Goal: Task Accomplishment & Management: Manage account settings

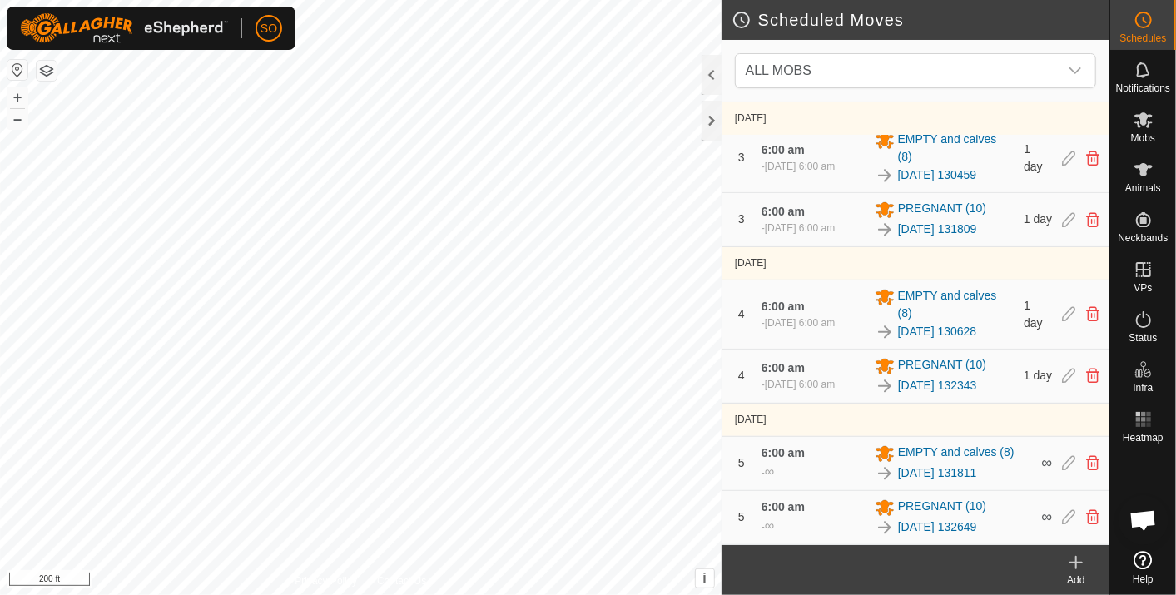
scroll to position [551, 0]
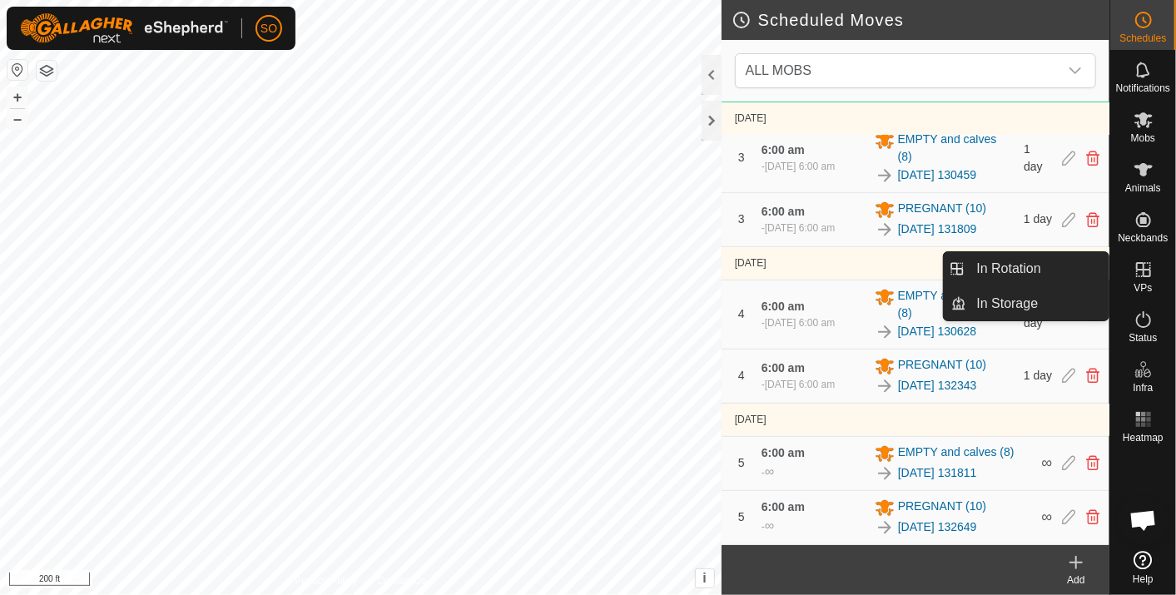
click at [1139, 266] on icon at bounding box center [1144, 270] width 20 height 20
click at [1056, 264] on link "In Rotation" at bounding box center [1038, 268] width 142 height 33
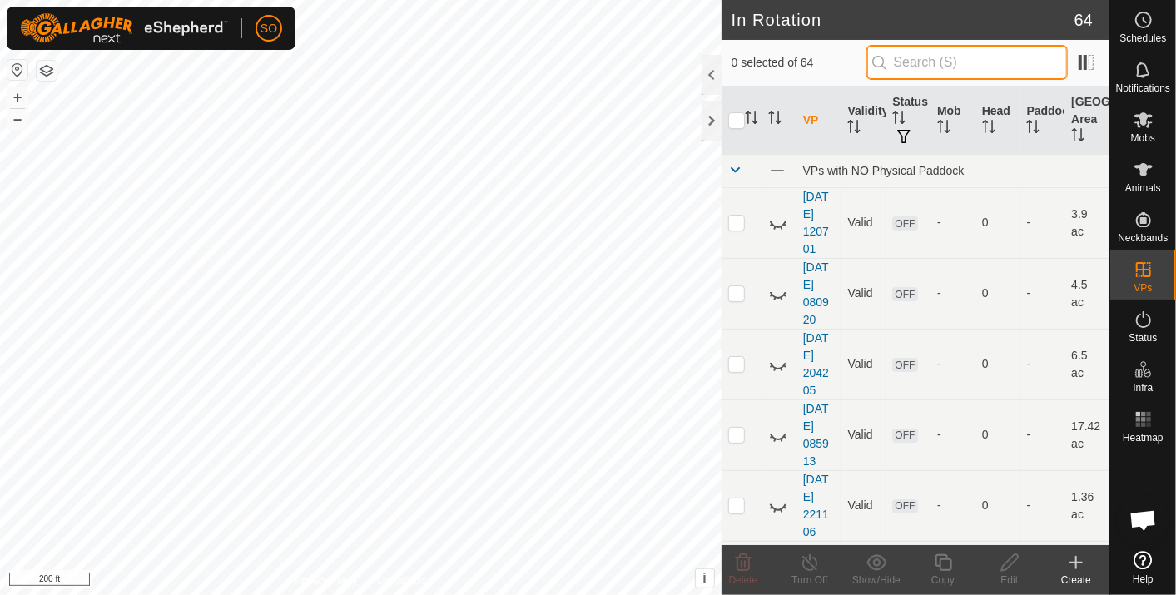
click at [932, 60] on input "text" at bounding box center [967, 62] width 201 height 35
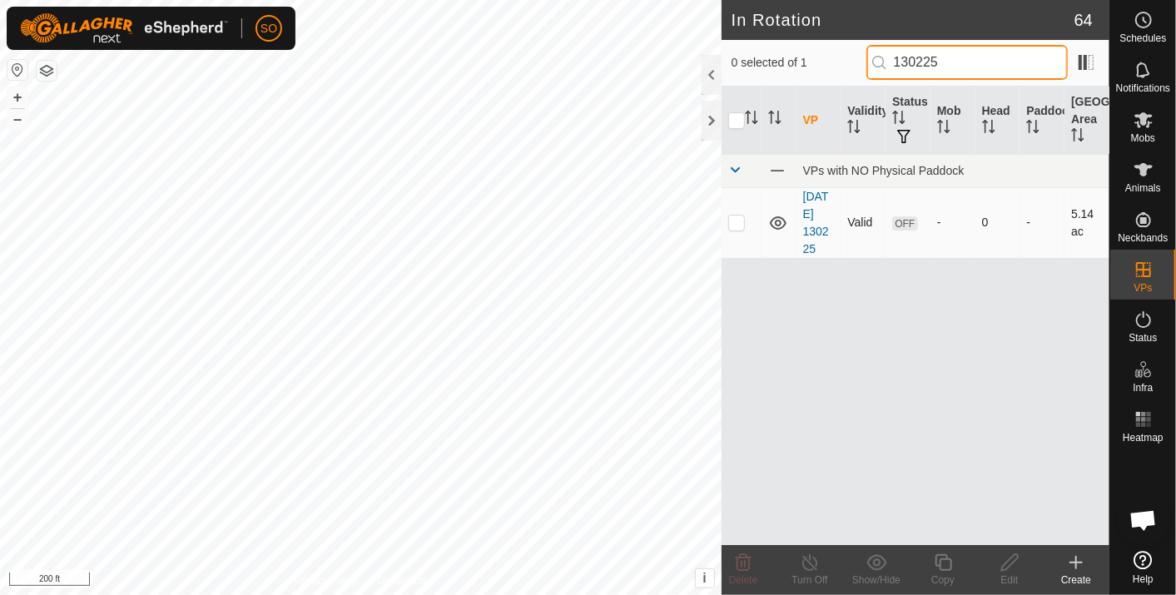
type input "130225"
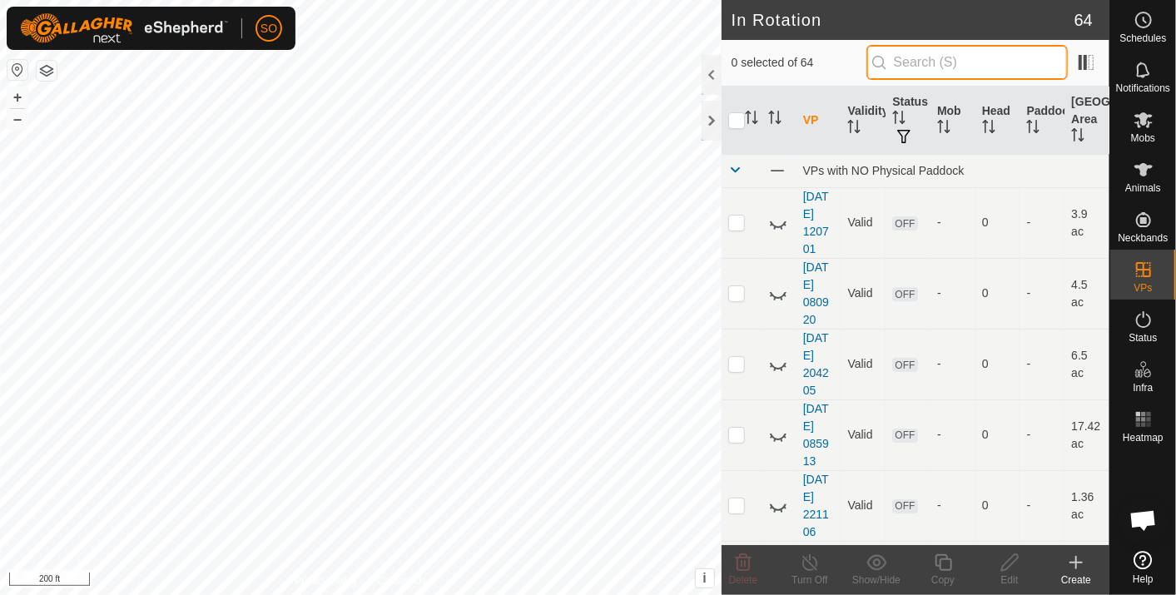
click at [917, 59] on input "text" at bounding box center [967, 62] width 201 height 35
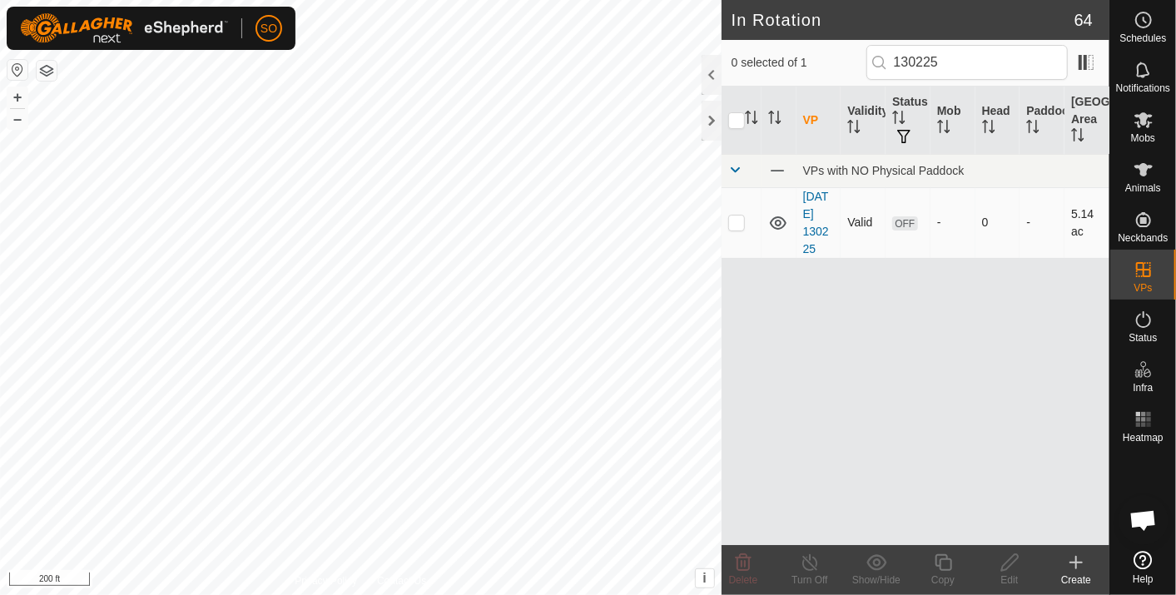
click at [775, 217] on icon at bounding box center [778, 222] width 17 height 13
click at [775, 217] on icon at bounding box center [778, 223] width 20 height 20
click at [775, 217] on icon at bounding box center [778, 222] width 17 height 13
click at [777, 217] on icon at bounding box center [778, 223] width 20 height 20
drag, startPoint x: 968, startPoint y: 62, endPoint x: 881, endPoint y: 46, distance: 89.0
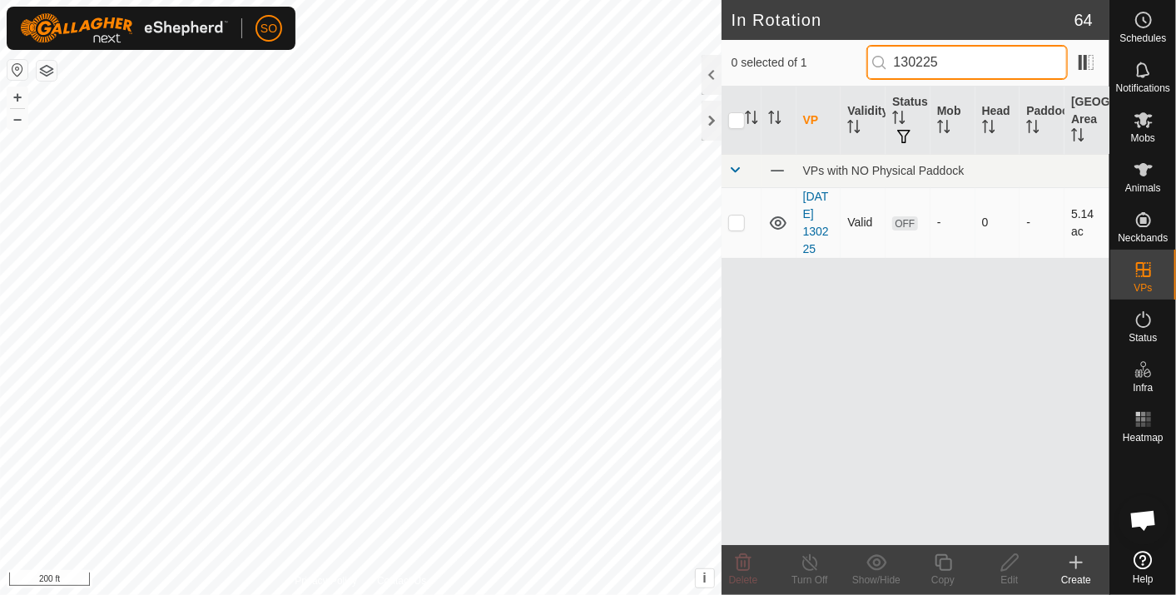
click at [881, 46] on input "130225" at bounding box center [967, 62] width 201 height 35
click at [778, 218] on icon at bounding box center [778, 223] width 20 height 20
click at [773, 218] on icon at bounding box center [778, 222] width 17 height 13
click at [773, 218] on icon at bounding box center [778, 223] width 20 height 20
click at [776, 222] on icon at bounding box center [778, 222] width 17 height 13
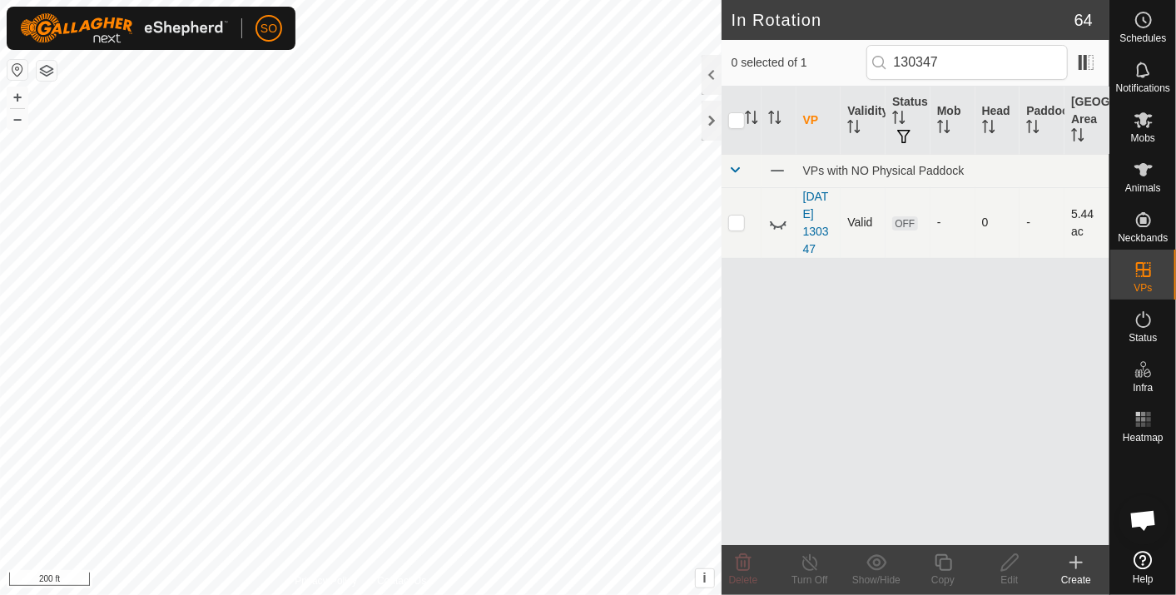
click at [776, 222] on icon at bounding box center [778, 223] width 20 height 20
click at [957, 63] on input "130347" at bounding box center [967, 62] width 201 height 35
drag, startPoint x: 957, startPoint y: 63, endPoint x: 932, endPoint y: 62, distance: 25.9
click at [932, 62] on input "130347" at bounding box center [967, 62] width 201 height 35
click at [775, 214] on icon at bounding box center [778, 223] width 20 height 20
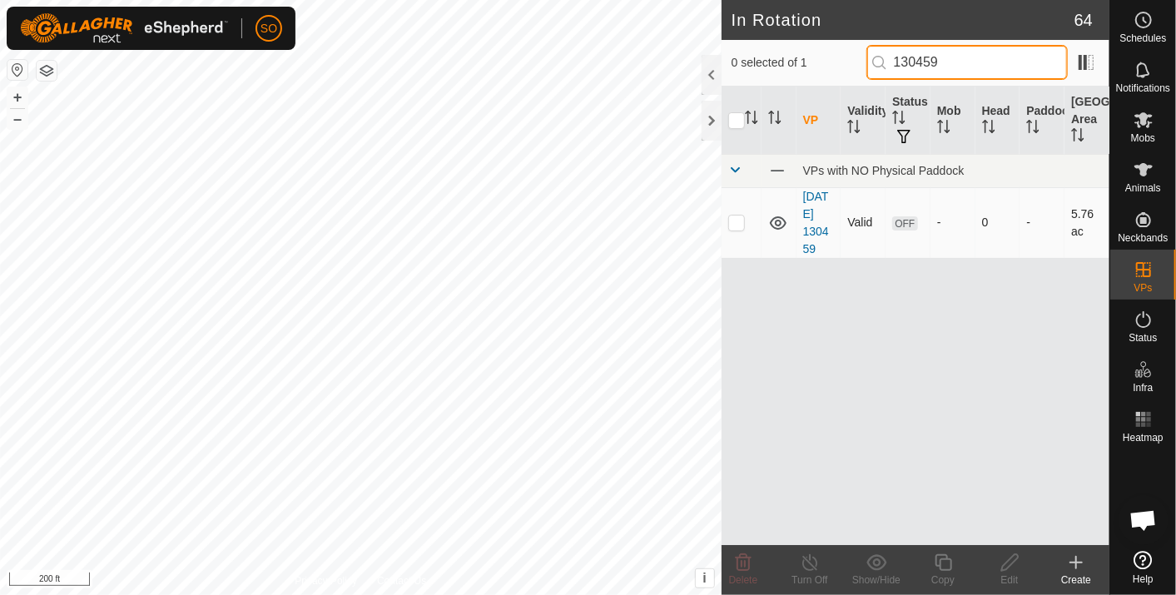
drag, startPoint x: 972, startPoint y: 62, endPoint x: 931, endPoint y: 64, distance: 41.7
click at [931, 64] on input "130459" at bounding box center [967, 62] width 201 height 35
click at [768, 214] on icon at bounding box center [778, 223] width 20 height 20
drag, startPoint x: 955, startPoint y: 57, endPoint x: 907, endPoint y: 59, distance: 47.5
click at [907, 59] on input "130628" at bounding box center [967, 62] width 201 height 35
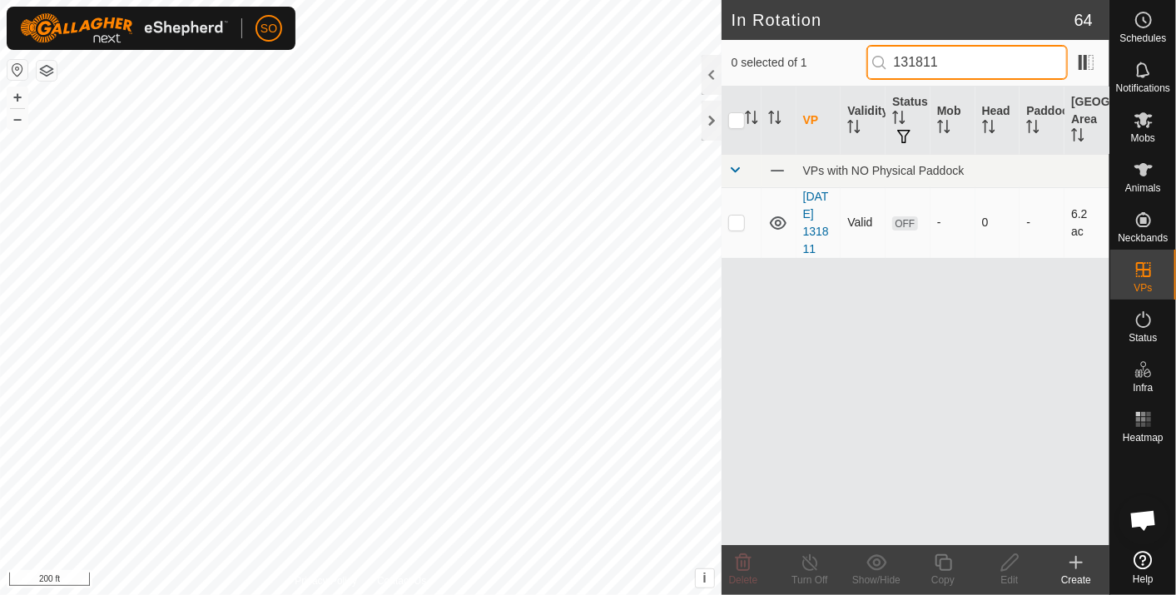
type input "131811"
click at [774, 218] on icon at bounding box center [778, 223] width 20 height 20
click at [1078, 554] on icon at bounding box center [1077, 563] width 20 height 20
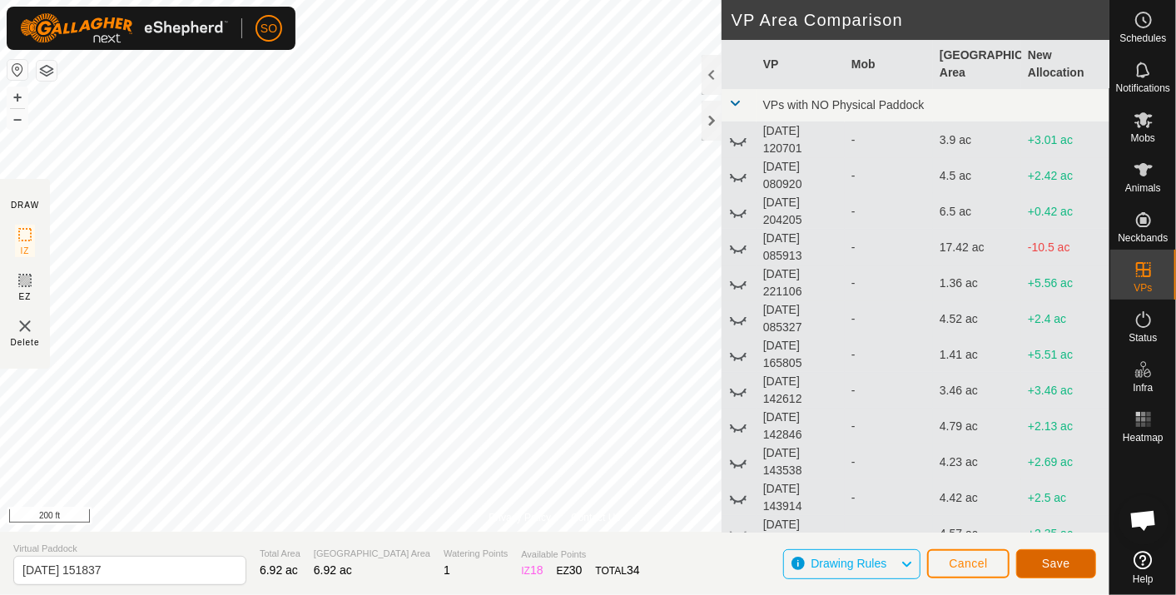
click at [1055, 560] on span "Save" at bounding box center [1056, 563] width 28 height 13
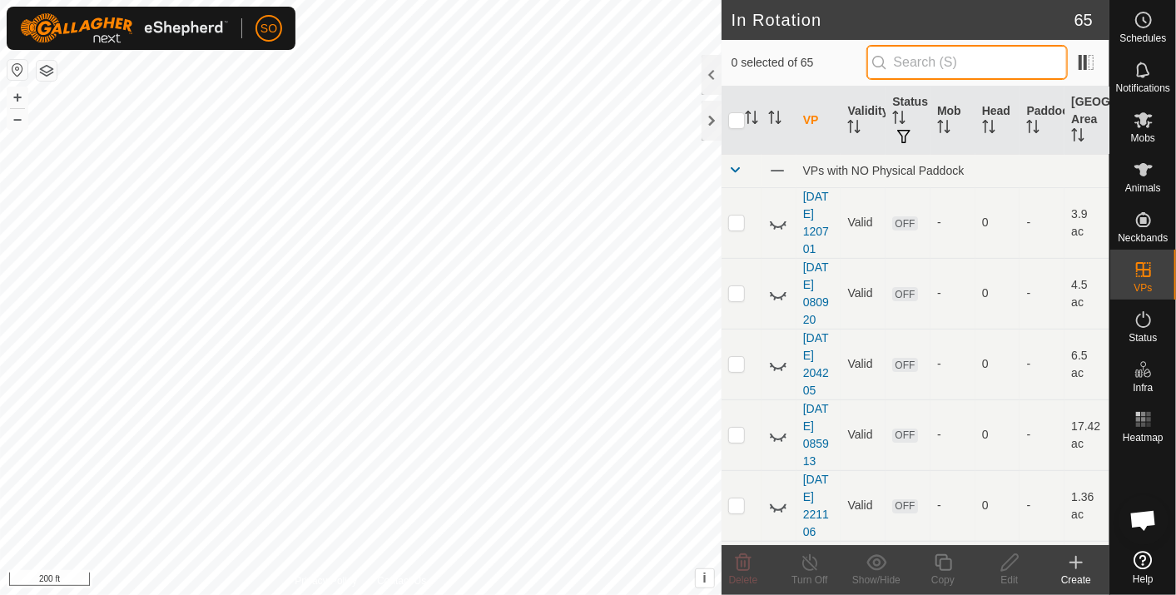
click at [932, 64] on input "text" at bounding box center [967, 62] width 201 height 35
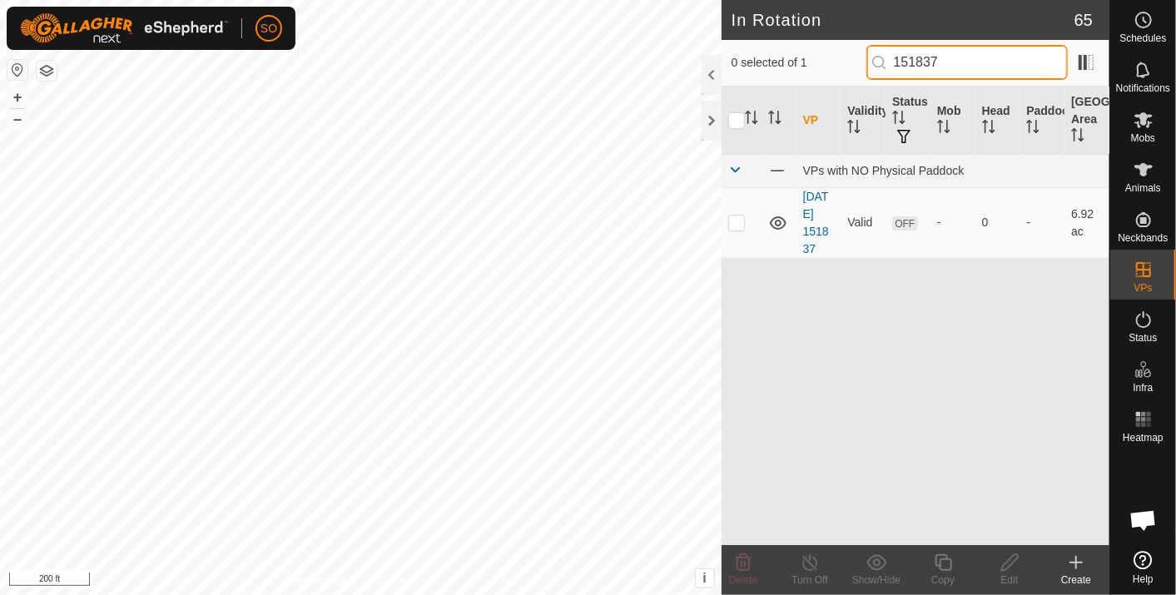
type input "151837"
click at [1076, 559] on icon at bounding box center [1076, 563] width 0 height 12
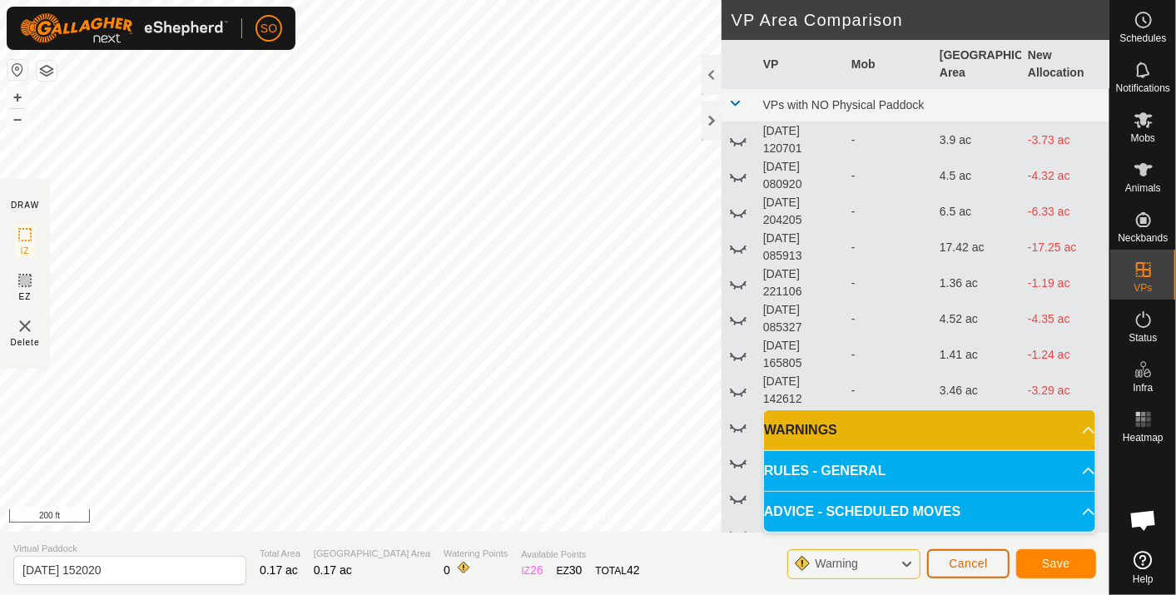
click at [967, 557] on span "Cancel" at bounding box center [968, 563] width 39 height 13
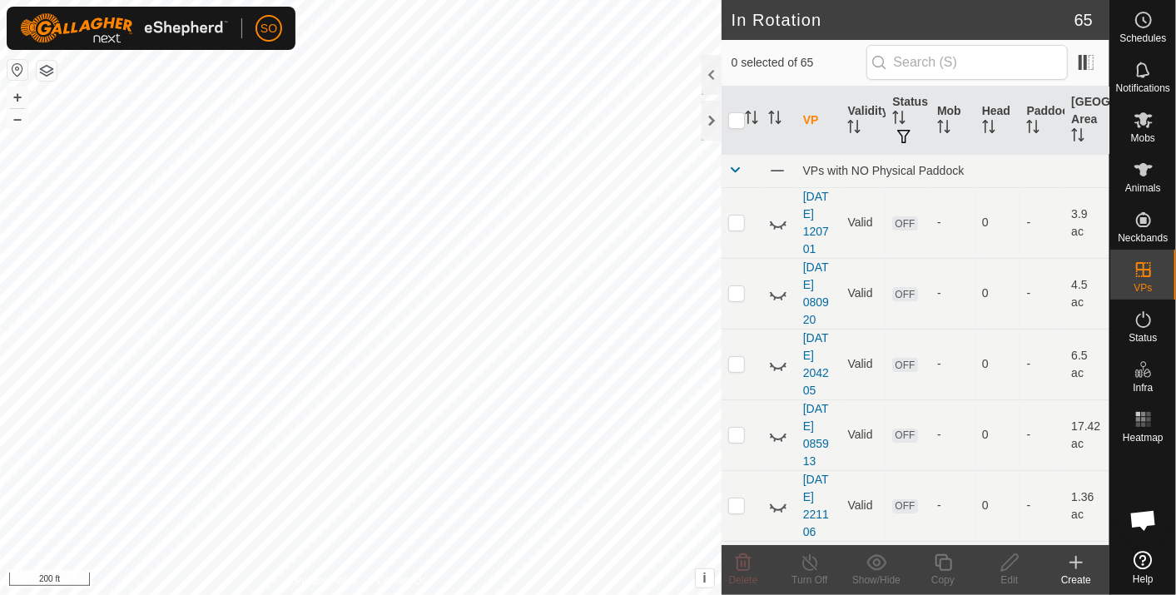
click at [1077, 557] on icon at bounding box center [1077, 563] width 20 height 20
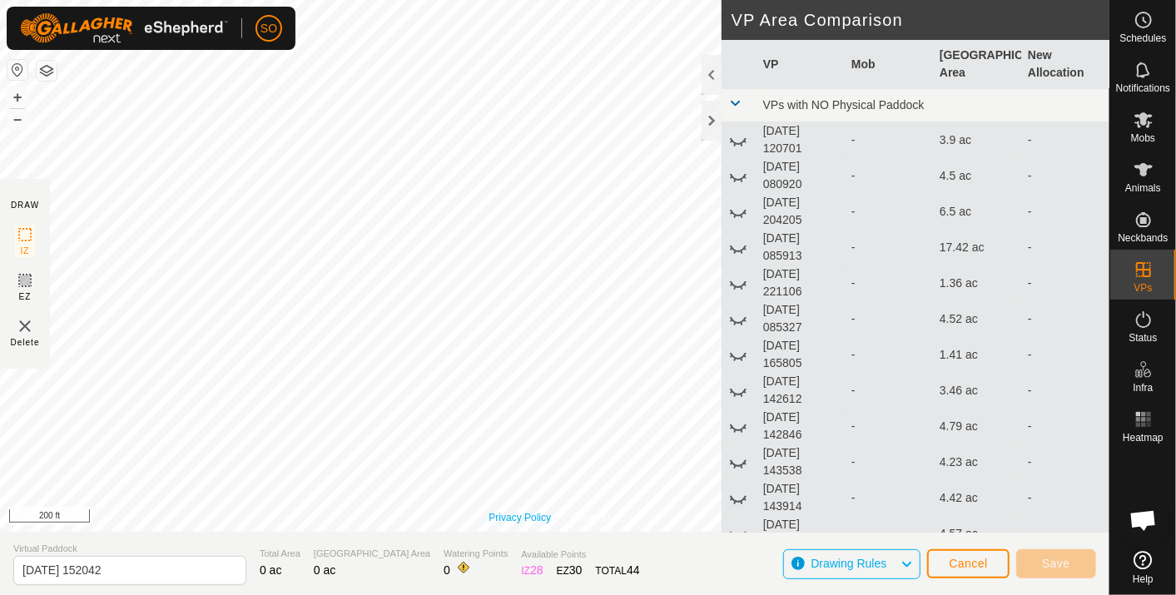
click at [528, 520] on div "Privacy Policy Contact Us + – ⇧ i This application includes HERE Maps. © 2024 H…" at bounding box center [555, 266] width 1110 height 532
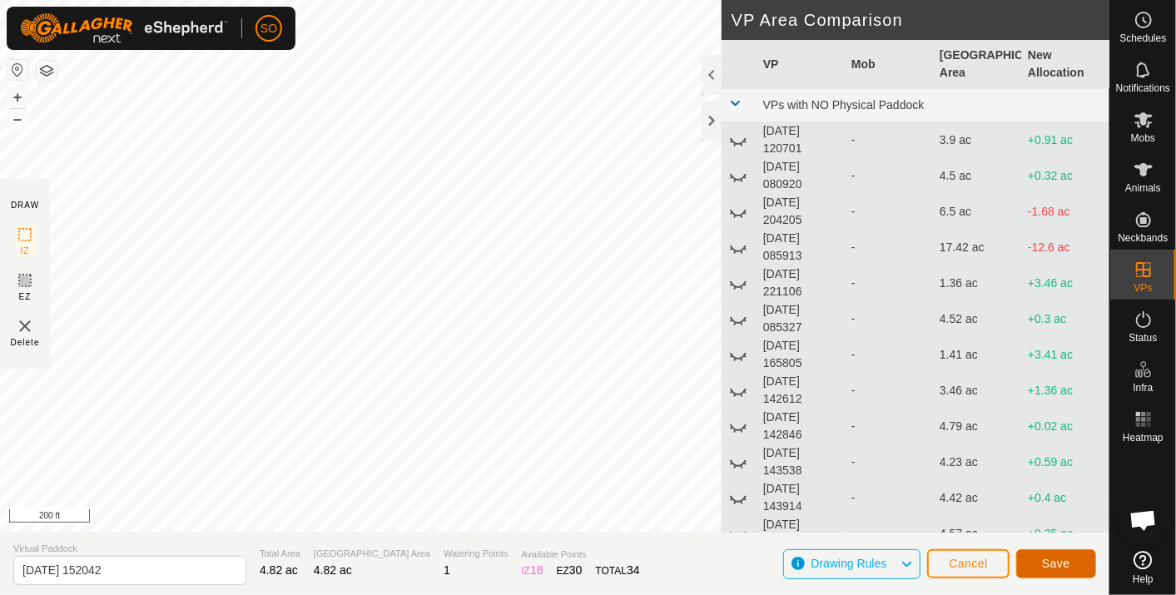
click at [1052, 559] on span "Save" at bounding box center [1056, 563] width 28 height 13
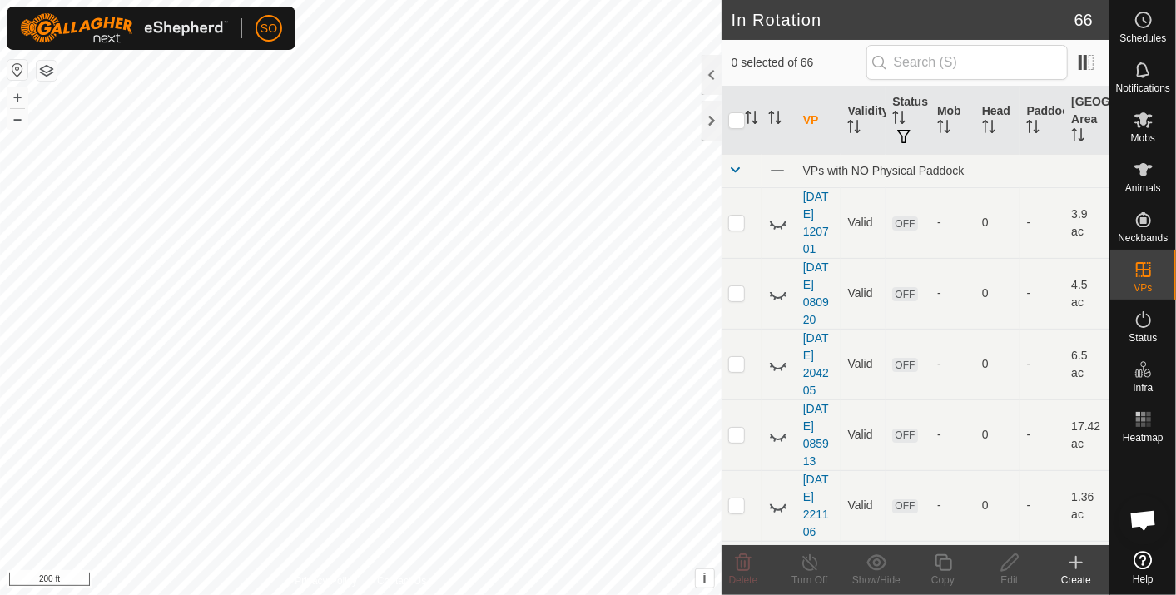
click at [1077, 555] on icon at bounding box center [1077, 563] width 20 height 20
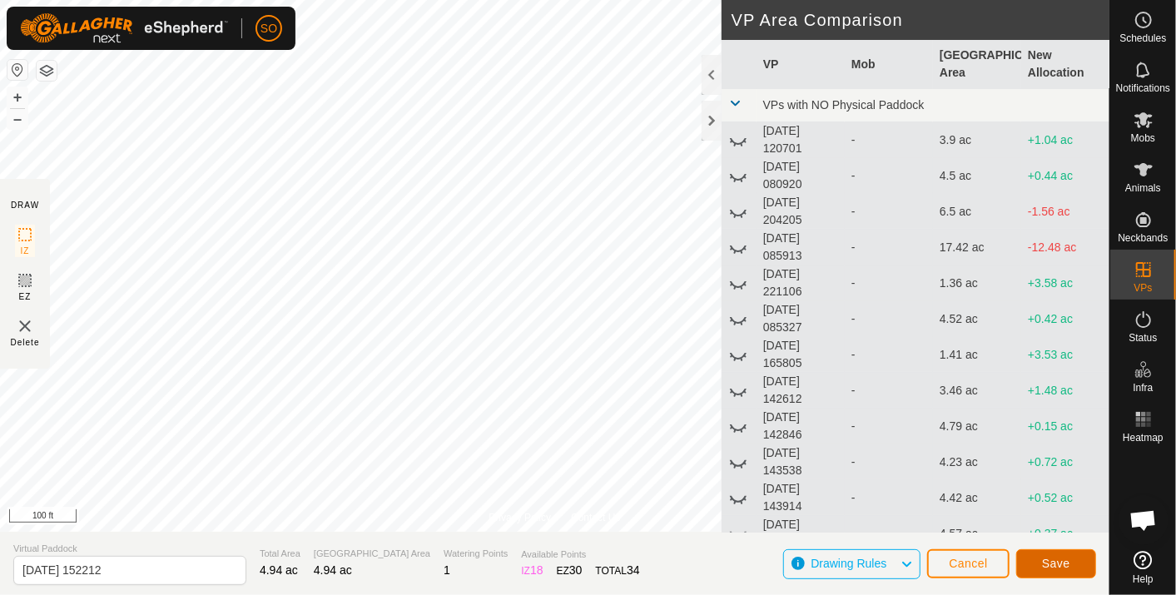
click at [1045, 554] on button "Save" at bounding box center [1057, 563] width 80 height 29
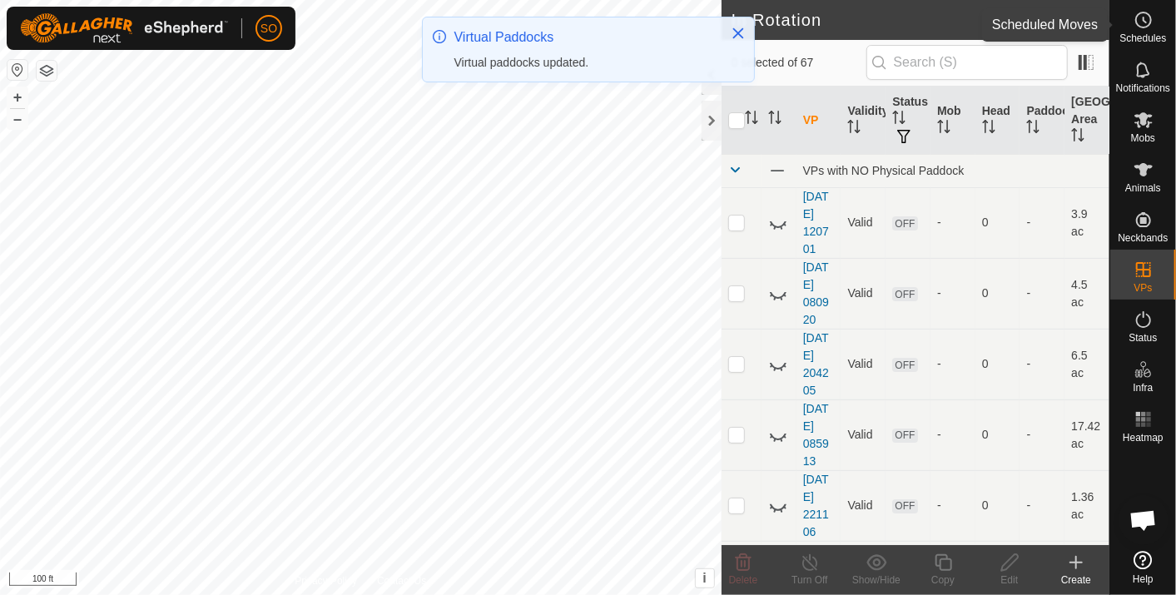
click at [1146, 21] on icon at bounding box center [1144, 20] width 20 height 20
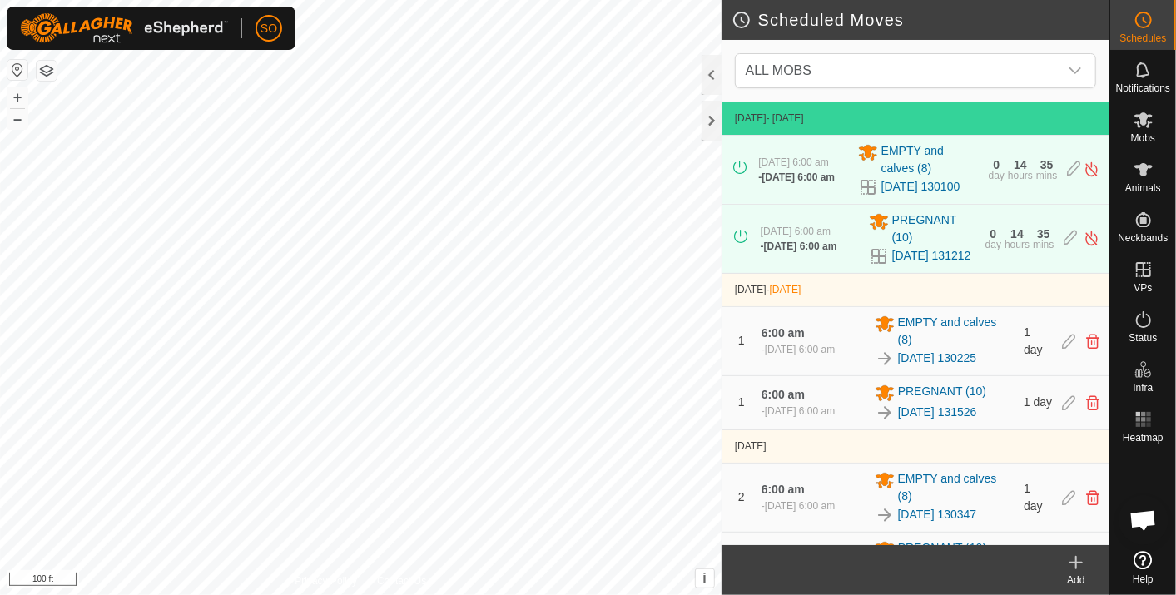
click at [1076, 551] on div "Add" at bounding box center [1076, 570] width 67 height 50
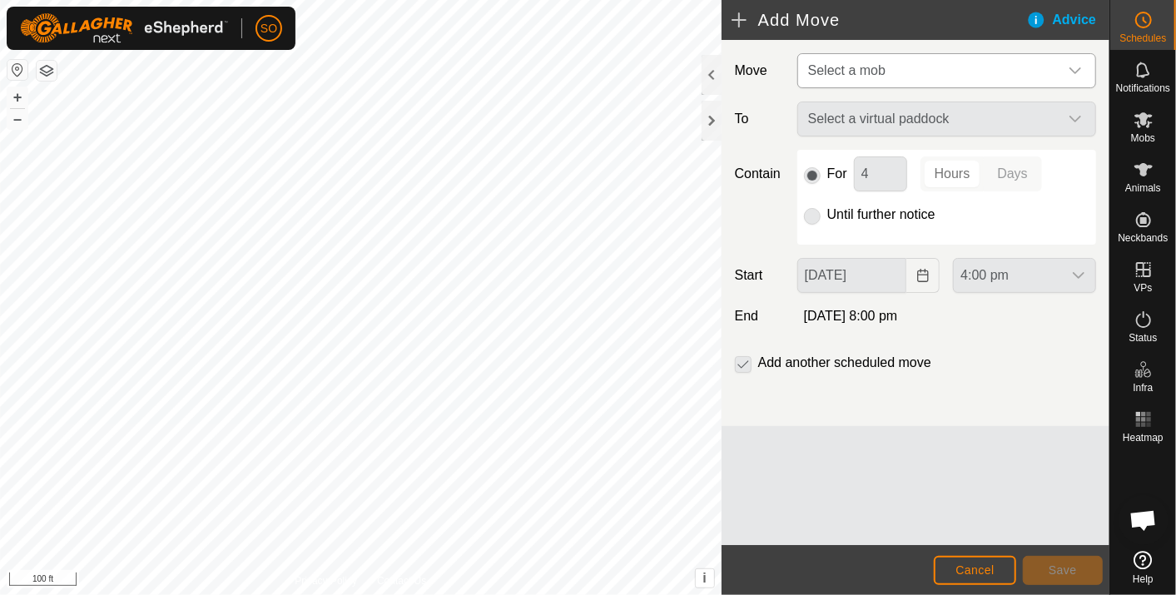
click at [1077, 67] on icon "dropdown trigger" at bounding box center [1075, 70] width 13 height 13
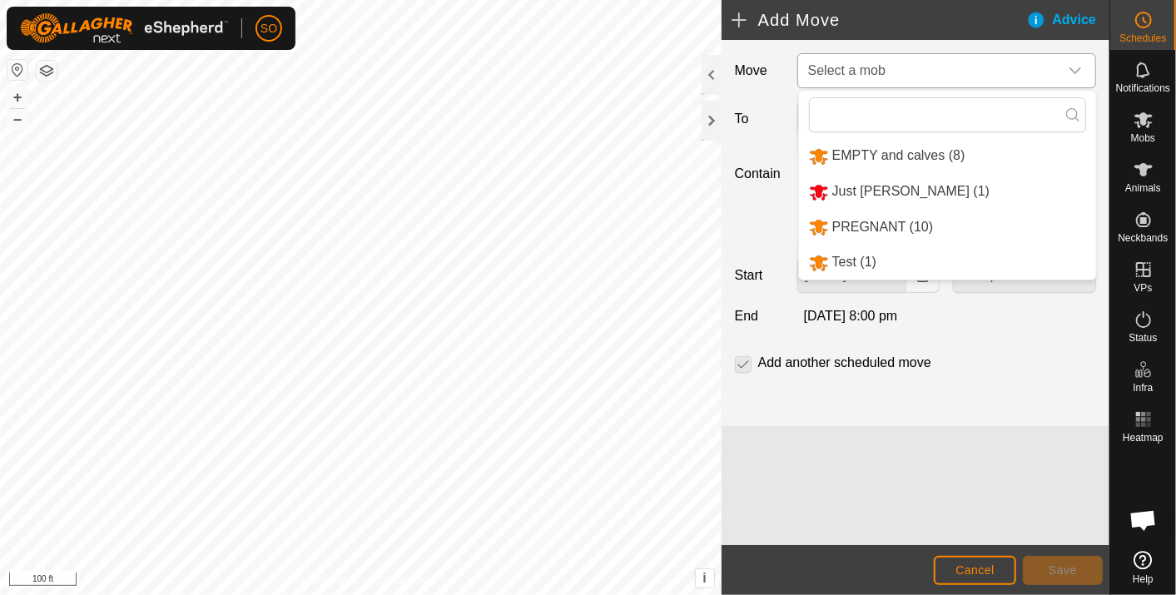
click at [911, 146] on li "EMPTY and calves (8)" at bounding box center [947, 156] width 297 height 34
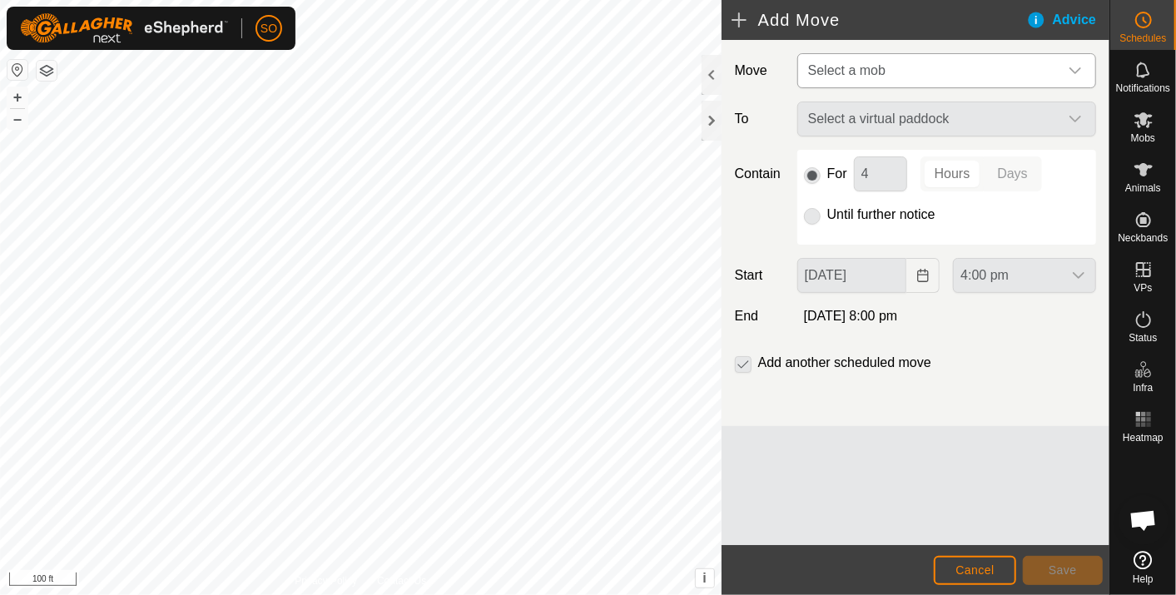
type input "[DATE]"
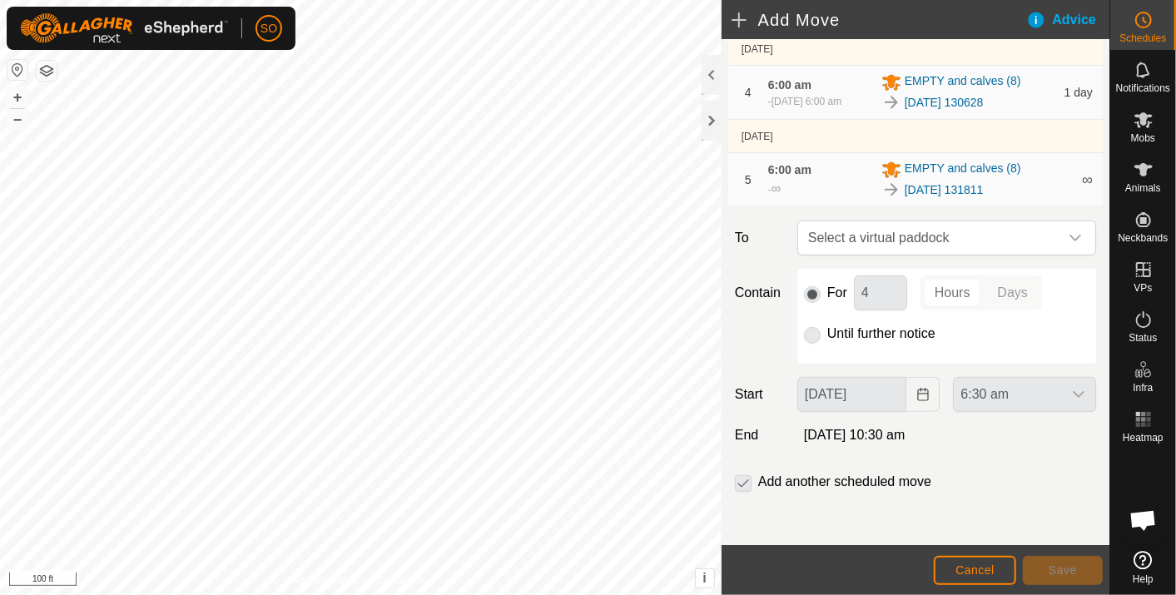
scroll to position [481, 0]
click at [1064, 231] on div "dropdown trigger" at bounding box center [1075, 237] width 33 height 33
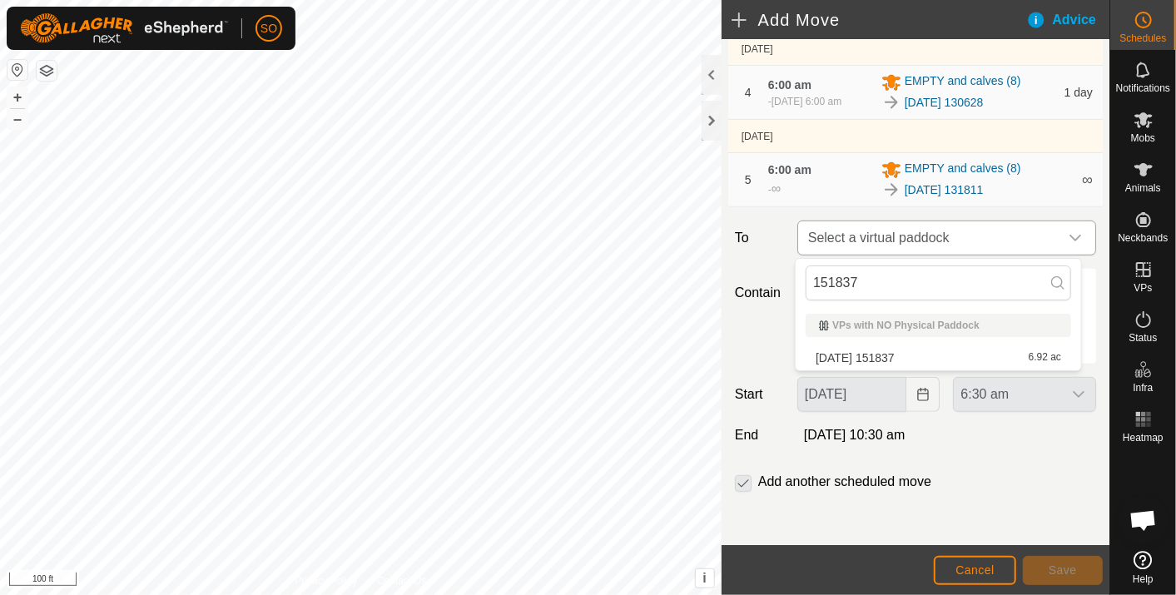
type input "151837"
click at [1064, 231] on div "dropdown trigger" at bounding box center [1075, 237] width 33 height 33
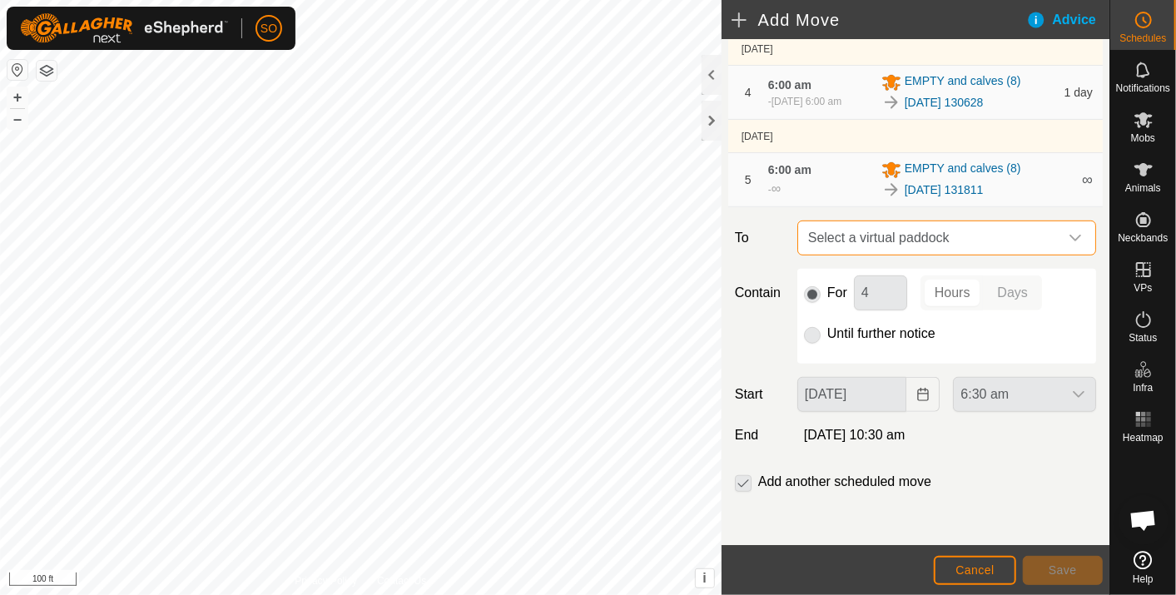
click at [985, 231] on span "Select a virtual paddock" at bounding box center [930, 237] width 257 height 33
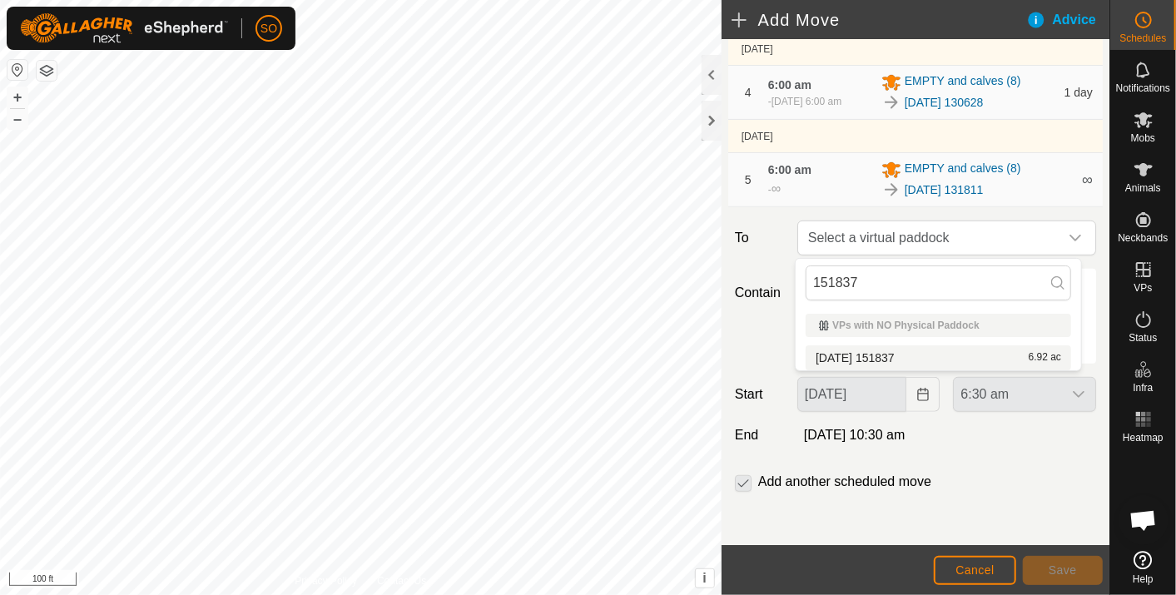
click at [918, 351] on li "[DATE] 151837 6.92 ac" at bounding box center [939, 358] width 266 height 25
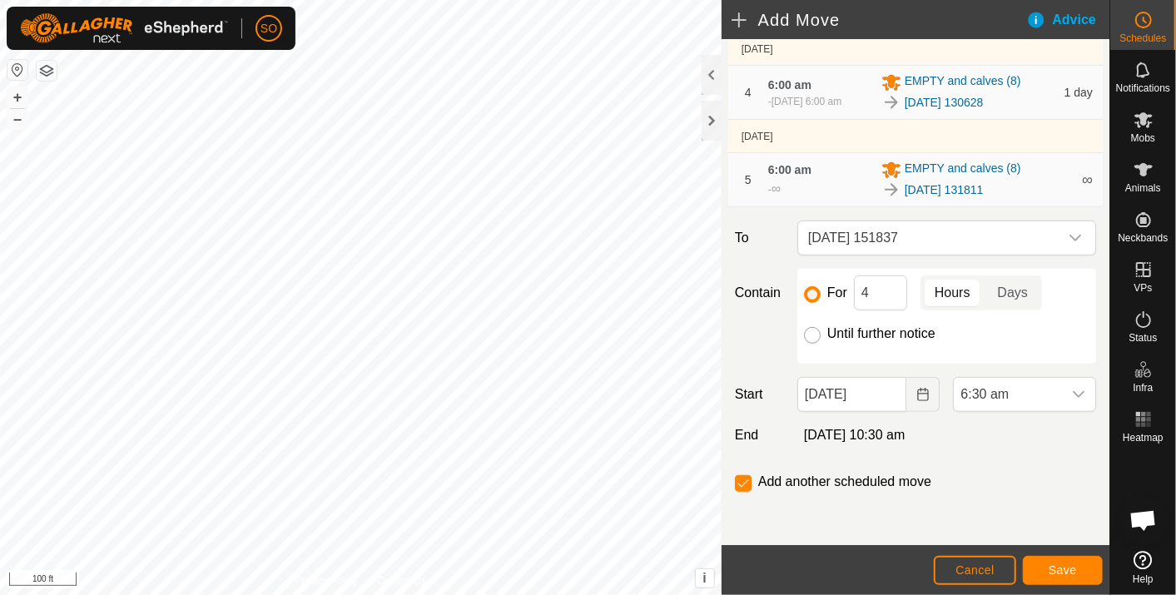
click at [813, 329] on input "Until further notice" at bounding box center [812, 335] width 17 height 17
radio input "true"
checkbox input "false"
click at [917, 392] on icon "Choose Date" at bounding box center [923, 394] width 13 height 13
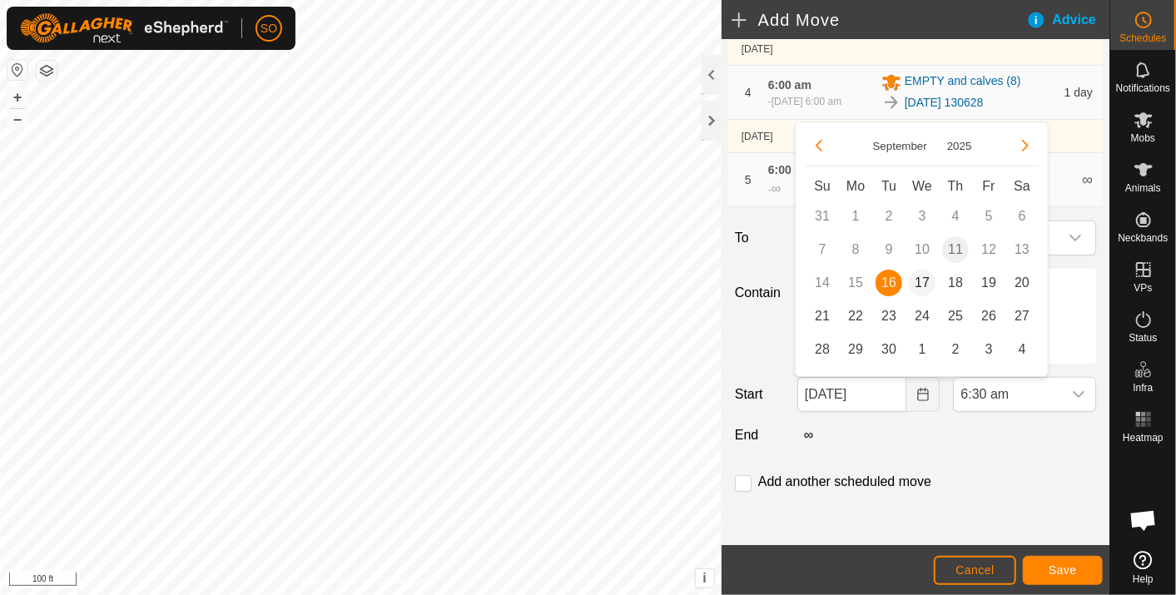
click at [926, 277] on span "17" at bounding box center [922, 283] width 27 height 27
type input "[DATE]"
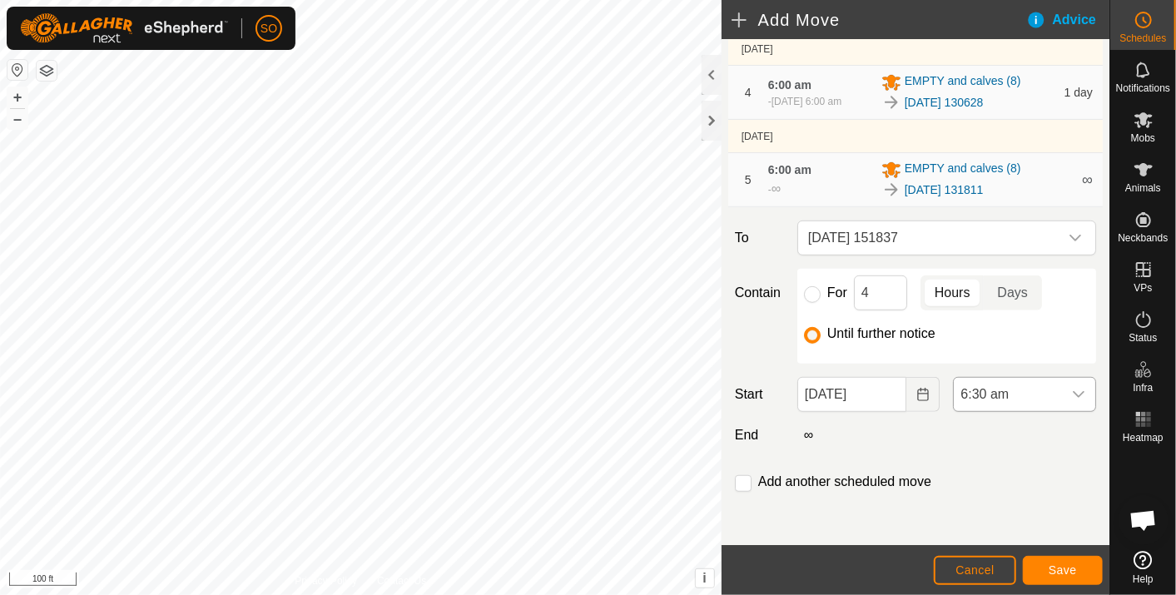
click at [1070, 385] on div "dropdown trigger" at bounding box center [1078, 394] width 33 height 33
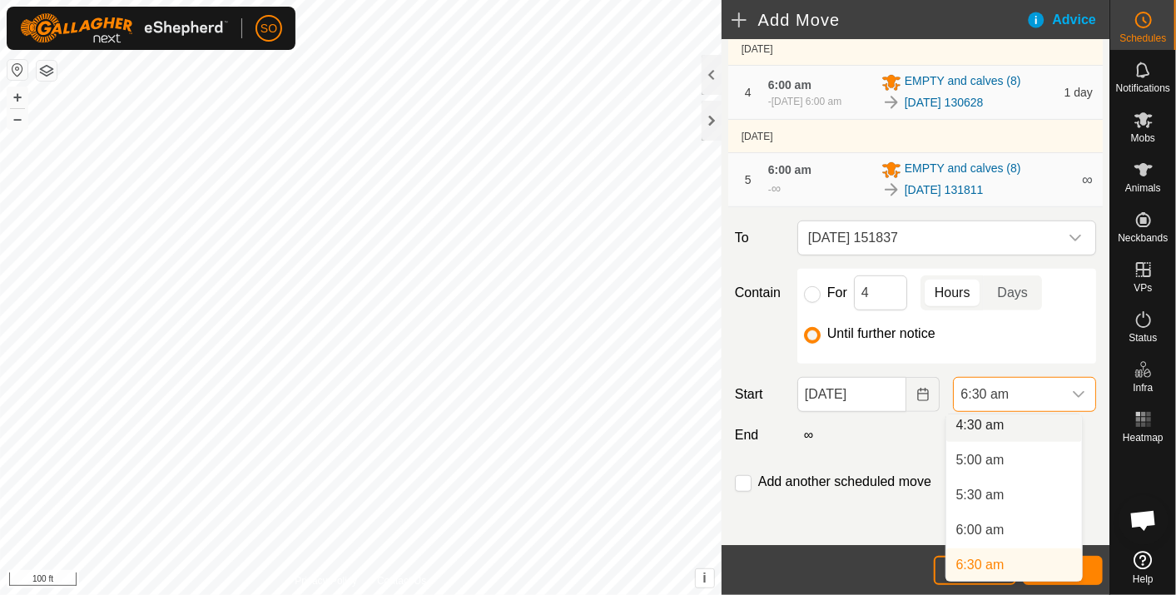
scroll to position [314, 0]
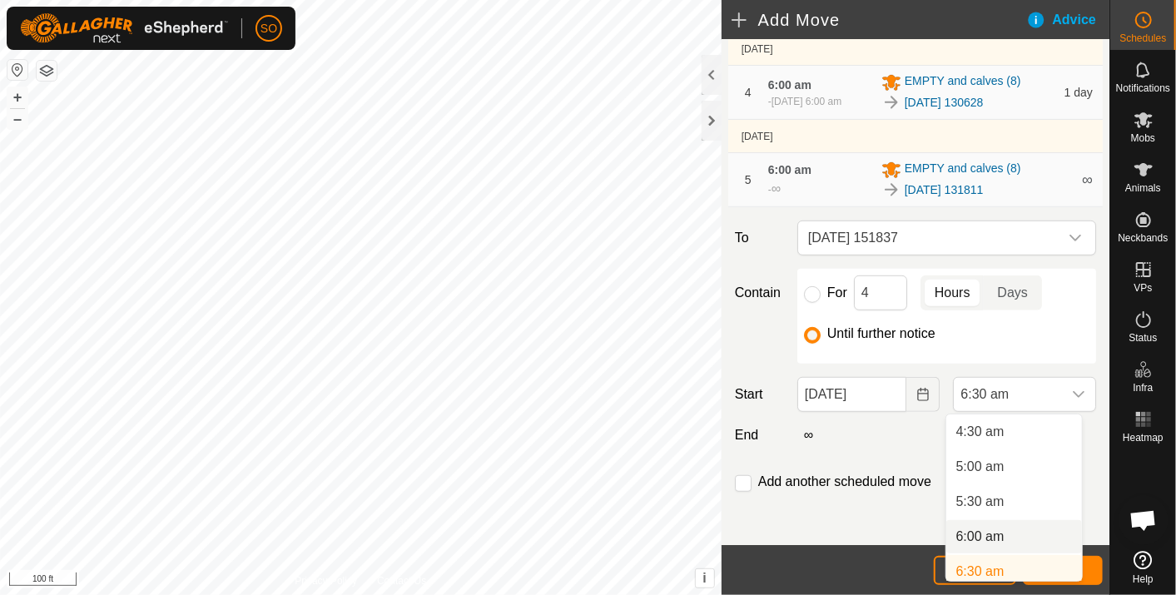
click at [992, 530] on li "6:00 am" at bounding box center [1015, 536] width 136 height 33
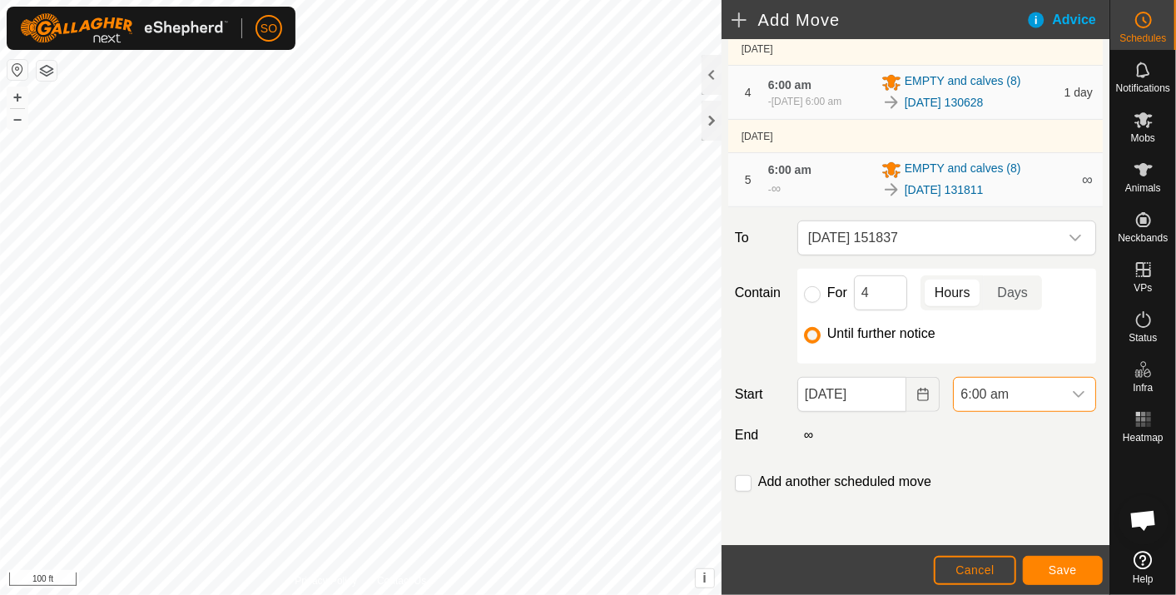
scroll to position [321, 0]
click at [1062, 560] on button "Save" at bounding box center [1063, 570] width 80 height 29
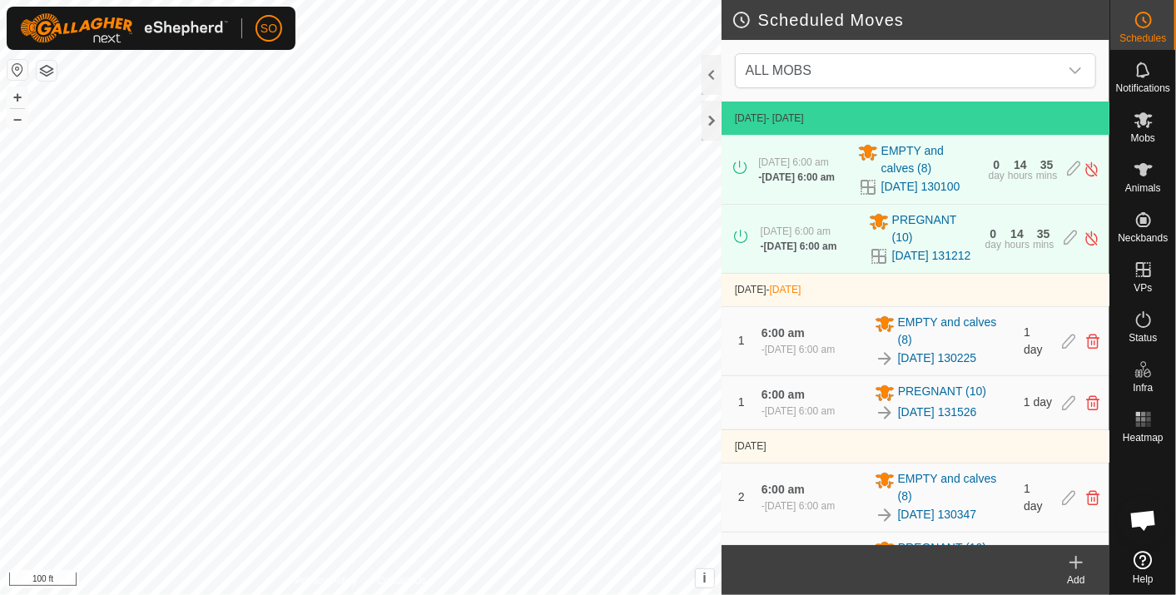
click at [1084, 554] on icon at bounding box center [1077, 563] width 20 height 20
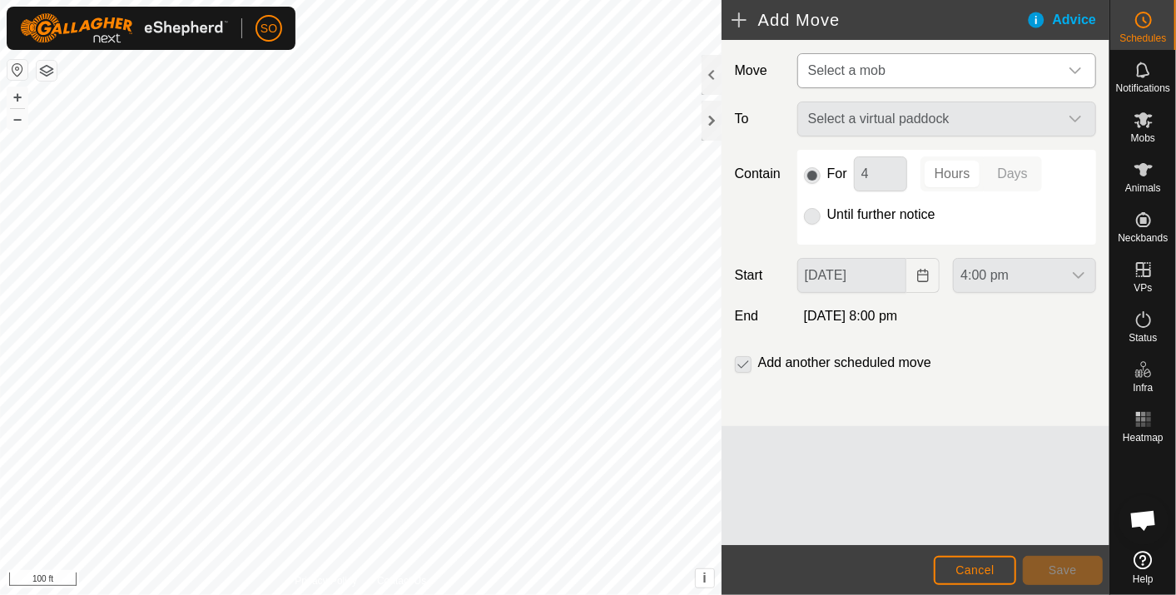
click at [1075, 67] on icon "dropdown trigger" at bounding box center [1075, 70] width 13 height 13
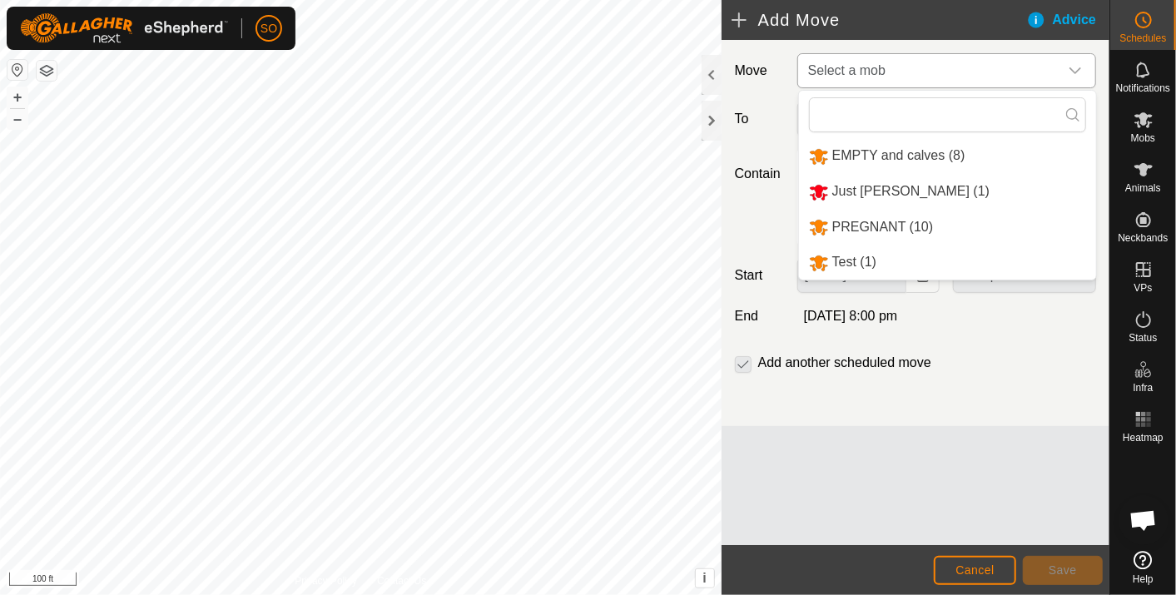
click at [915, 147] on li "EMPTY and calves (8)" at bounding box center [947, 156] width 297 height 34
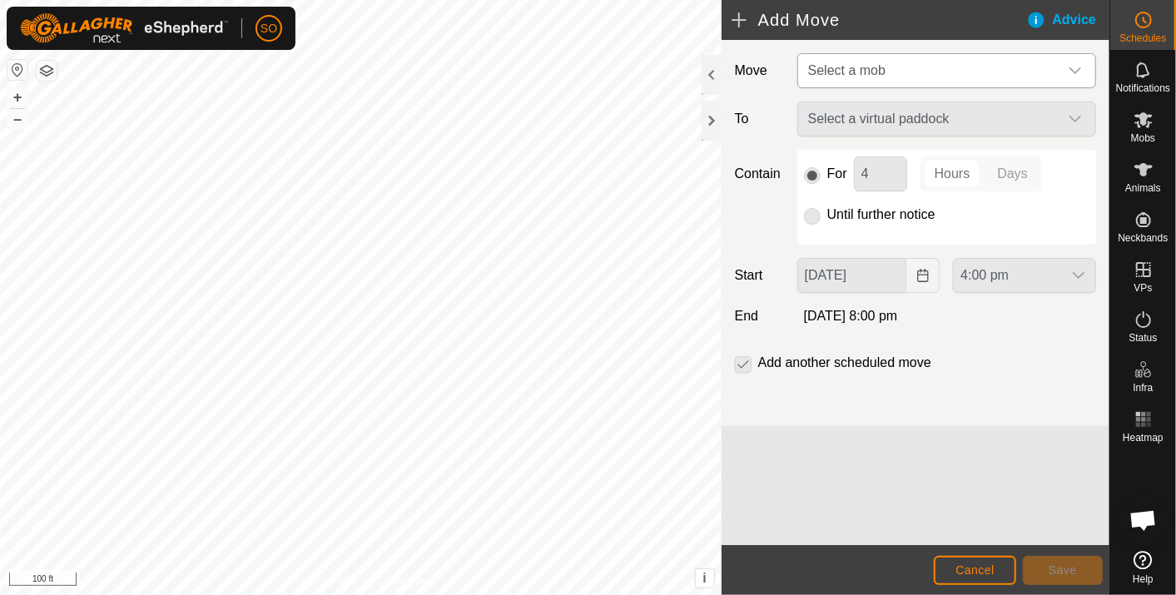
type input "[DATE]"
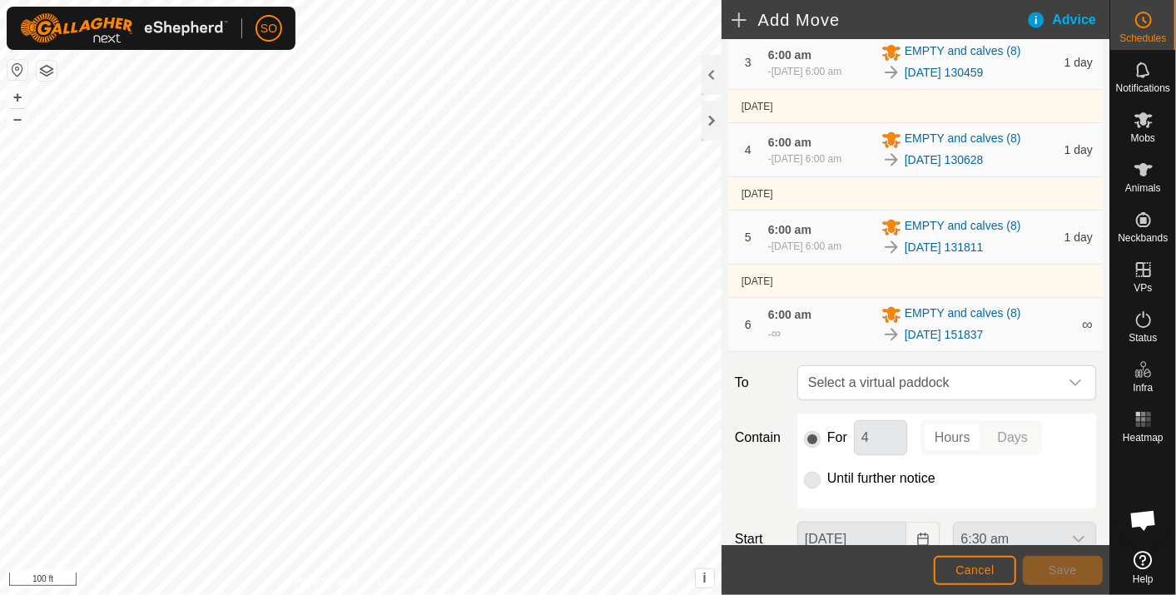
scroll to position [575, 0]
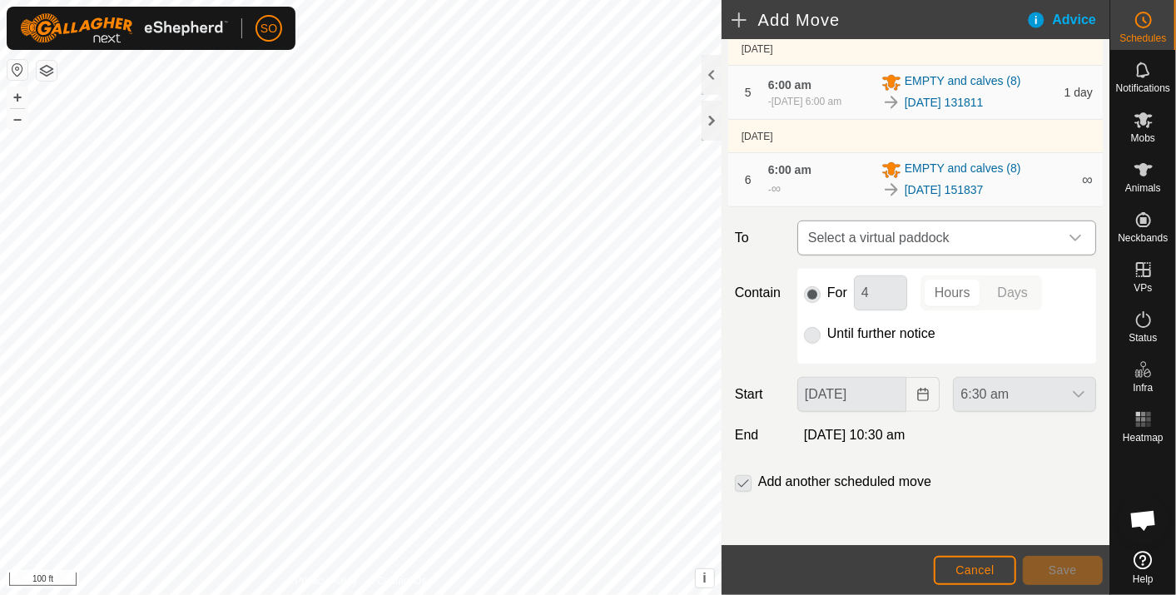
click at [1069, 234] on icon "dropdown trigger" at bounding box center [1075, 237] width 13 height 13
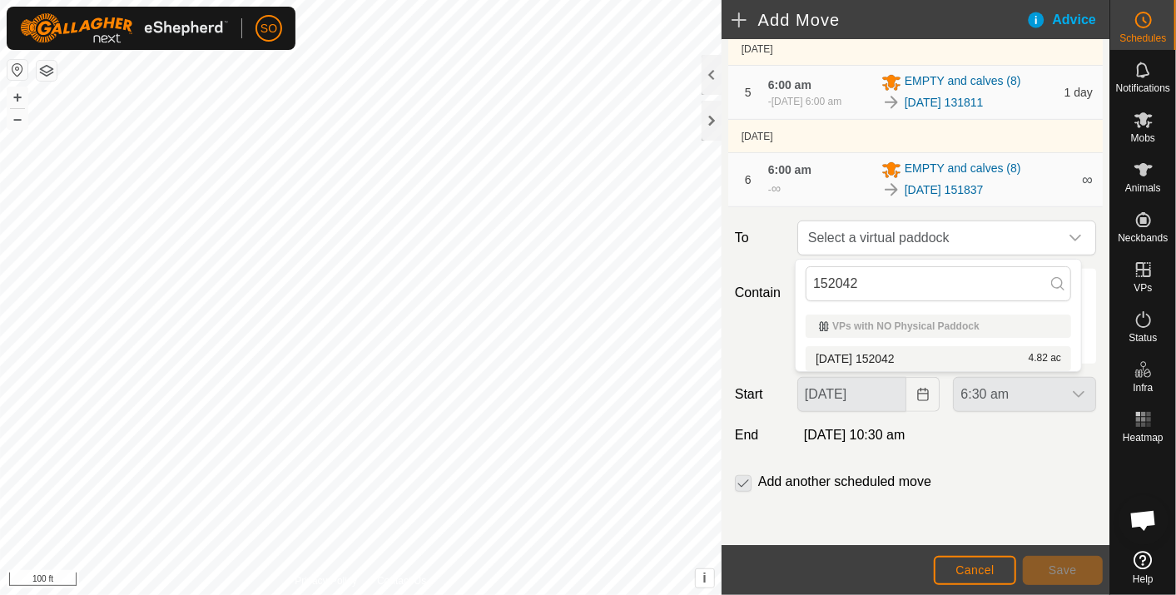
type input "152042"
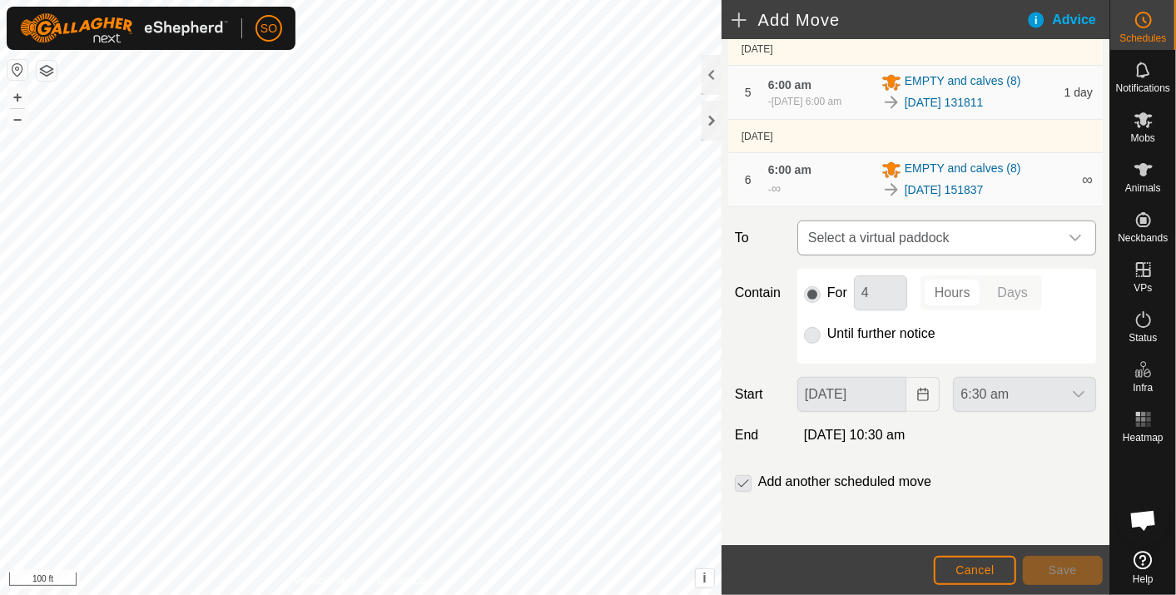
click at [1069, 233] on icon "dropdown trigger" at bounding box center [1075, 237] width 13 height 13
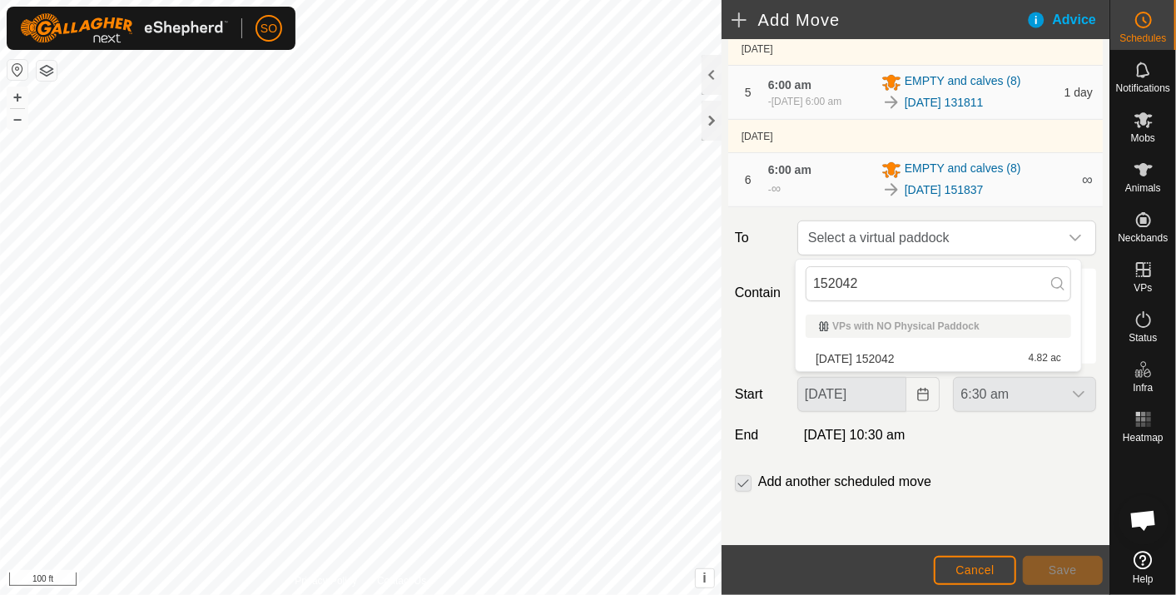
click at [897, 354] on li "[DATE] 152042 4.82 ac" at bounding box center [939, 358] width 266 height 25
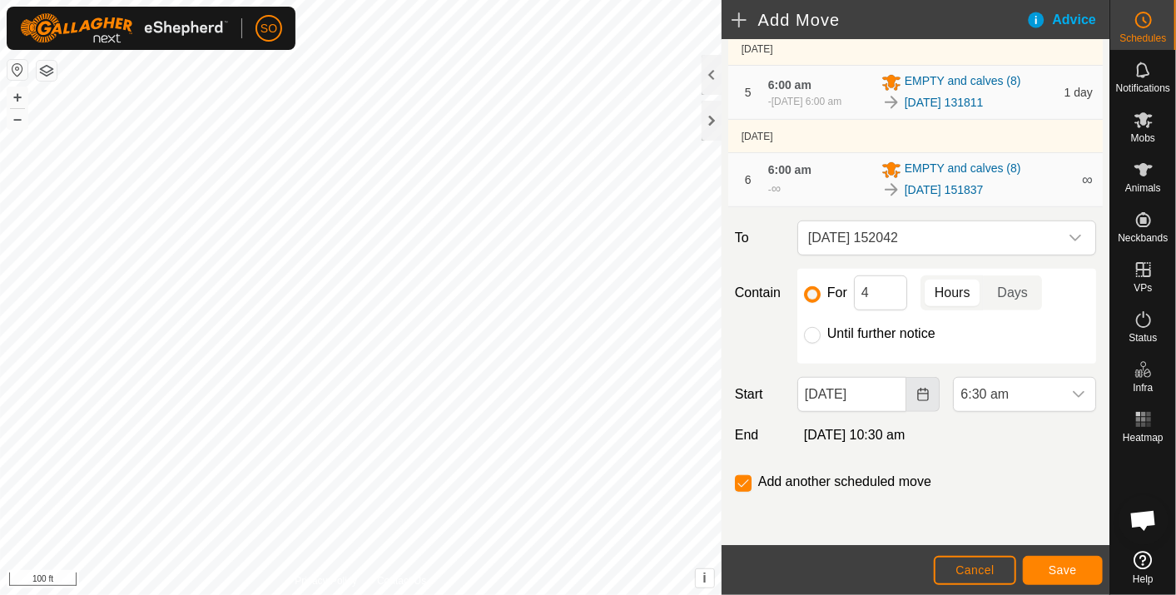
click at [920, 392] on icon "Choose Date" at bounding box center [922, 394] width 11 height 13
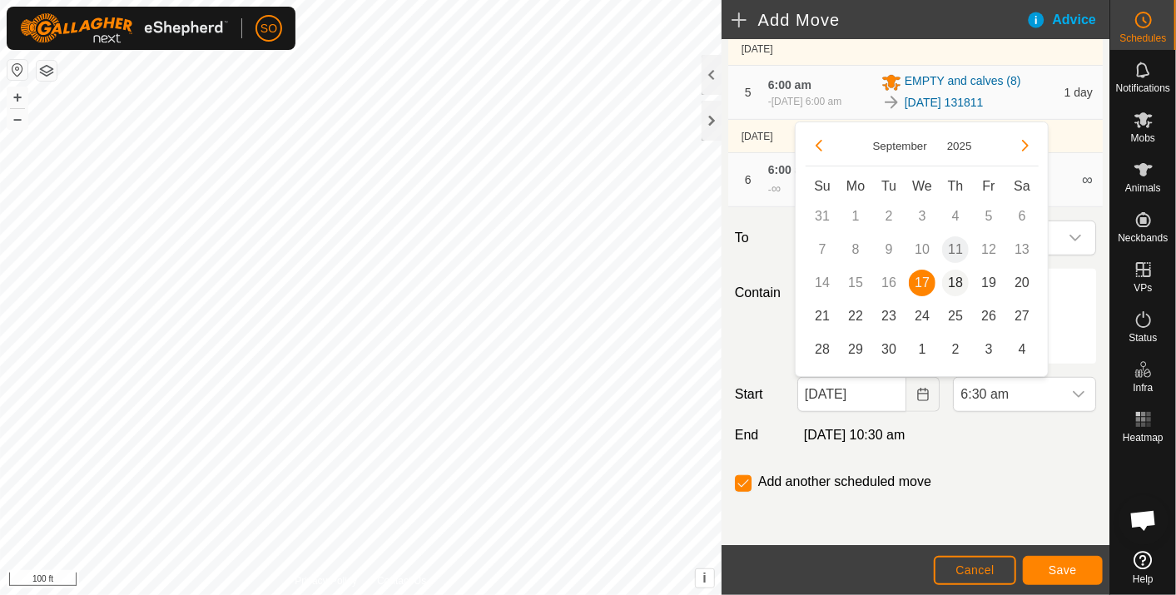
click at [956, 280] on span "18" at bounding box center [955, 283] width 27 height 27
type input "[DATE]"
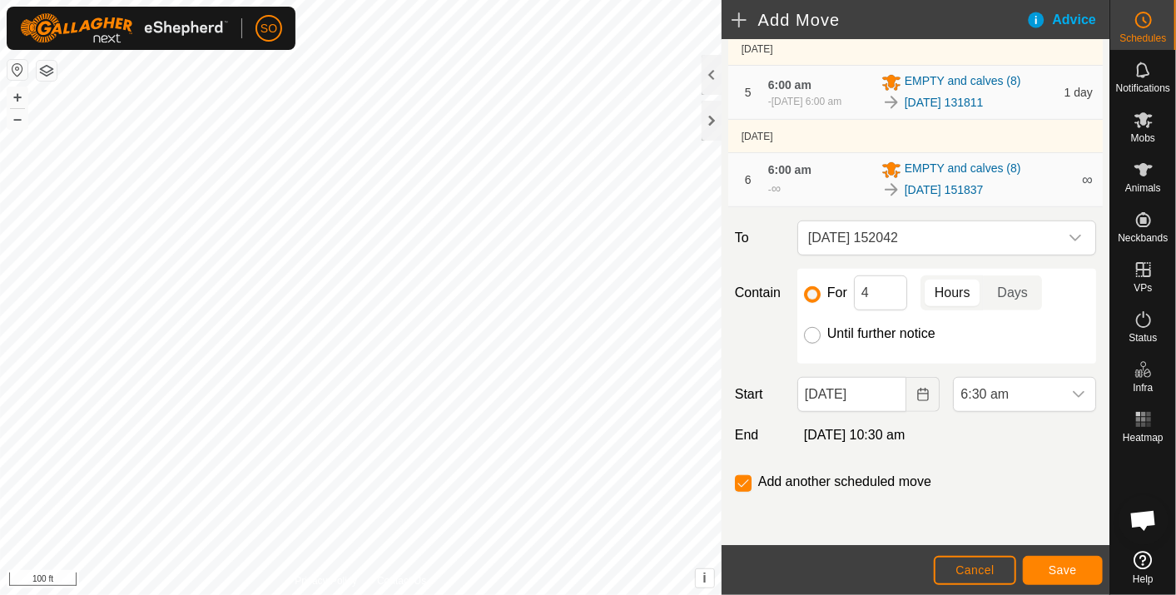
click at [811, 332] on input "Until further notice" at bounding box center [812, 335] width 17 height 17
radio input "true"
checkbox input "false"
click at [1072, 388] on icon "dropdown trigger" at bounding box center [1078, 394] width 13 height 13
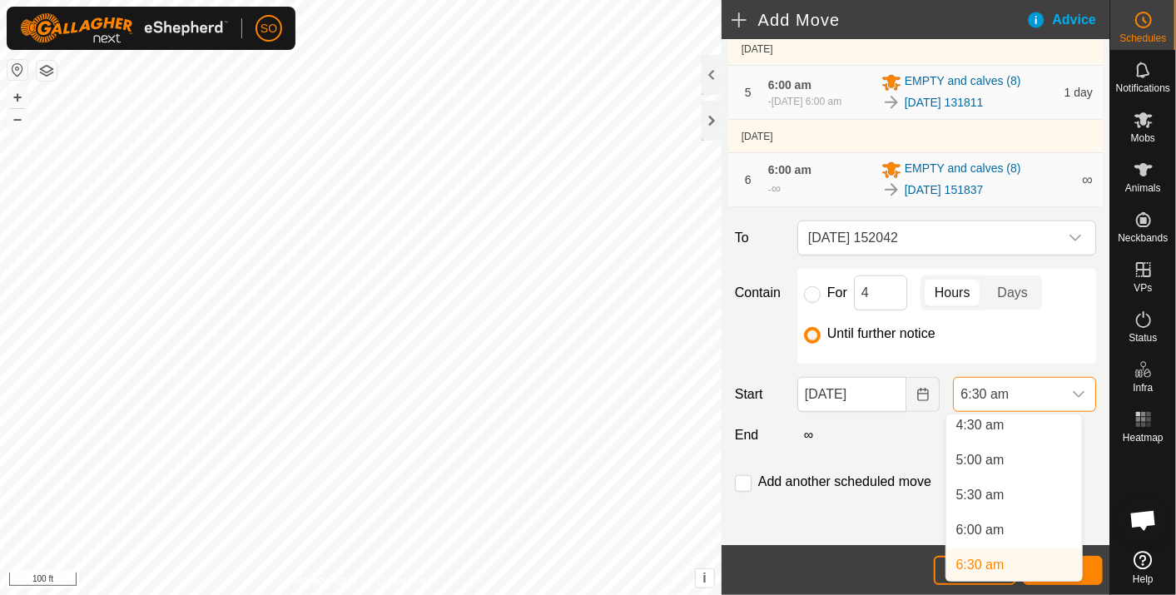
scroll to position [314, 0]
click at [992, 530] on li "6:00 am" at bounding box center [1015, 536] width 136 height 33
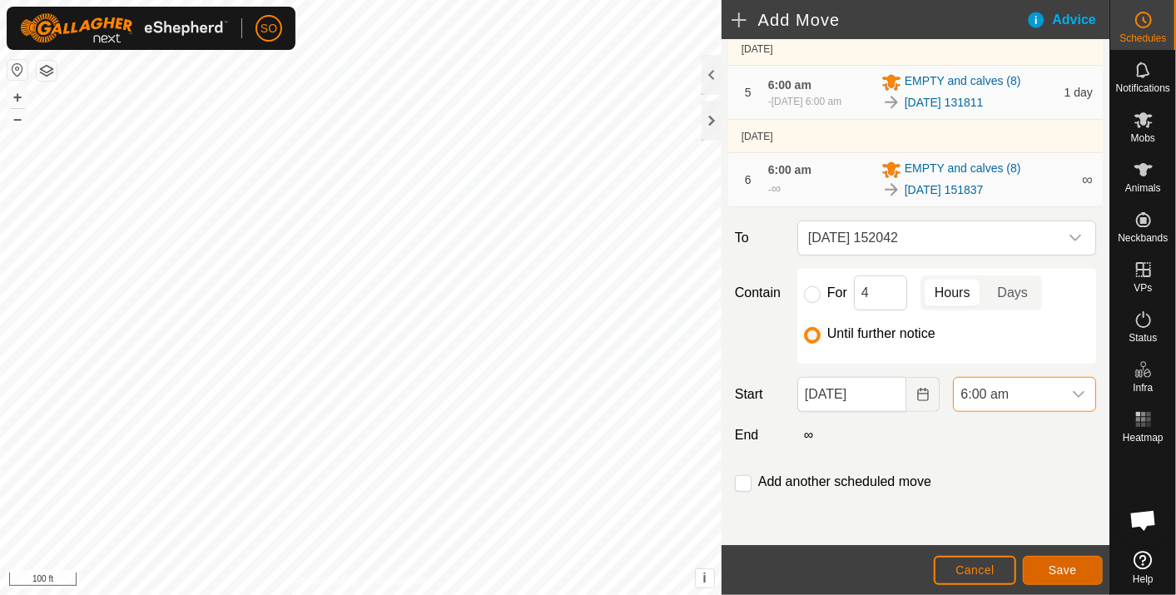
click at [1058, 568] on span "Save" at bounding box center [1063, 570] width 28 height 13
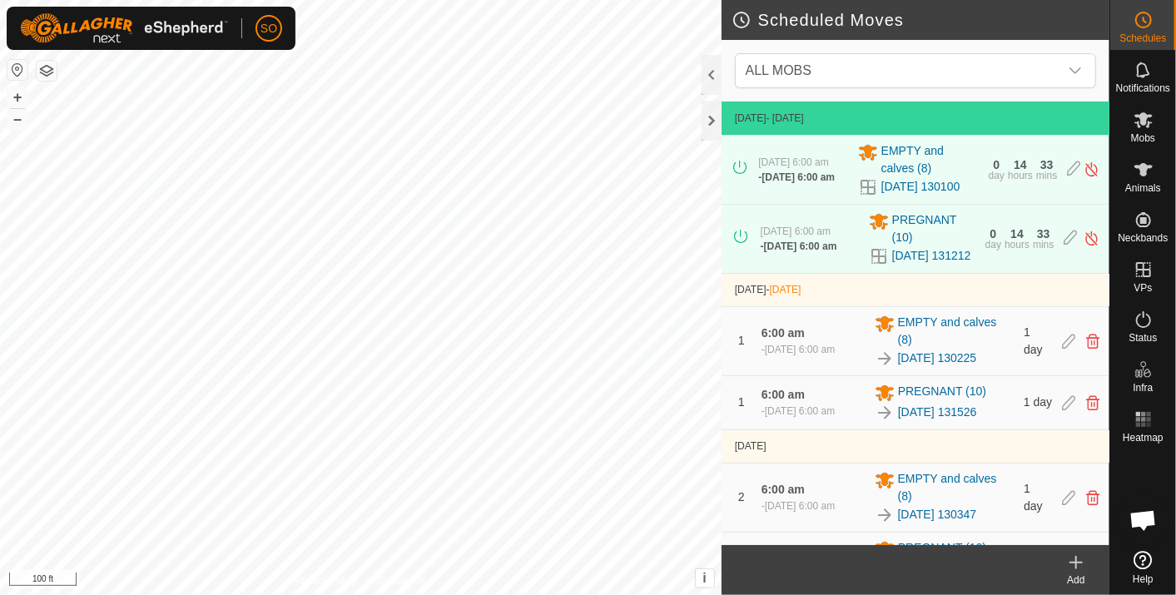
click at [1080, 559] on icon at bounding box center [1077, 563] width 20 height 20
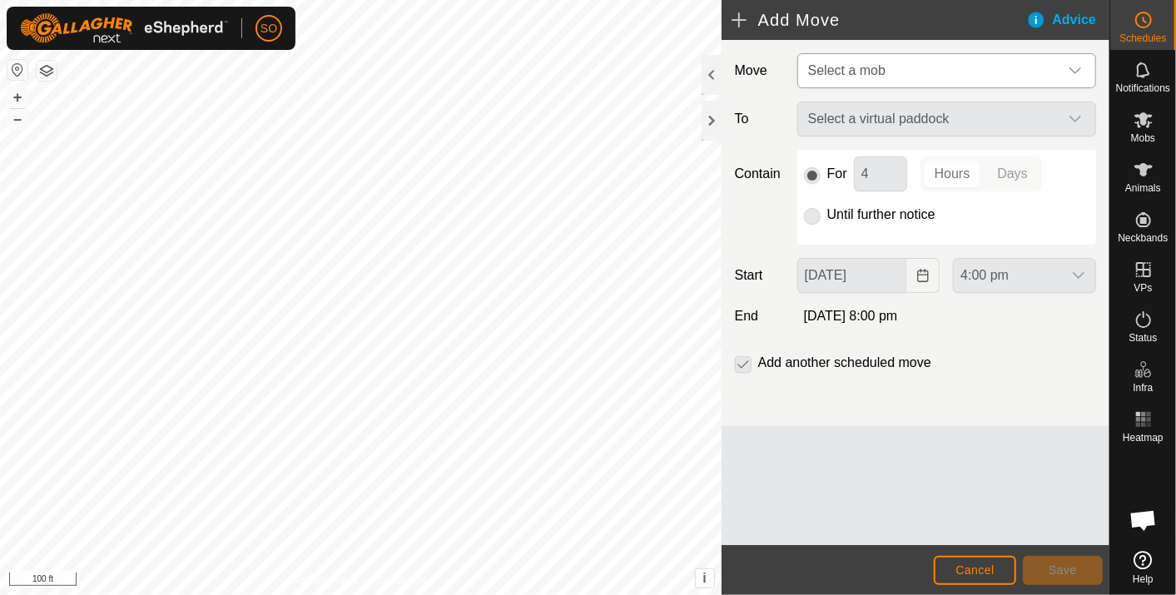
click at [1074, 66] on icon "dropdown trigger" at bounding box center [1075, 70] width 13 height 13
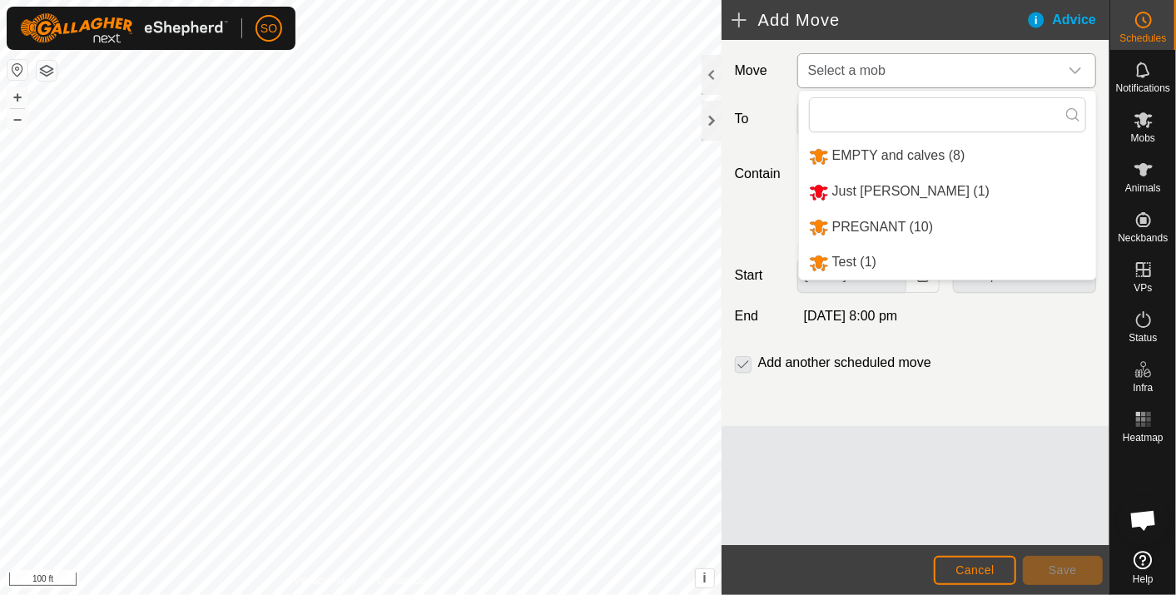
click at [921, 150] on li "EMPTY and calves (8)" at bounding box center [947, 156] width 297 height 34
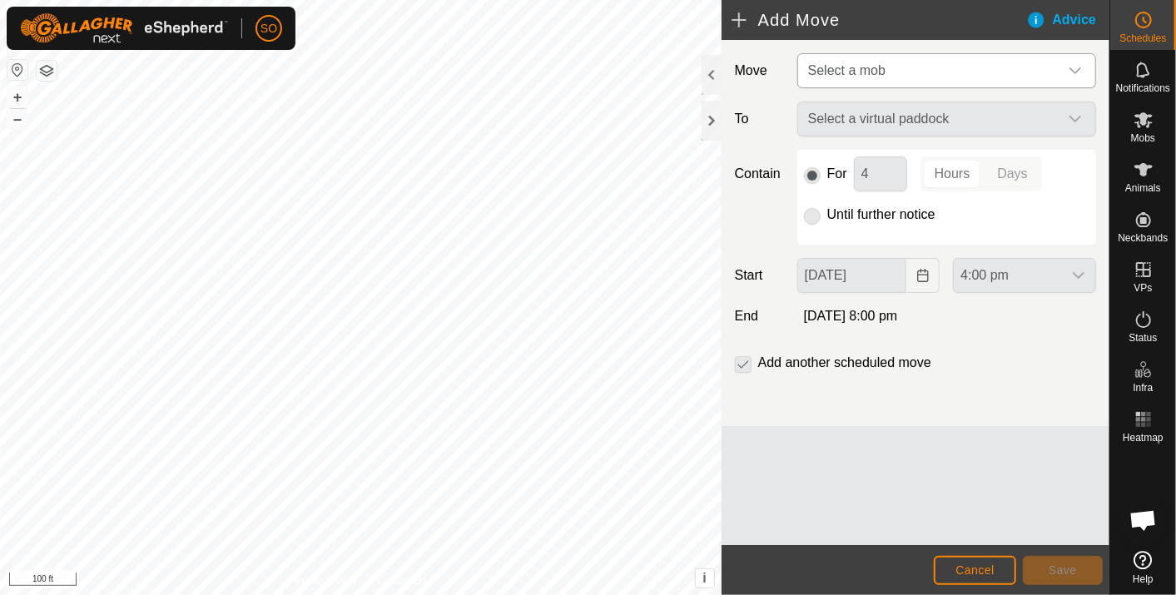
type input "[DATE]"
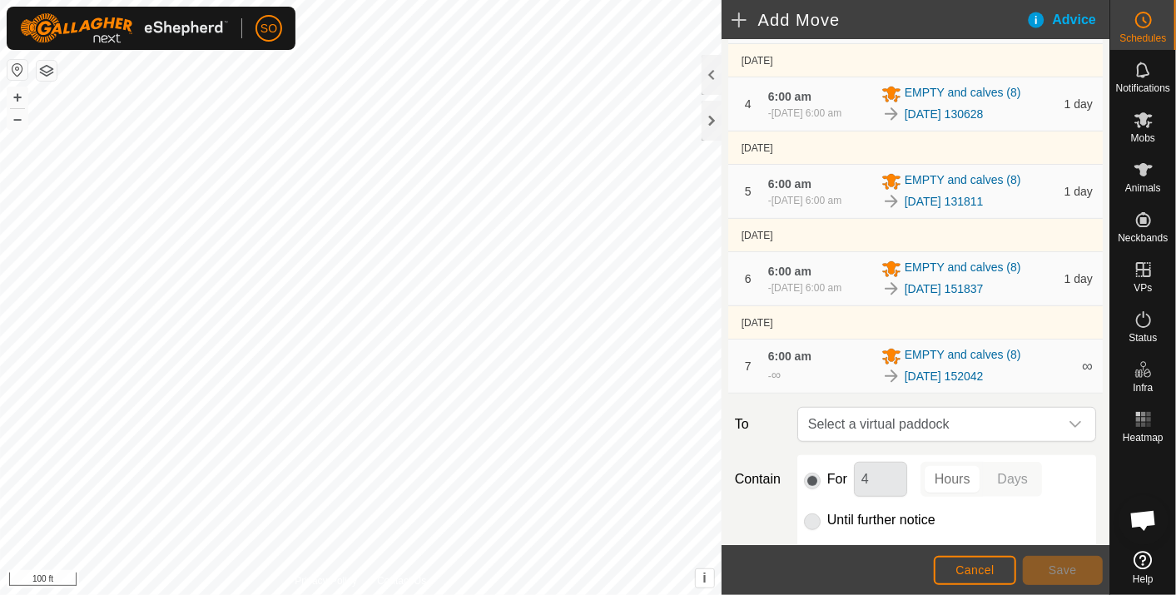
scroll to position [670, 0]
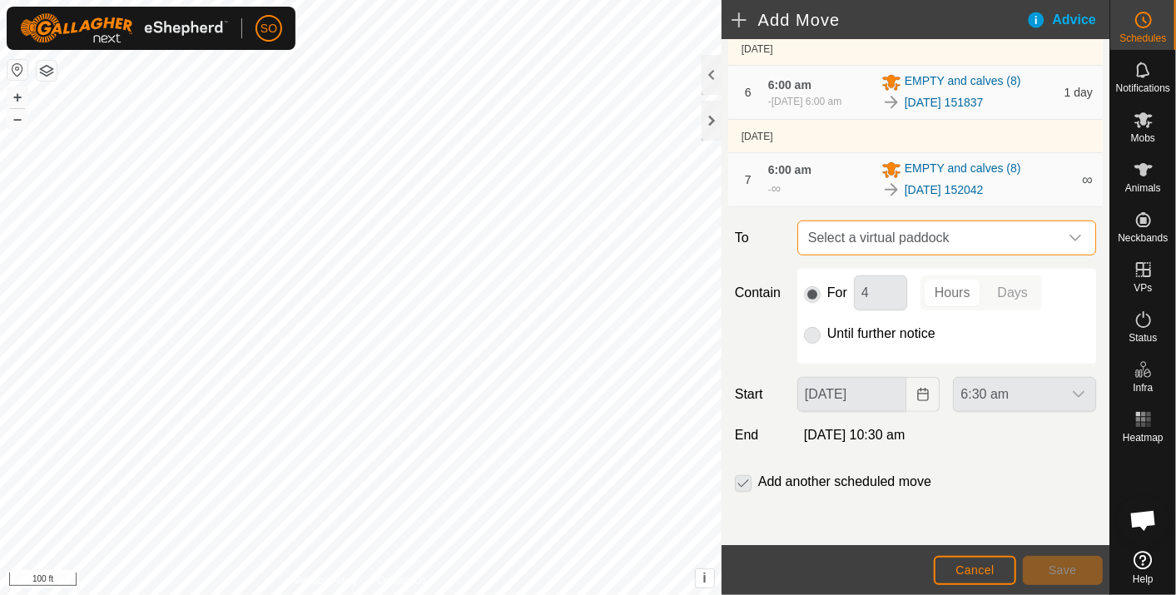
click at [909, 231] on span "Select a virtual paddock" at bounding box center [930, 237] width 257 height 33
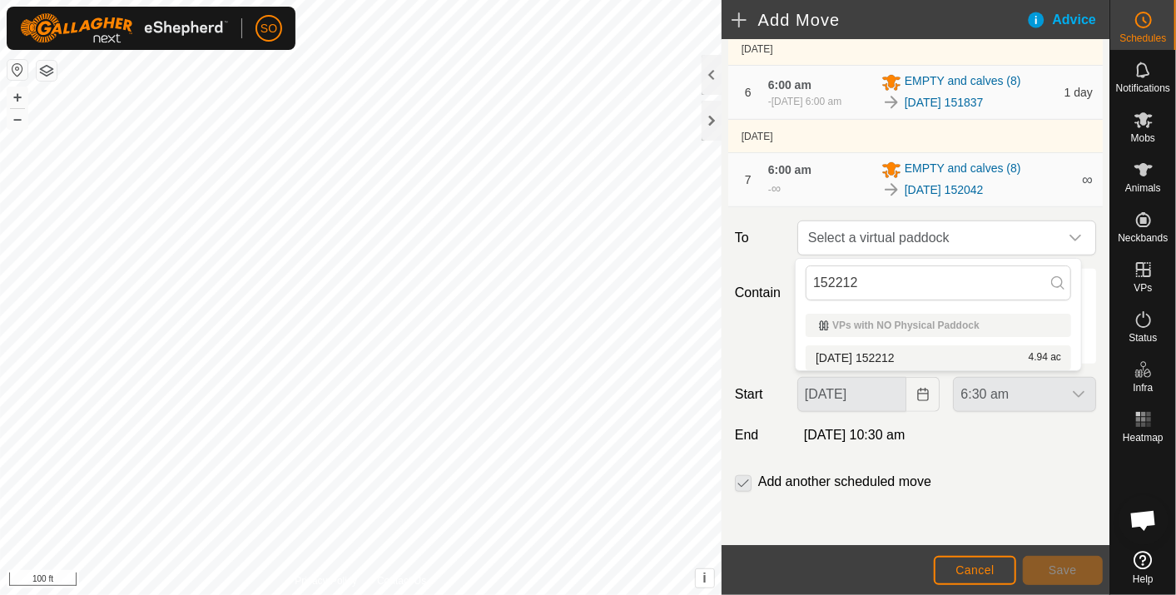
type input "152212"
click at [895, 356] on li "[DATE] 152212 4.94 ac" at bounding box center [939, 358] width 266 height 25
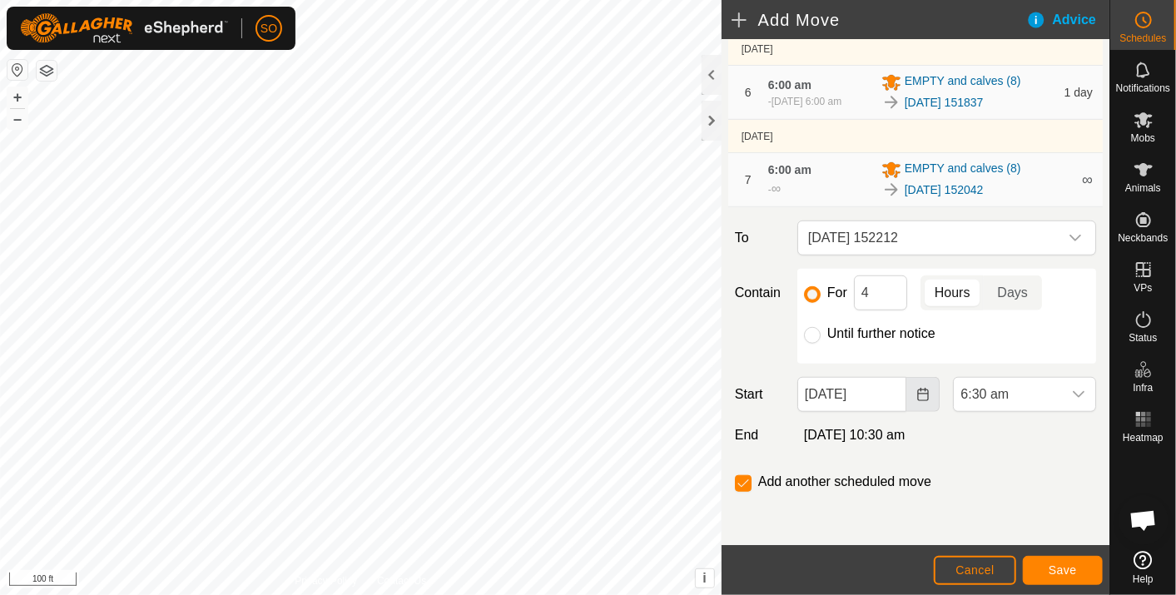
click at [917, 390] on icon "Choose Date" at bounding box center [923, 394] width 13 height 13
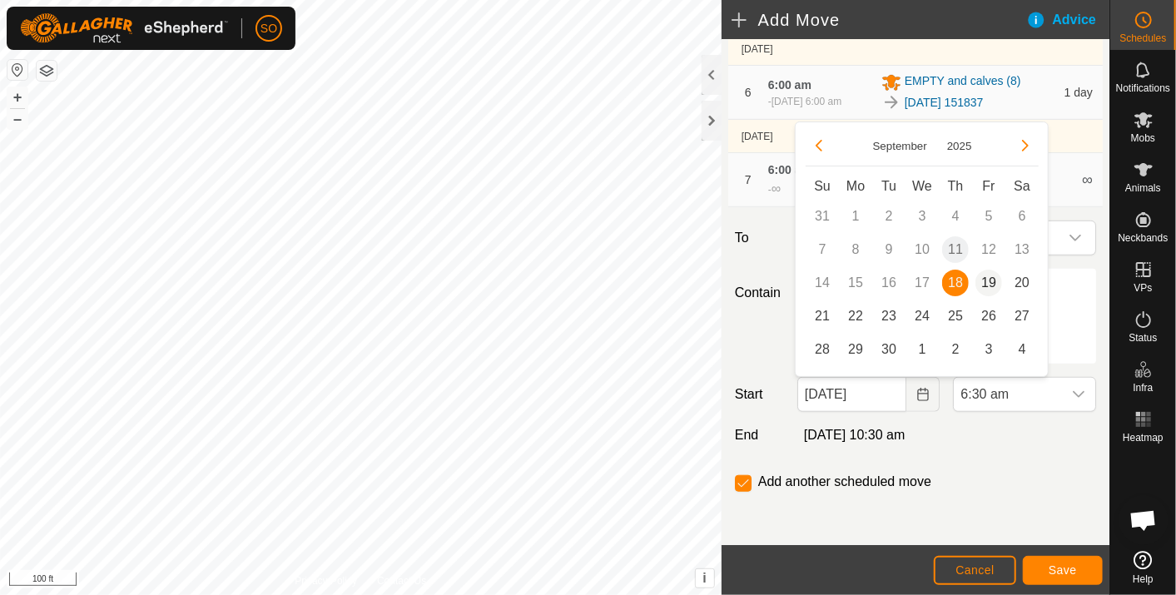
click at [992, 279] on span "19" at bounding box center [989, 283] width 27 height 27
type input "[DATE]"
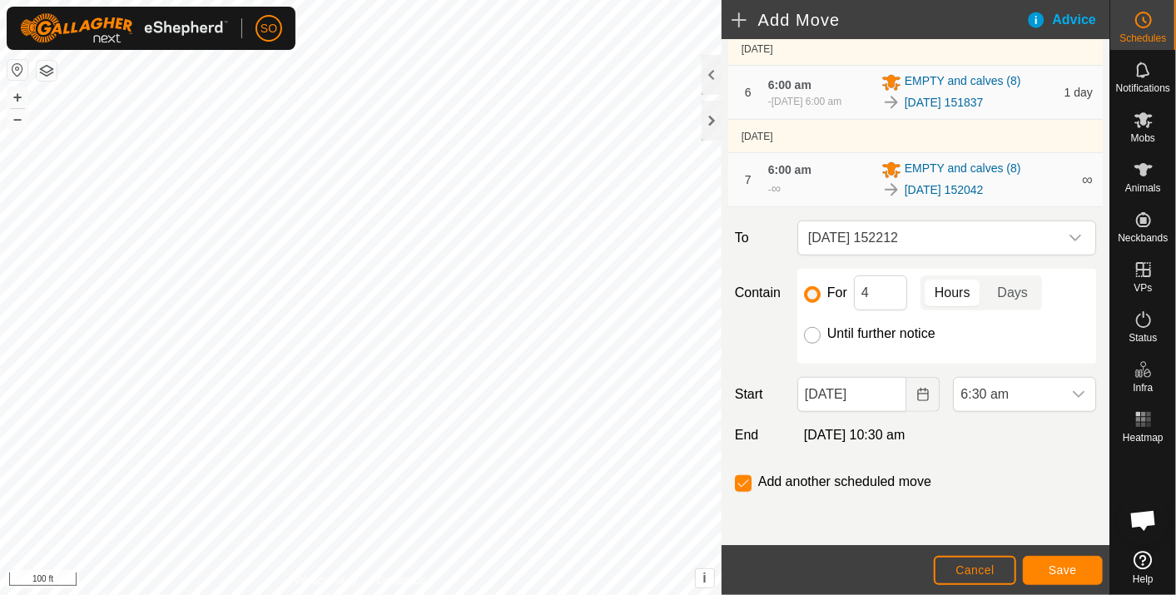
click at [813, 331] on input "Until further notice" at bounding box center [812, 335] width 17 height 17
radio input "true"
checkbox input "false"
click at [1072, 392] on icon "dropdown trigger" at bounding box center [1078, 394] width 13 height 13
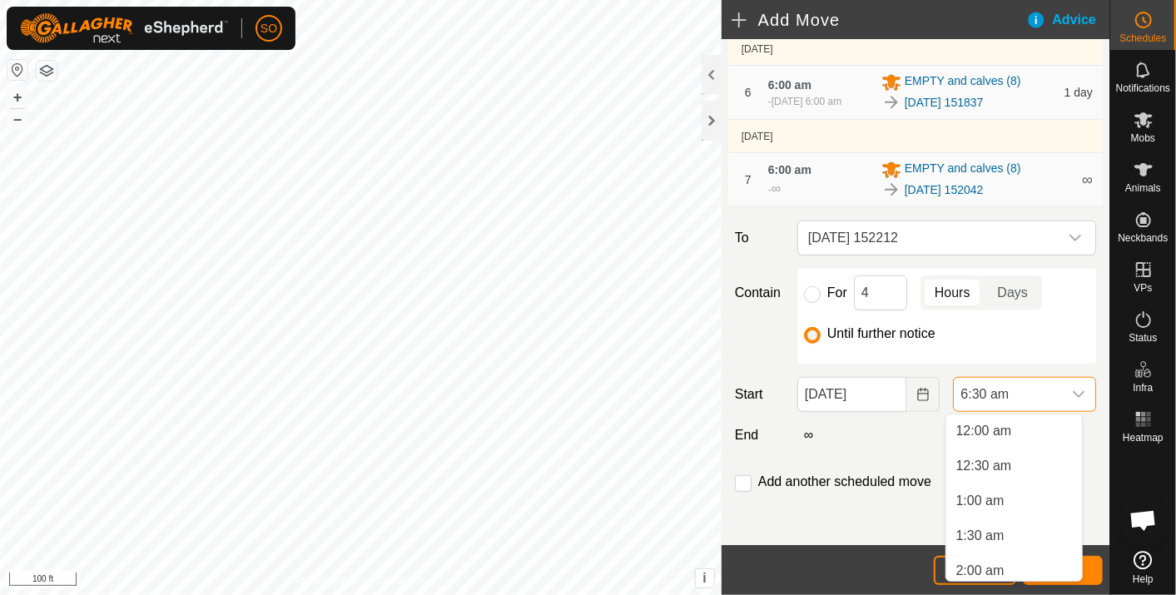
scroll to position [321, 0]
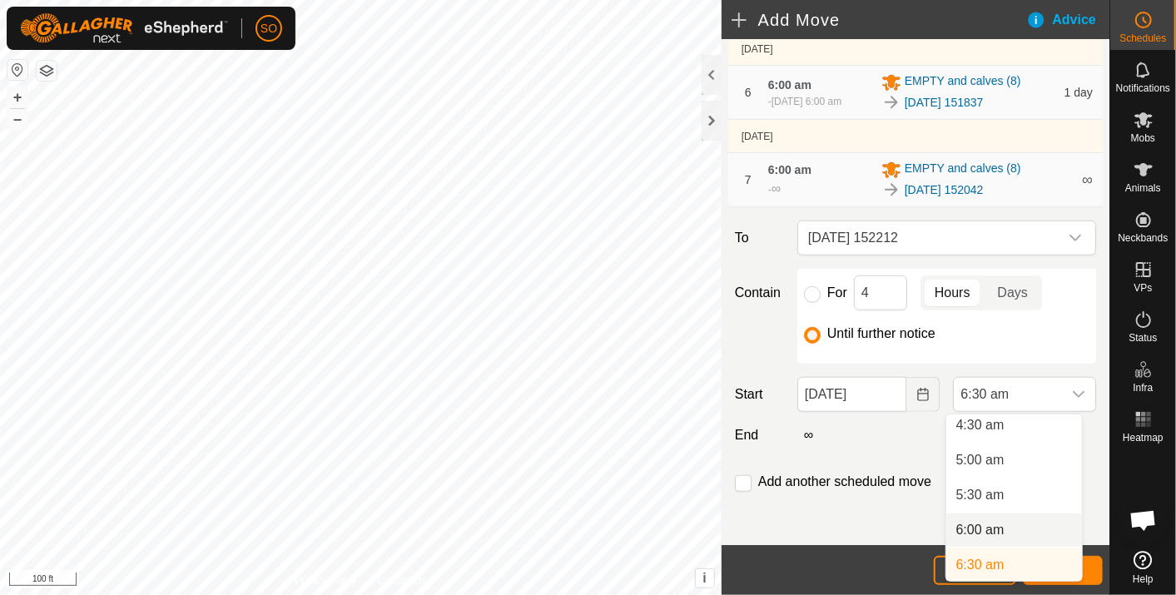
click at [989, 525] on li "6:00 am" at bounding box center [1015, 530] width 136 height 33
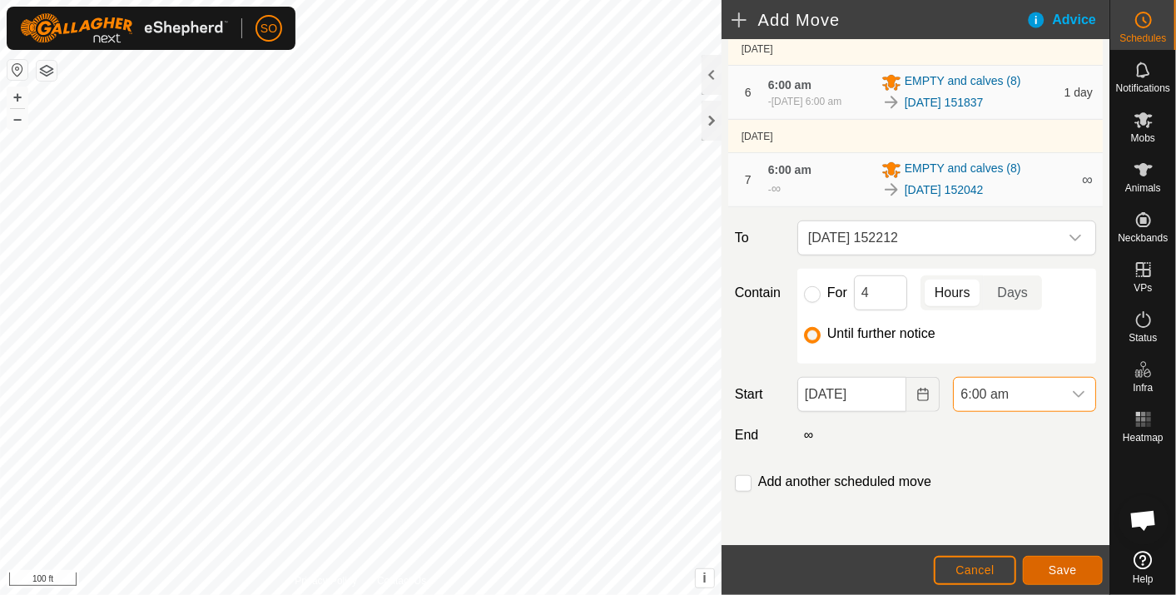
click at [1073, 564] on span "Save" at bounding box center [1063, 570] width 28 height 13
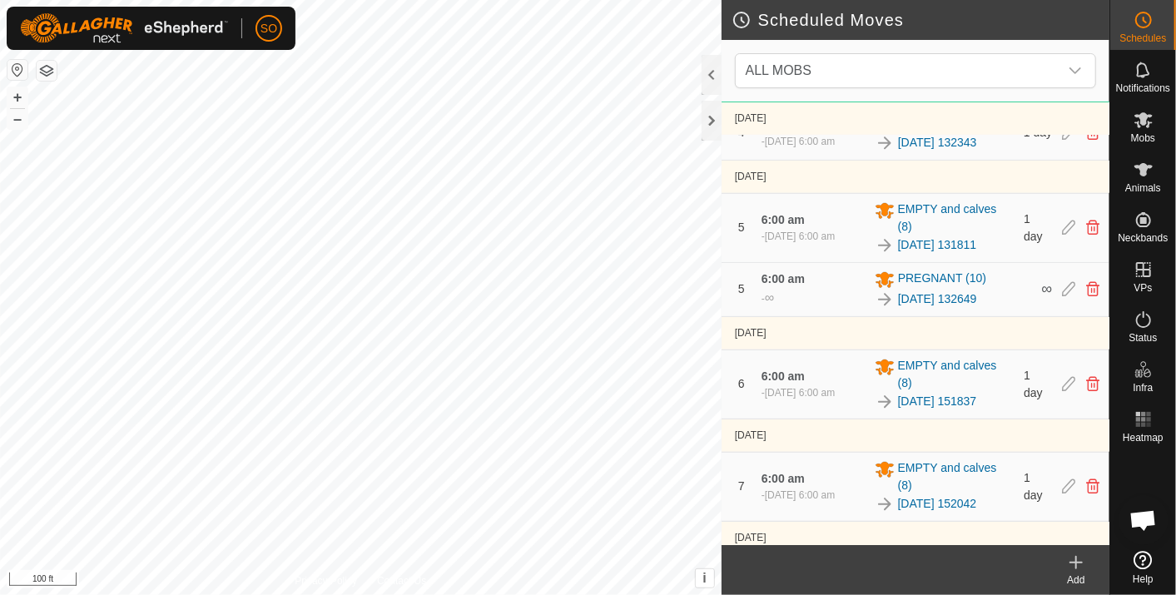
scroll to position [858, 0]
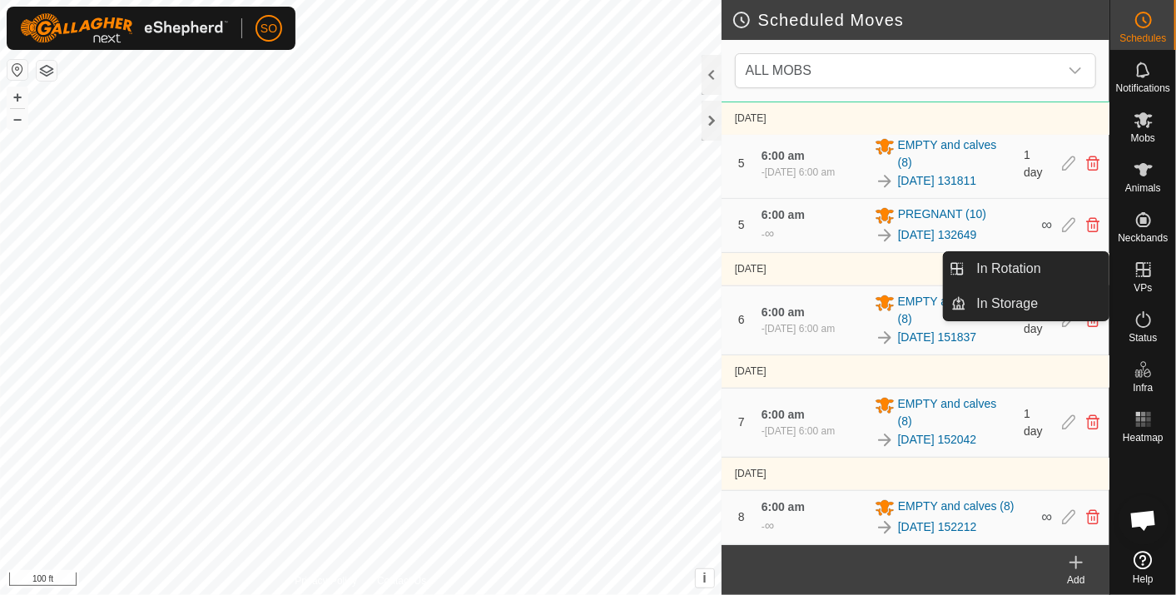
click at [1143, 265] on icon at bounding box center [1143, 269] width 15 height 15
click at [1044, 259] on link "In Rotation" at bounding box center [1038, 268] width 142 height 33
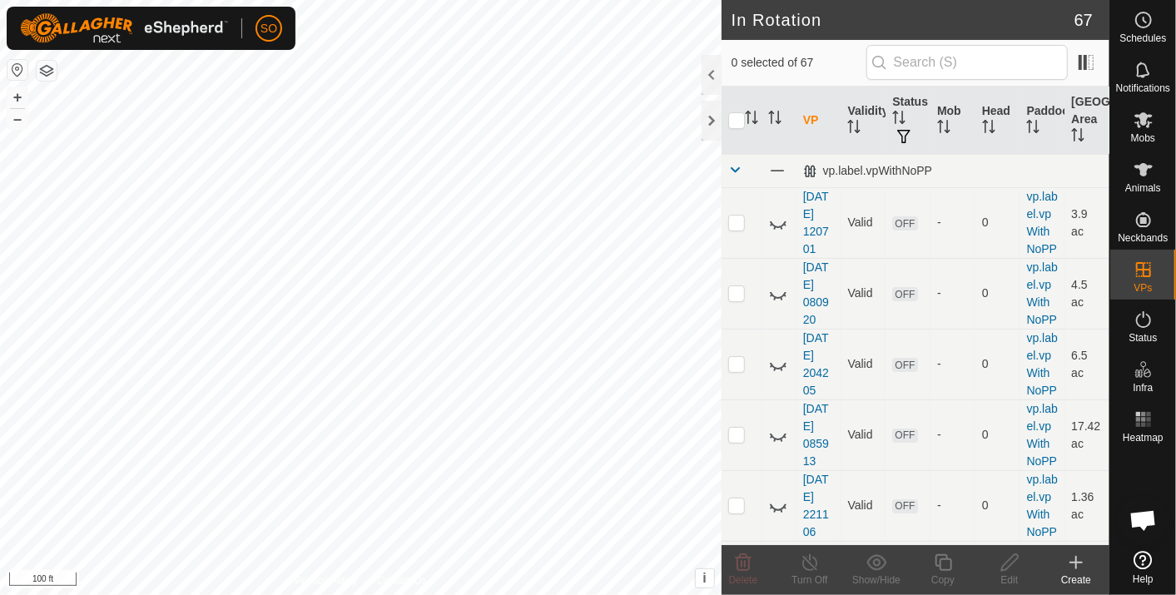
click at [1077, 555] on icon at bounding box center [1077, 563] width 20 height 20
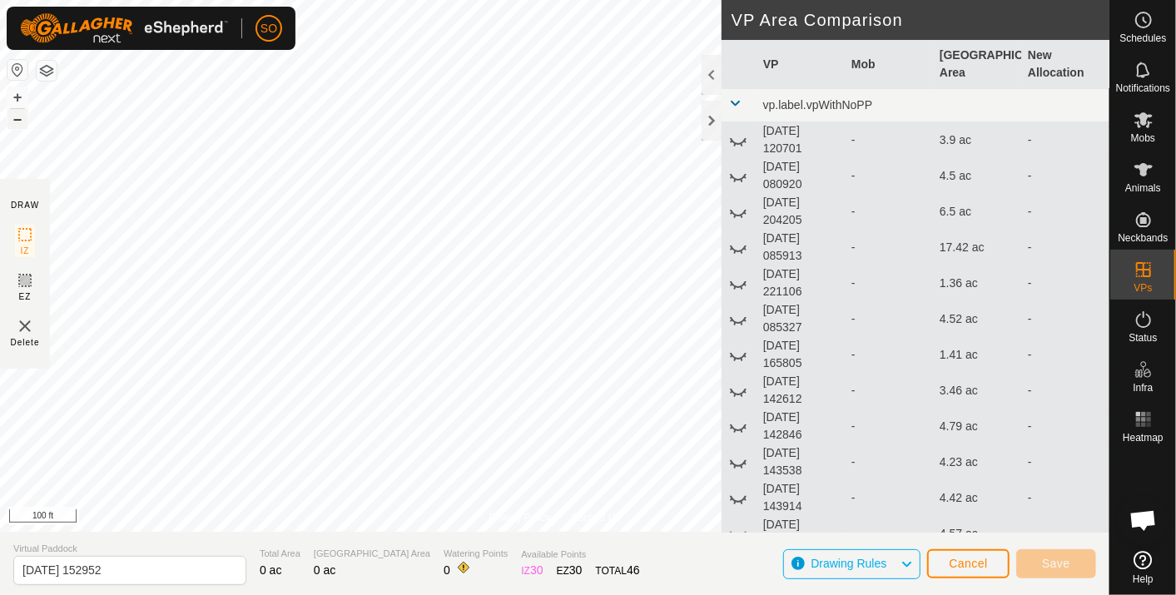
click at [18, 117] on button "–" at bounding box center [17, 119] width 20 height 20
click at [980, 560] on span "Cancel" at bounding box center [968, 563] width 39 height 13
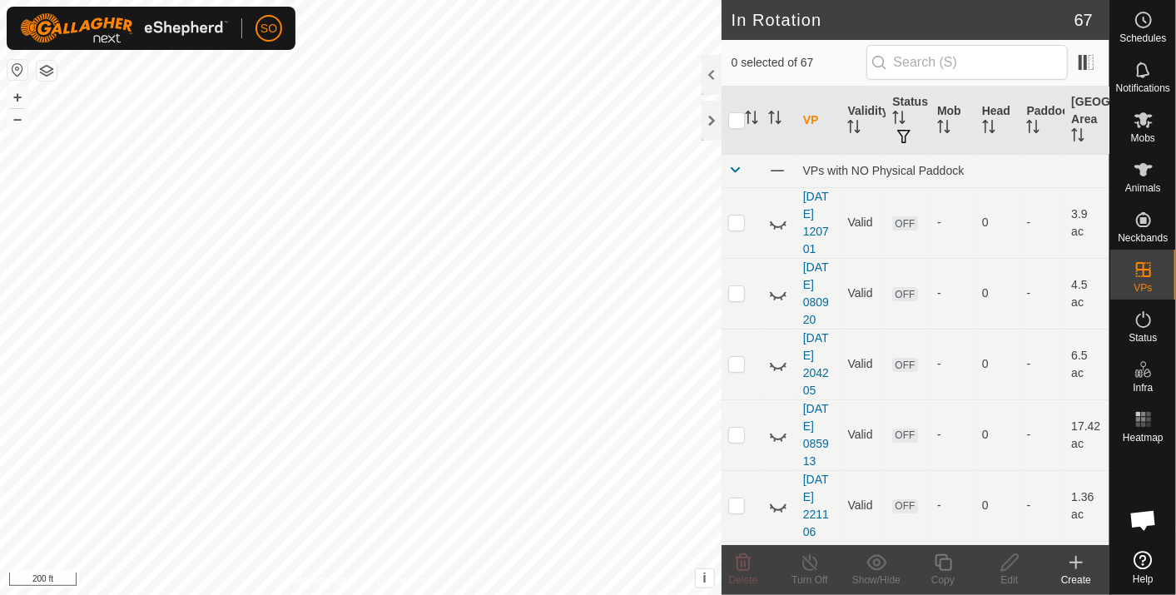
click at [1079, 559] on icon at bounding box center [1077, 563] width 20 height 20
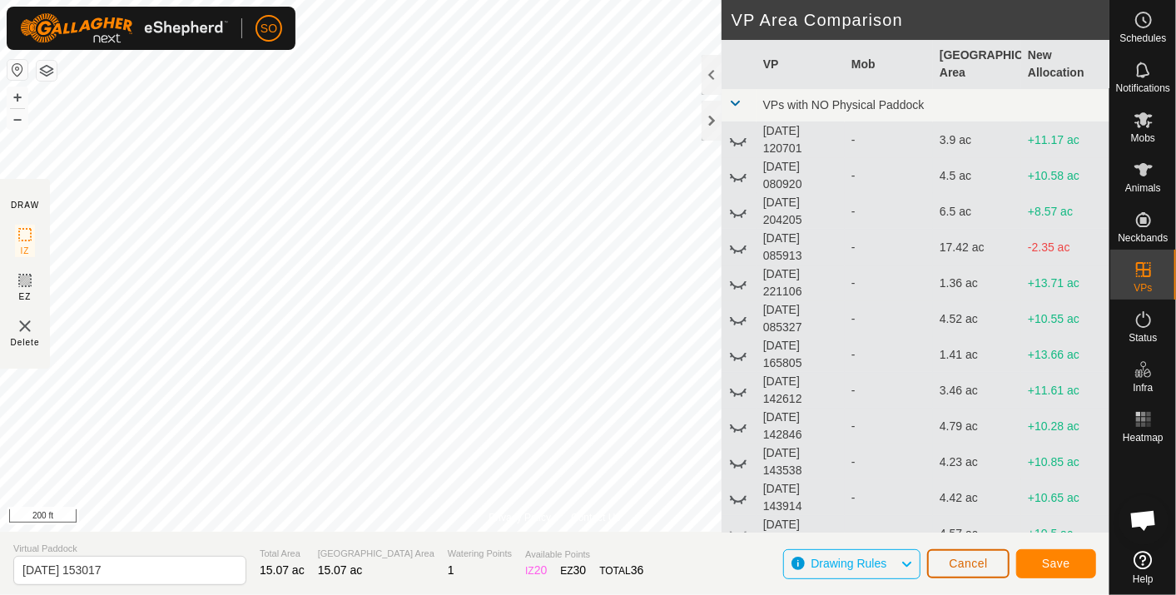
click at [974, 562] on span "Cancel" at bounding box center [968, 563] width 39 height 13
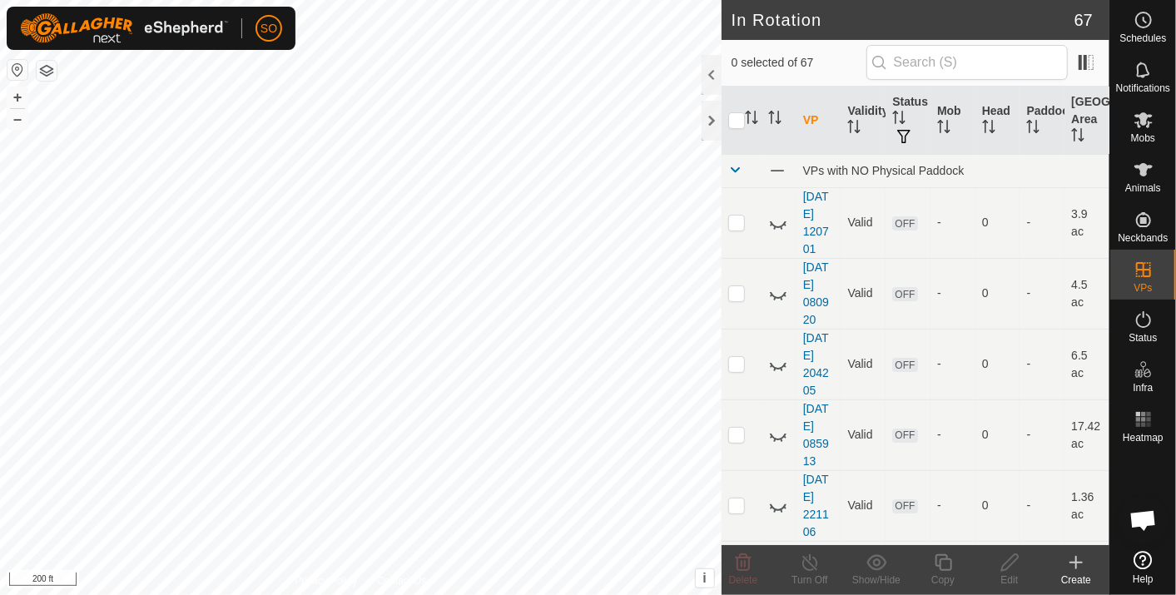
click at [1076, 559] on icon at bounding box center [1076, 563] width 0 height 12
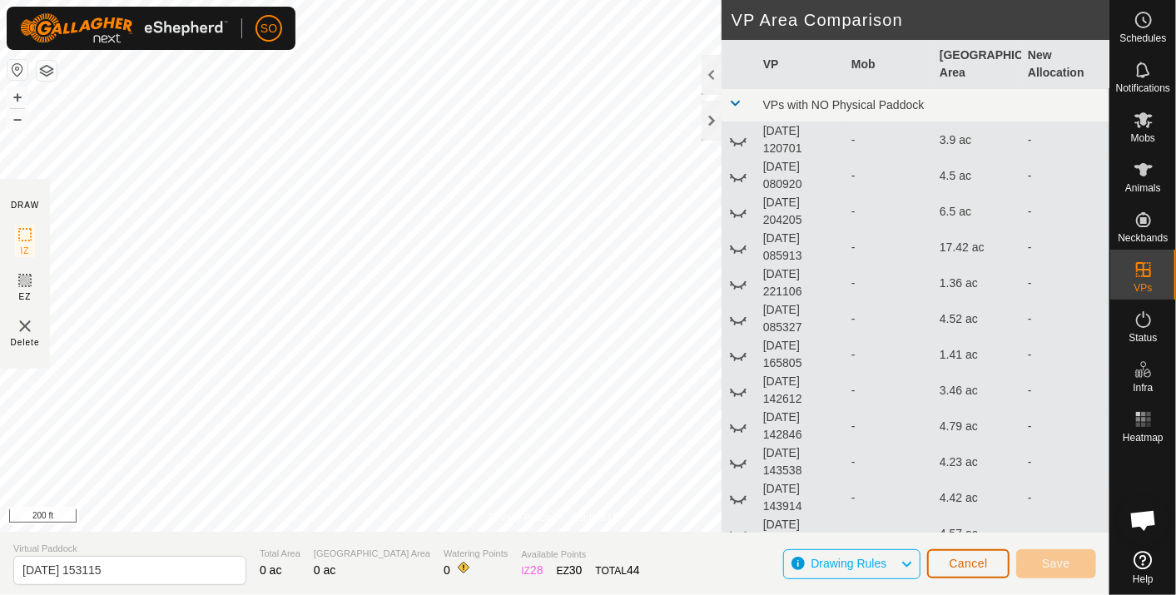
click at [970, 559] on span "Cancel" at bounding box center [968, 563] width 39 height 13
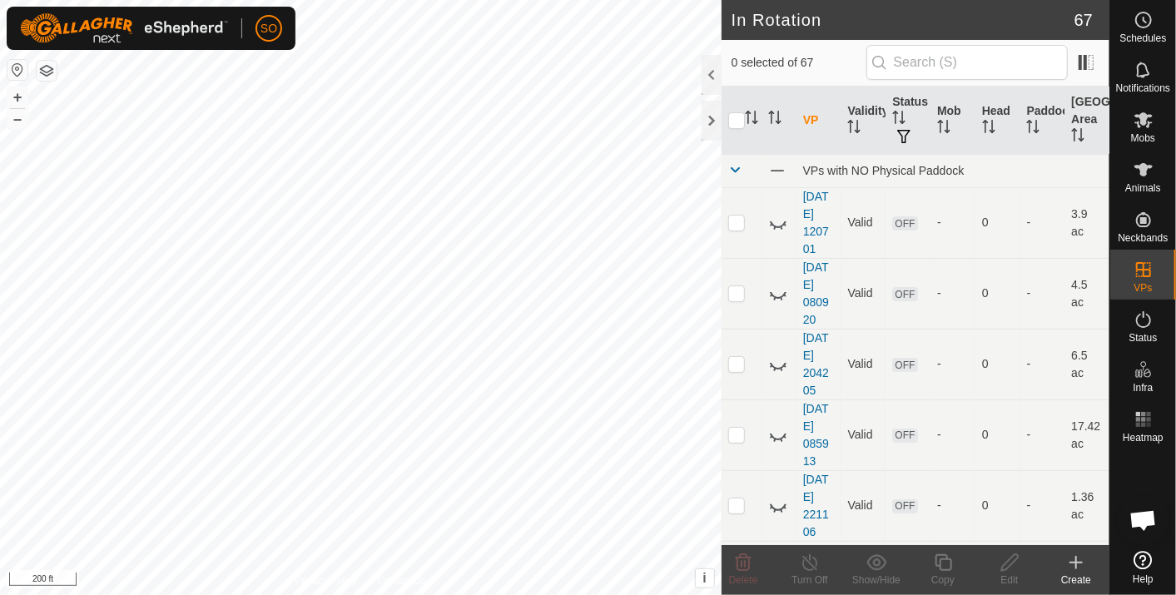
click at [1069, 552] on div "Create" at bounding box center [1076, 570] width 67 height 50
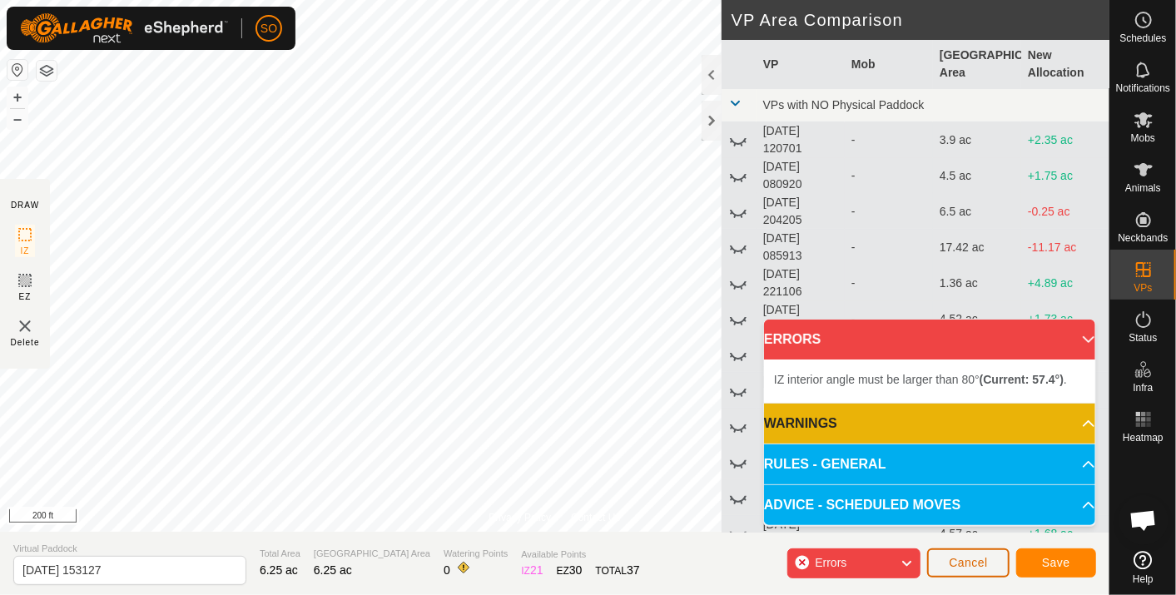
click at [971, 556] on span "Cancel" at bounding box center [968, 562] width 39 height 13
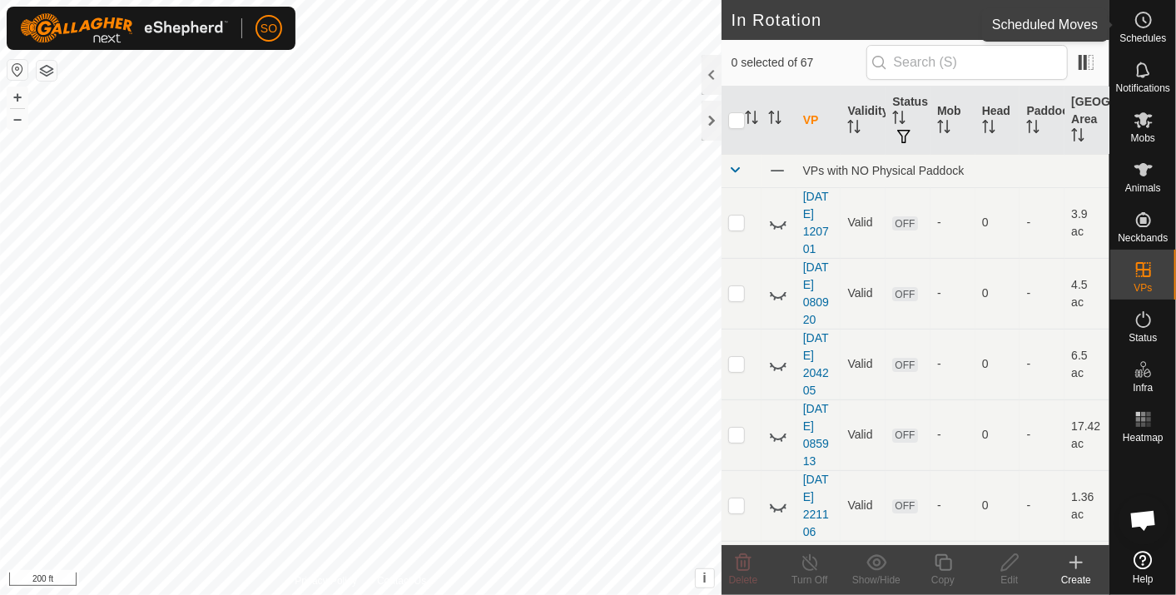
click at [1138, 17] on icon at bounding box center [1144, 20] width 20 height 20
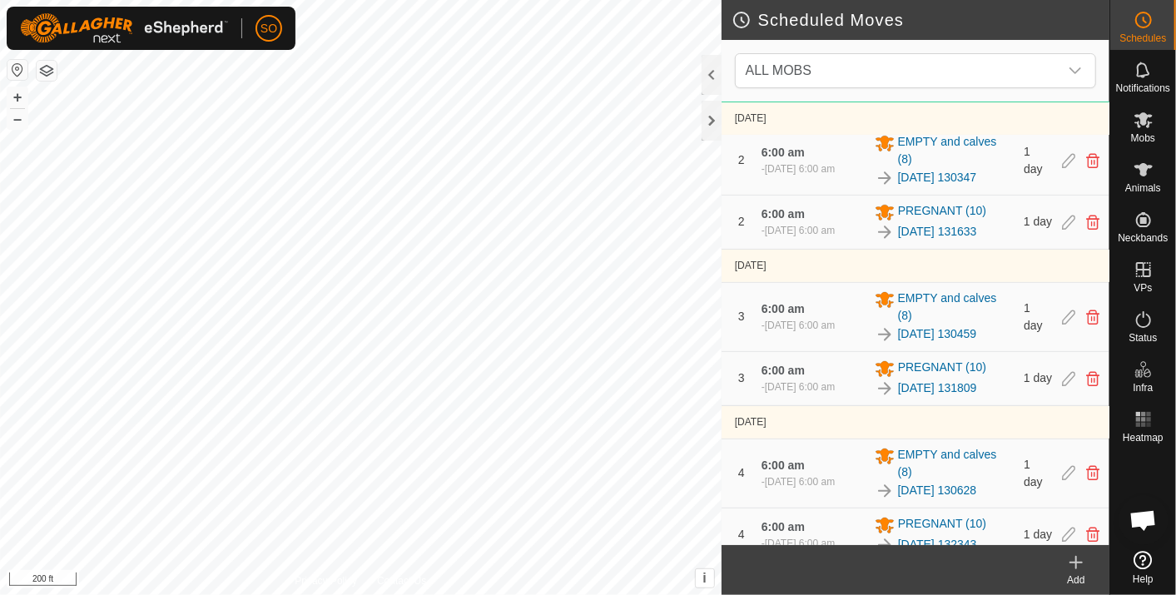
scroll to position [858, 0]
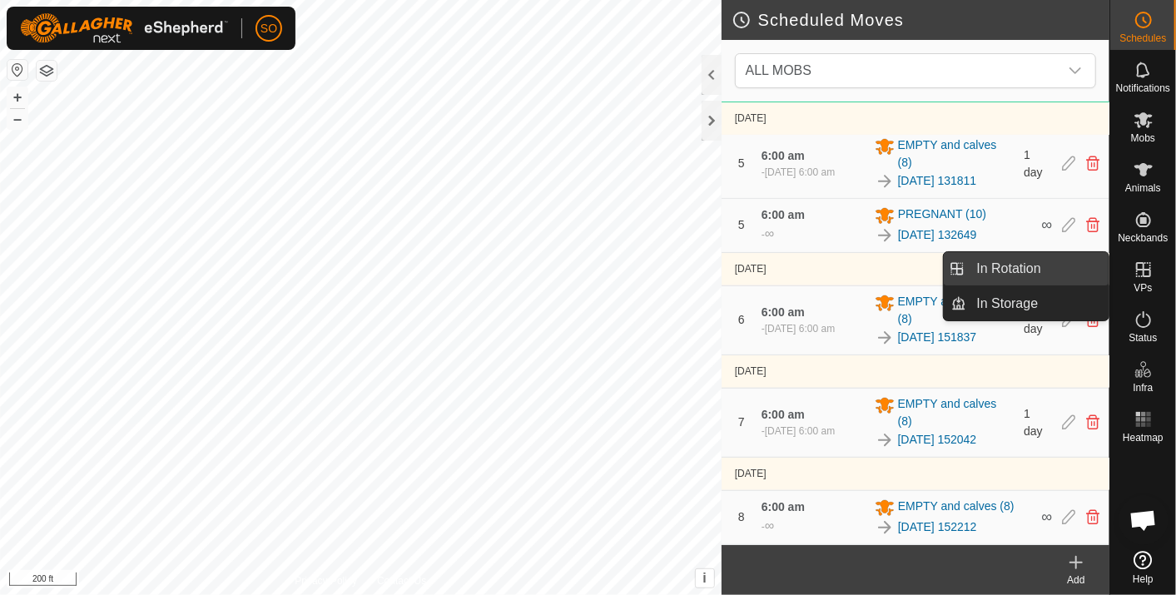
click at [1058, 263] on link "In Rotation" at bounding box center [1038, 268] width 142 height 33
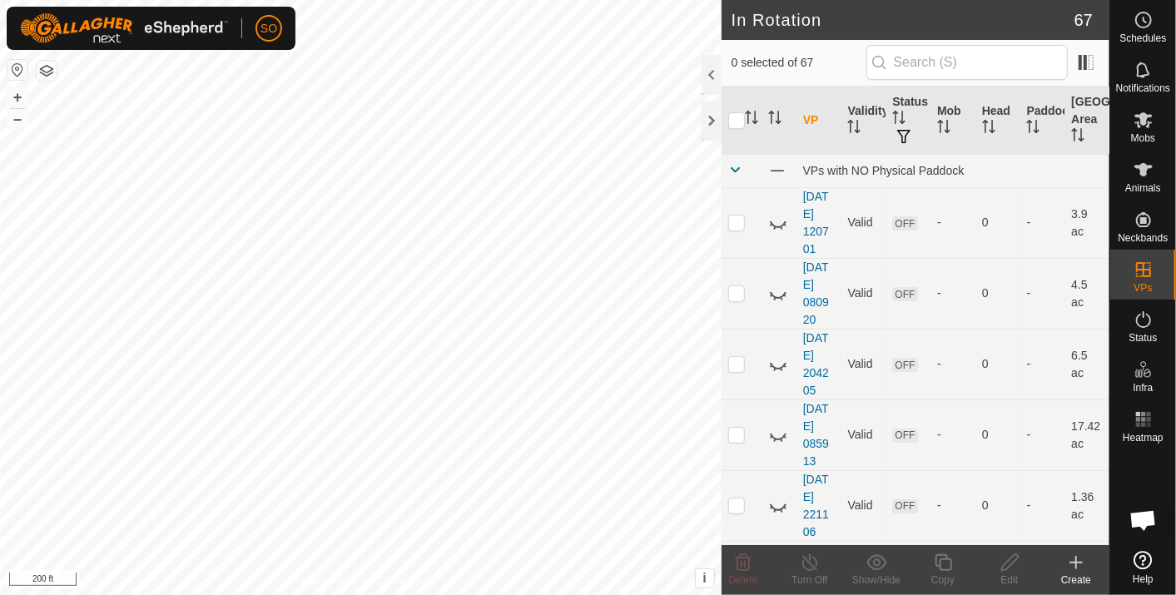
click at [0, 181] on html "SO Schedules Notifications Mobs Animals Neckbands VPs Status Infra Heatmap Help…" at bounding box center [588, 297] width 1176 height 595
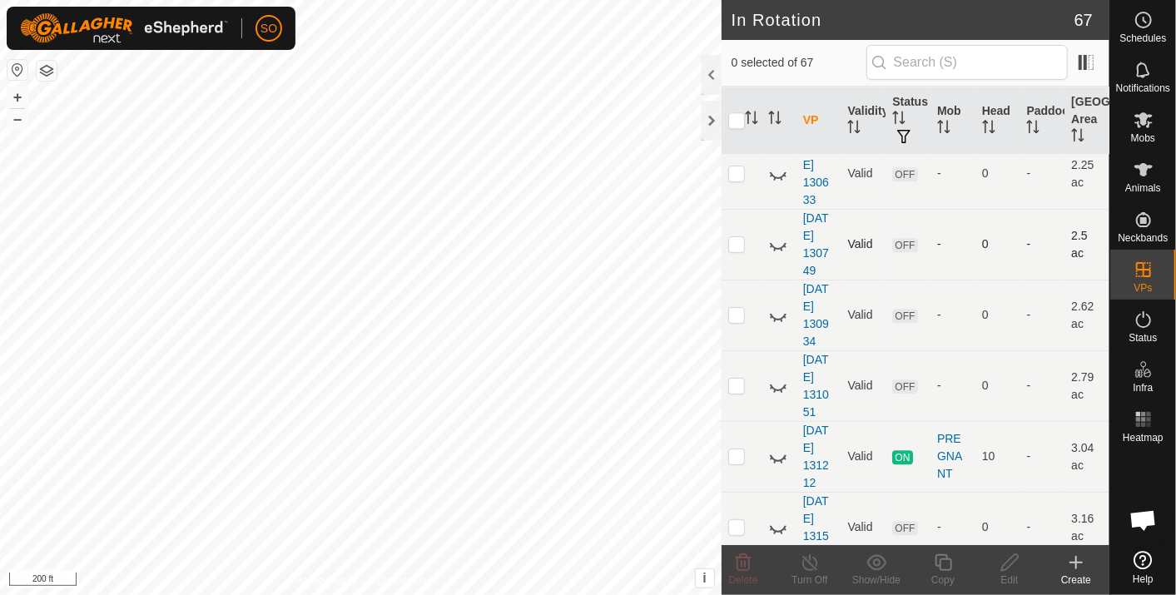
scroll to position [2404, 0]
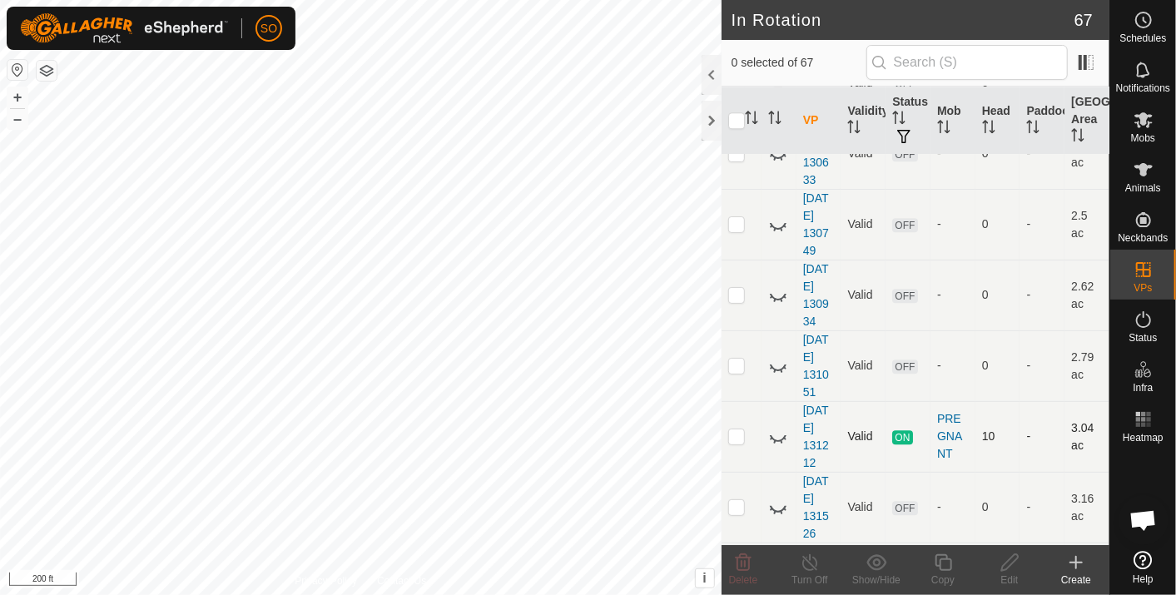
click at [780, 427] on icon at bounding box center [778, 437] width 20 height 20
click at [537, 594] on html "SO Schedules Notifications Mobs Animals Neckbands VPs Status Infra Heatmap Help…" at bounding box center [588, 297] width 1176 height 595
click at [931, 60] on input "text" at bounding box center [967, 62] width 201 height 35
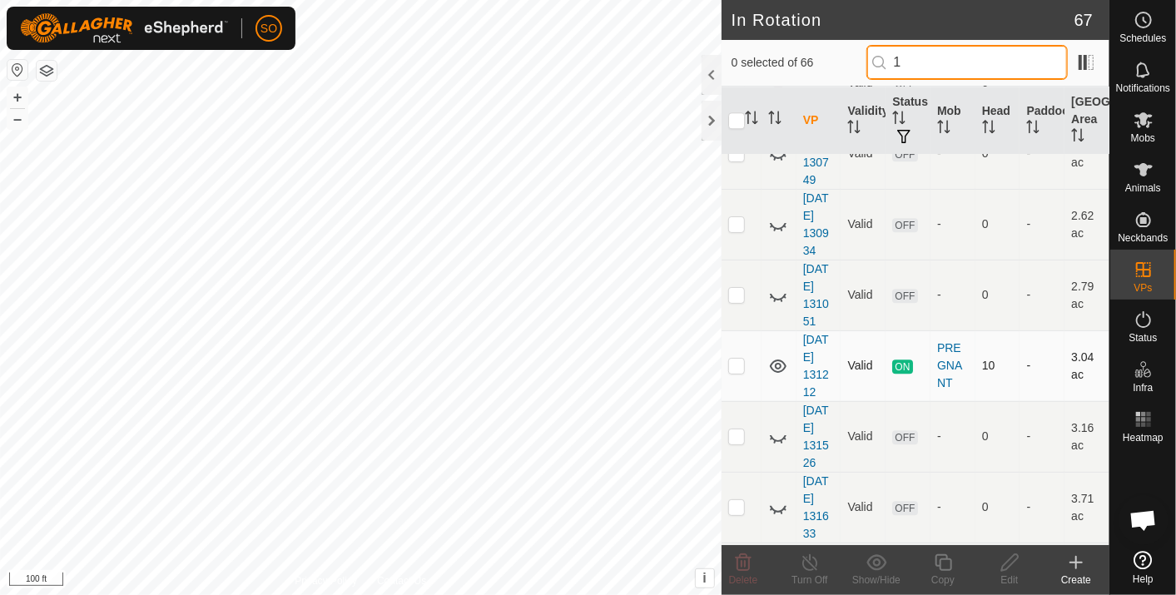
scroll to position [0, 0]
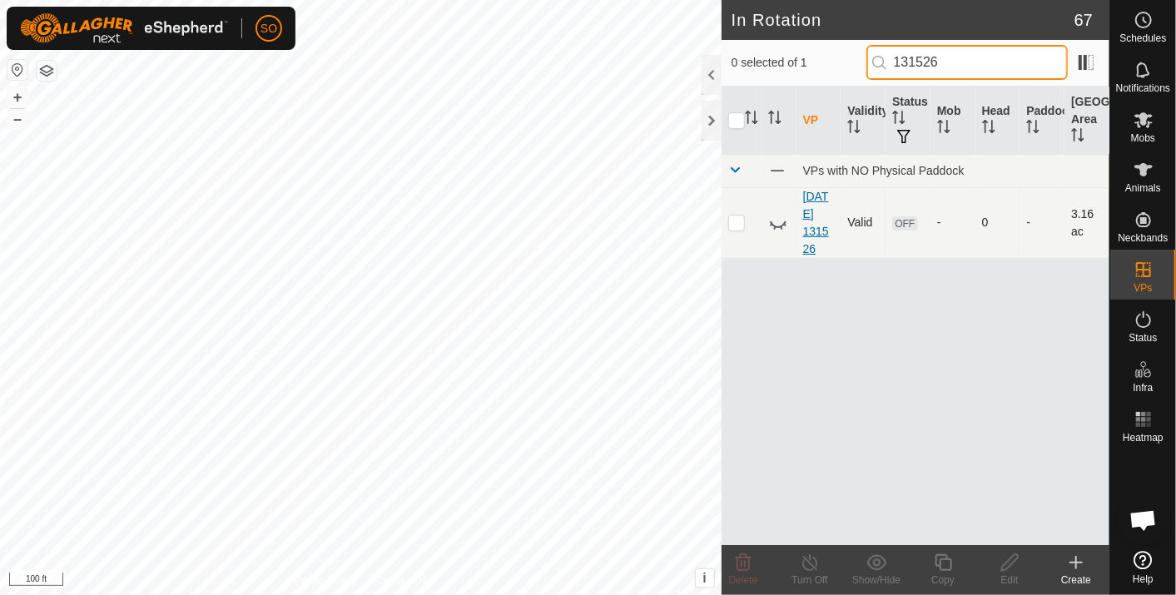
type input "131526"
click at [816, 209] on link "[DATE] 131526" at bounding box center [816, 223] width 26 height 66
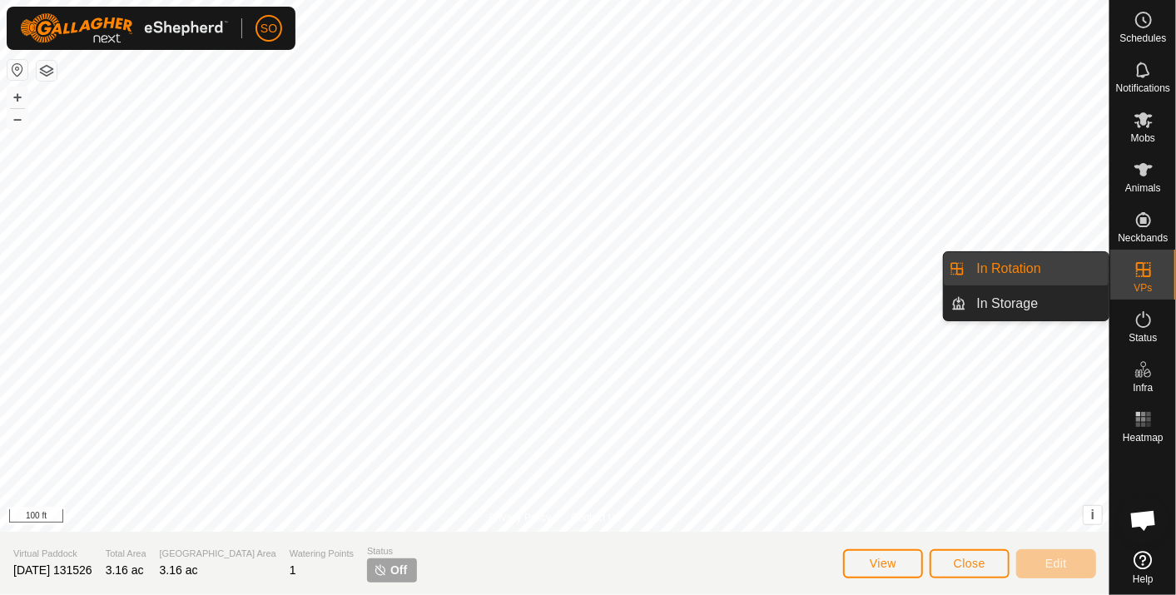
click at [1037, 261] on link "In Rotation" at bounding box center [1038, 268] width 142 height 33
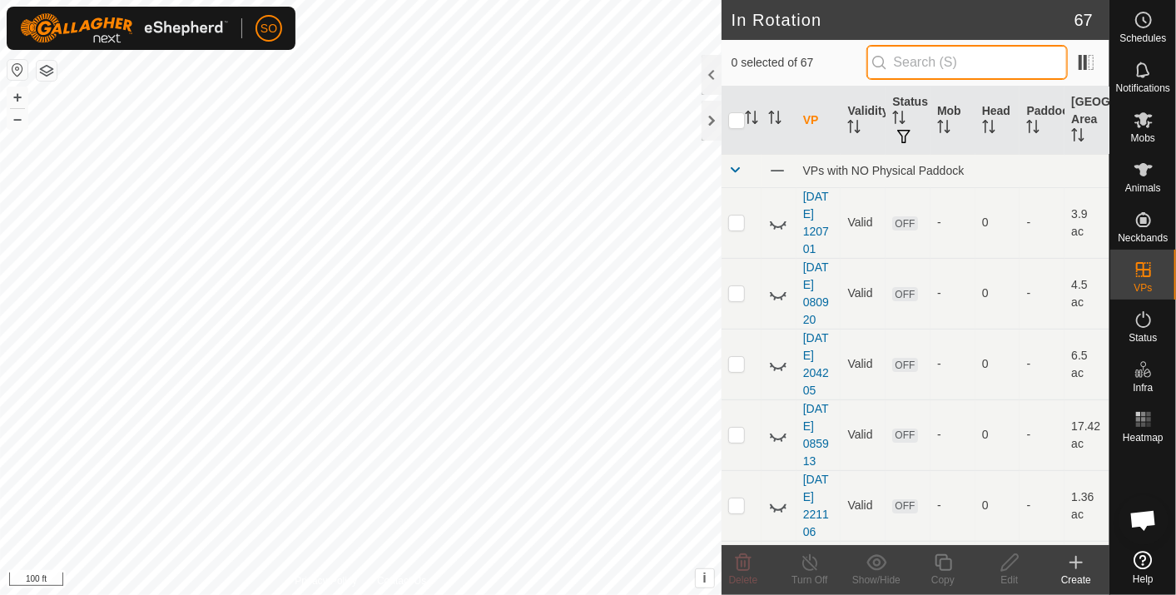
click at [917, 67] on input "text" at bounding box center [967, 62] width 201 height 35
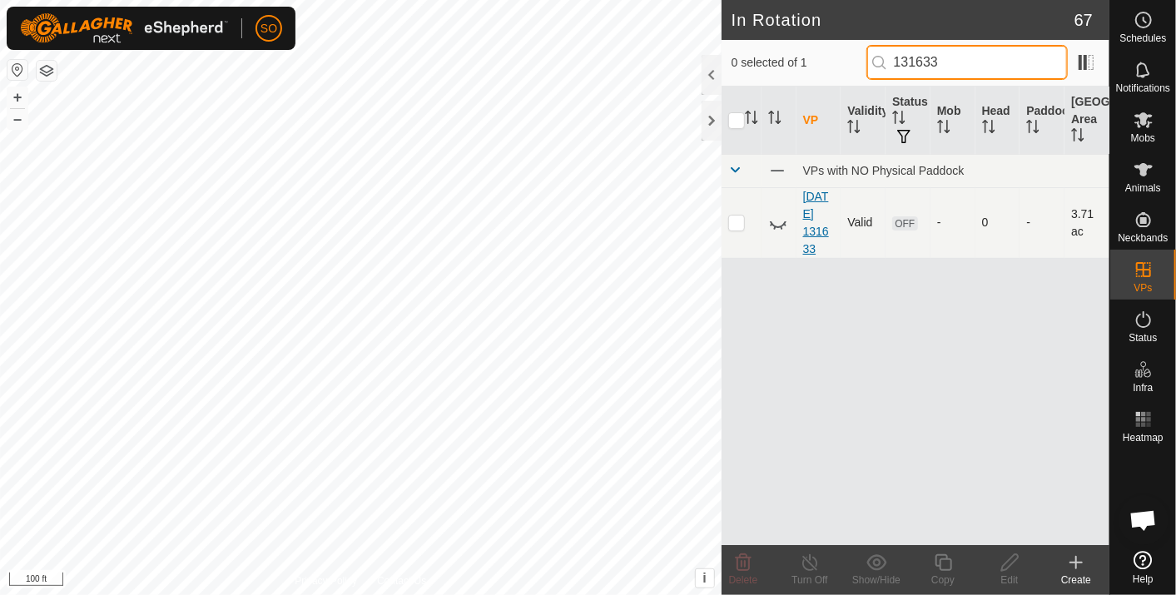
type input "131633"
click at [820, 227] on link "[DATE] 131633" at bounding box center [816, 223] width 26 height 66
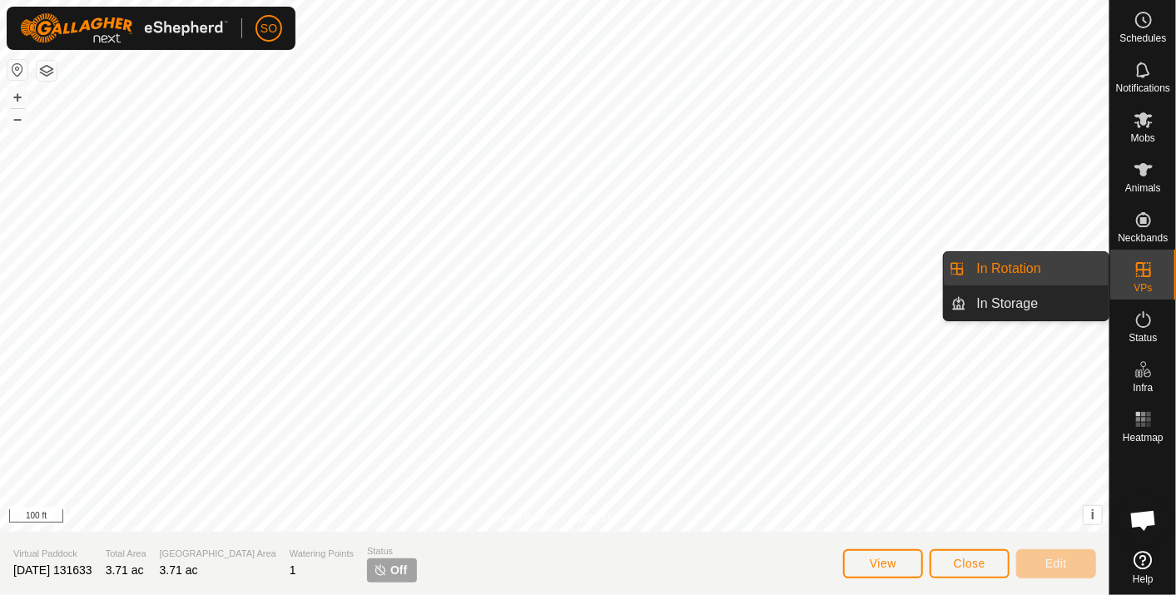
click at [1034, 261] on link "In Rotation" at bounding box center [1038, 268] width 142 height 33
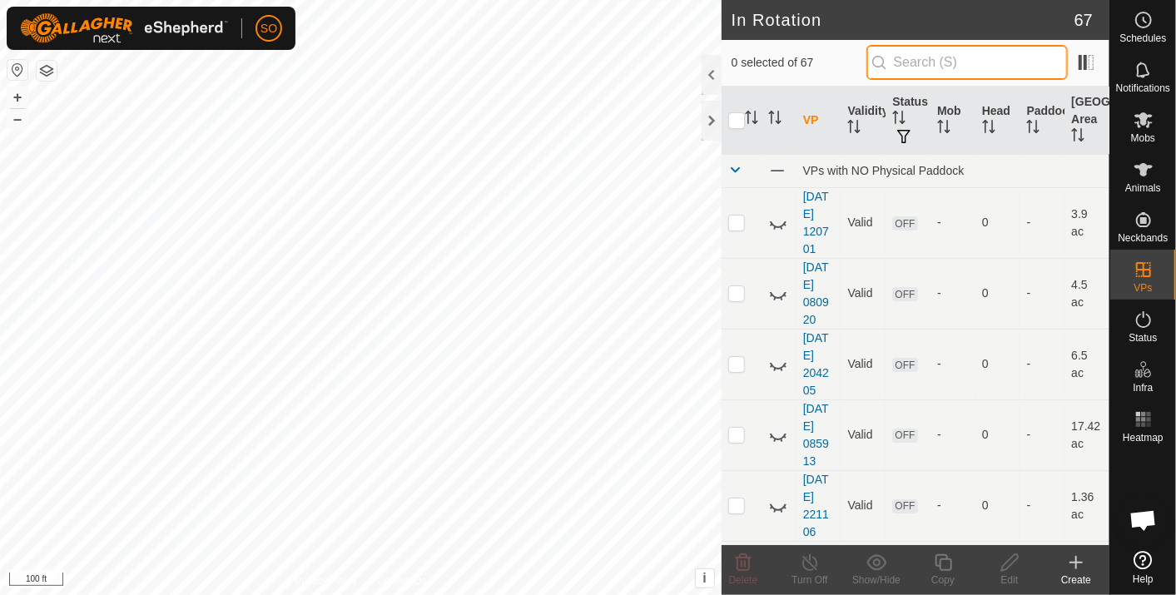
click at [963, 63] on input "text" at bounding box center [967, 62] width 201 height 35
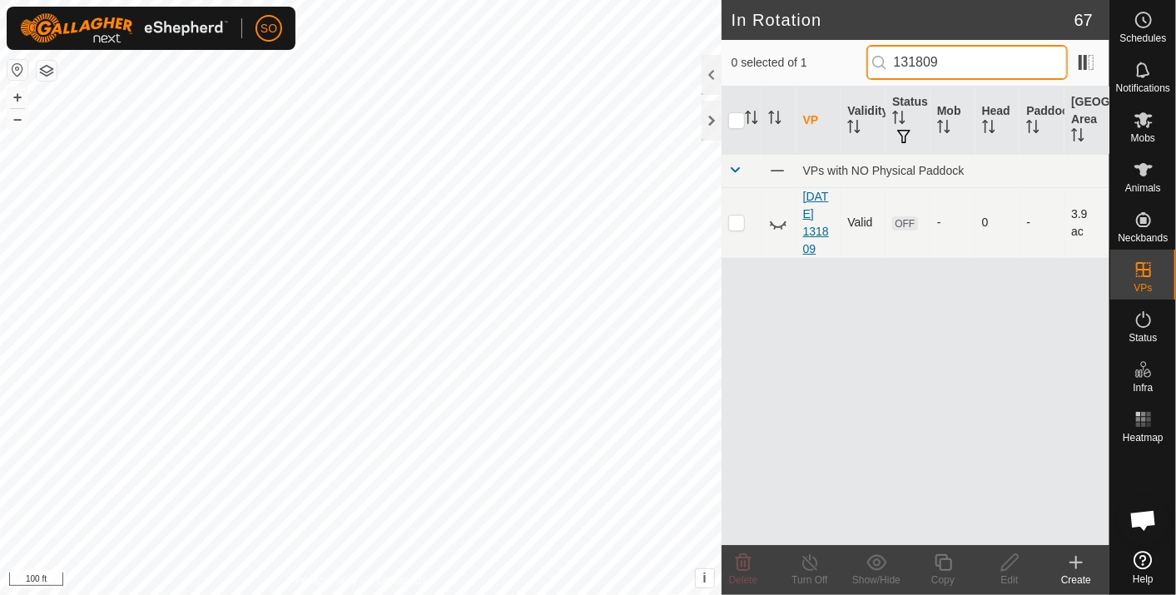
type input "131809"
click at [819, 222] on td "[DATE] 131809" at bounding box center [819, 222] width 45 height 71
click at [813, 218] on link "[DATE] 131809" at bounding box center [816, 223] width 26 height 66
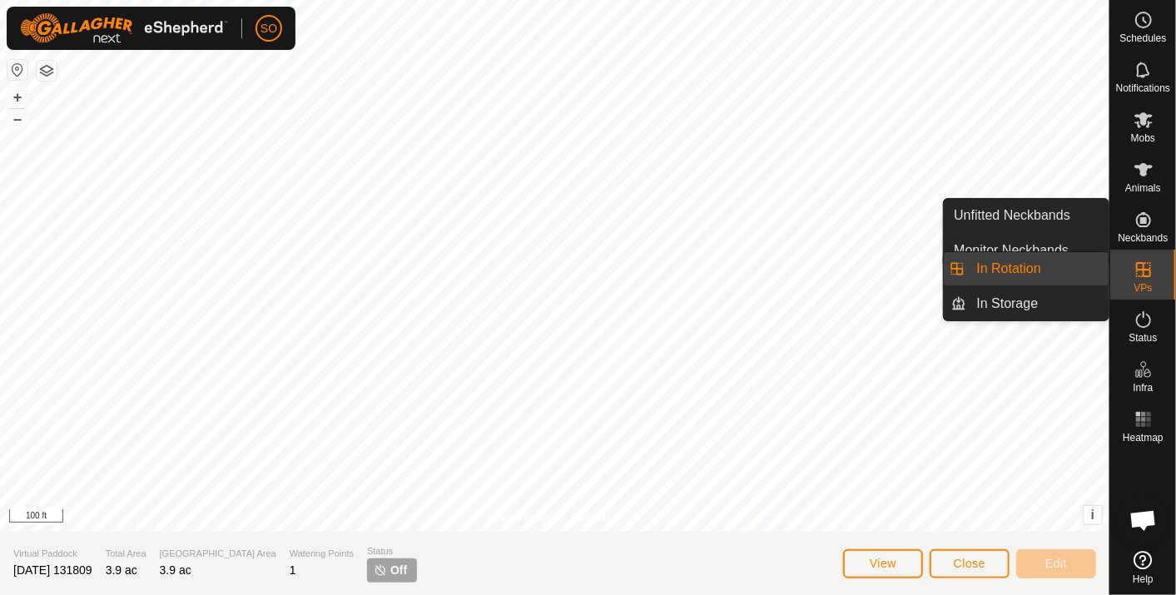
click at [1060, 259] on link "In Rotation" at bounding box center [1038, 268] width 142 height 33
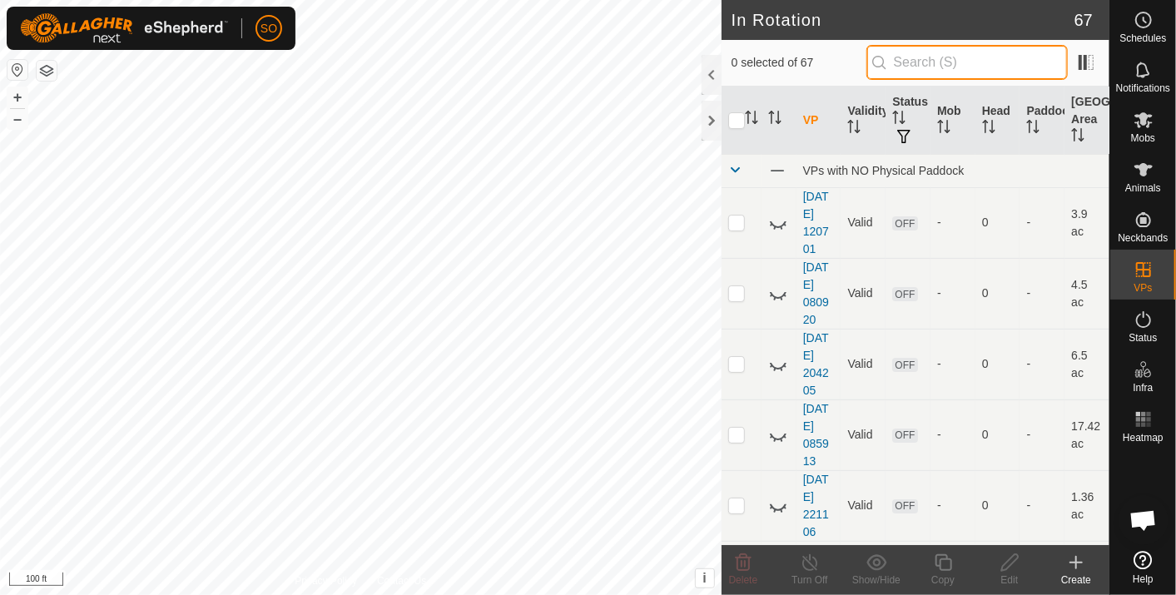
click at [942, 60] on input "text" at bounding box center [967, 62] width 201 height 35
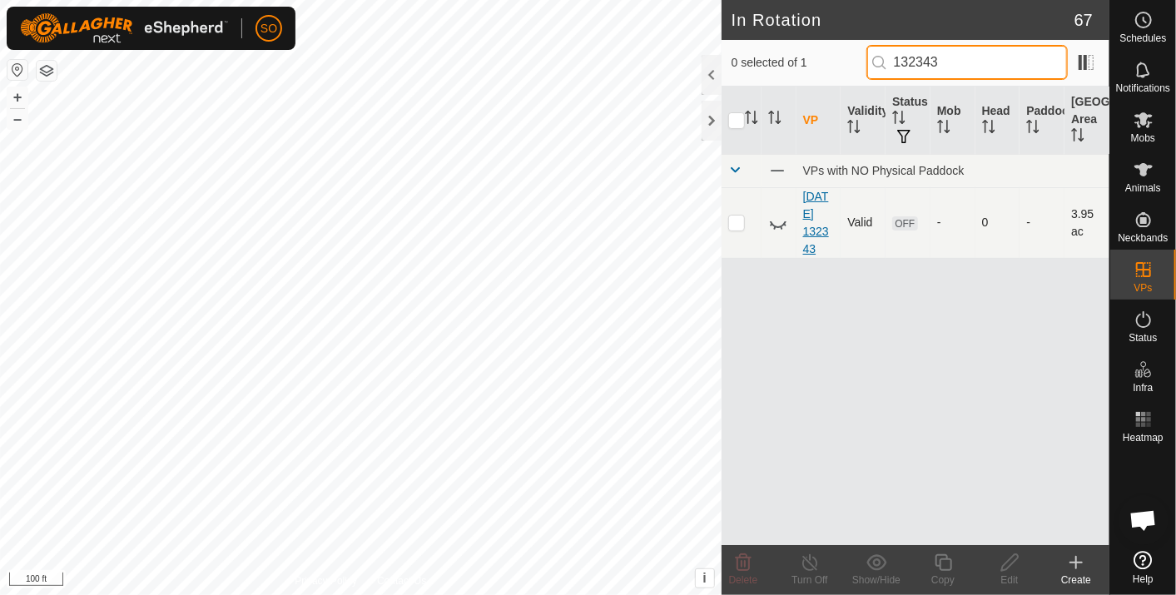
type input "132343"
click at [818, 210] on link "[DATE] 132343" at bounding box center [816, 223] width 26 height 66
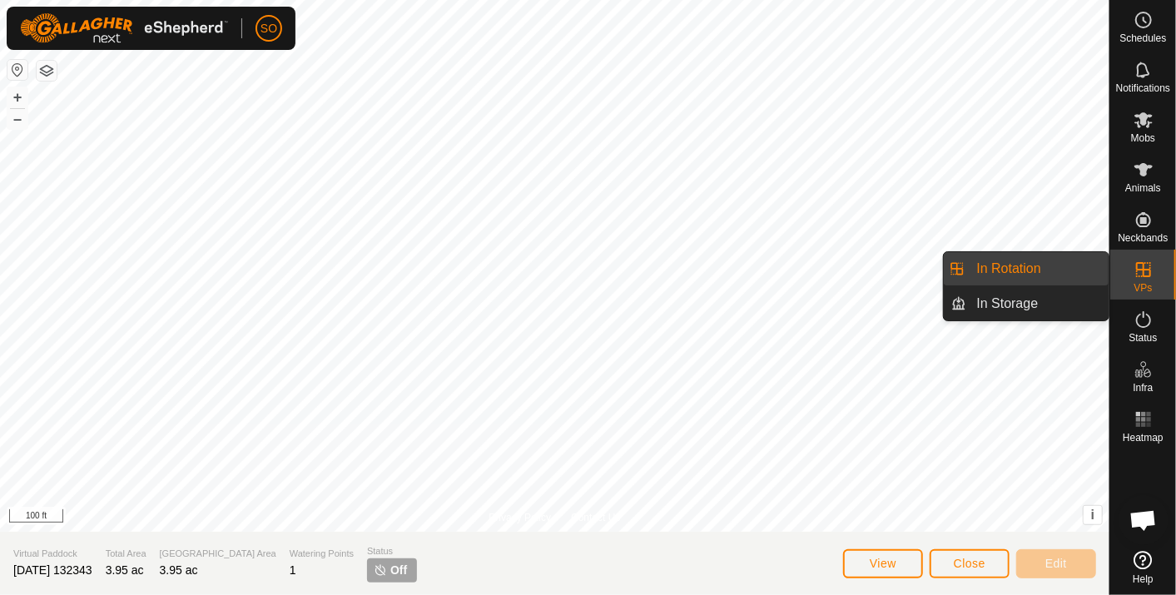
click at [1047, 259] on link "In Rotation" at bounding box center [1038, 268] width 142 height 33
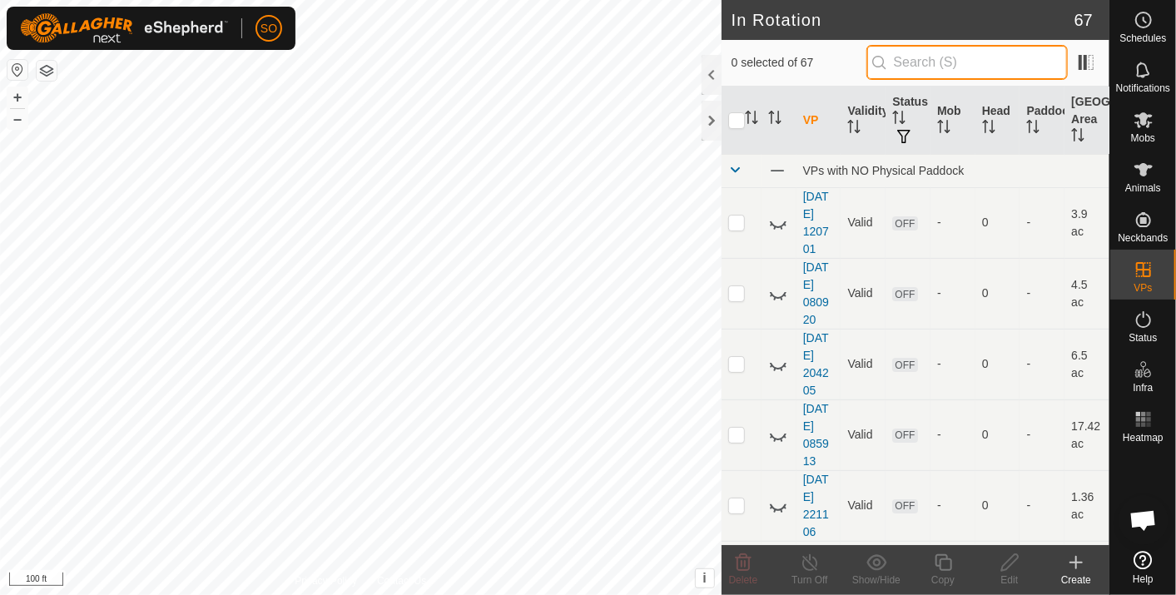
click at [922, 52] on input "text" at bounding box center [967, 62] width 201 height 35
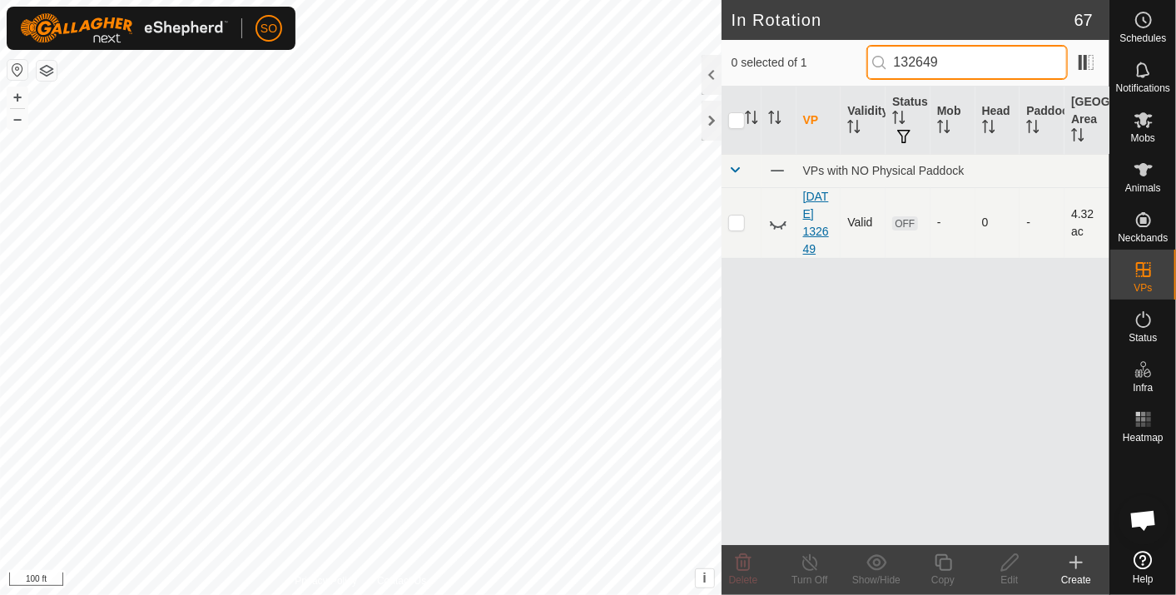
type input "132649"
click at [819, 226] on link "[DATE] 132649" at bounding box center [816, 223] width 26 height 66
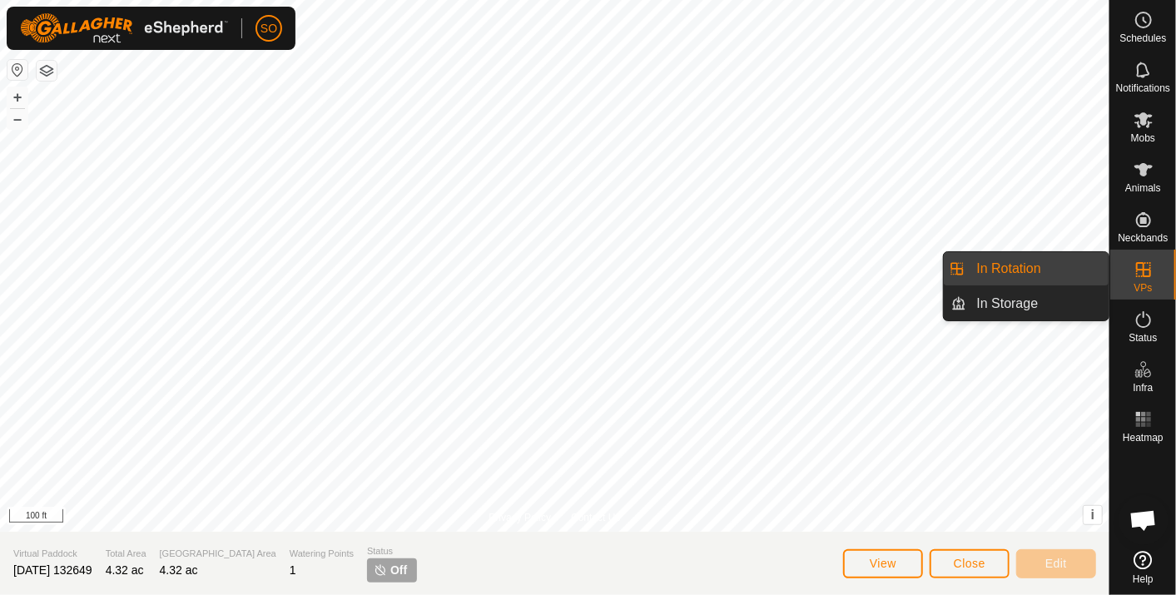
click at [1141, 264] on icon at bounding box center [1144, 270] width 20 height 20
click at [1016, 261] on link "In Rotation" at bounding box center [1038, 268] width 142 height 33
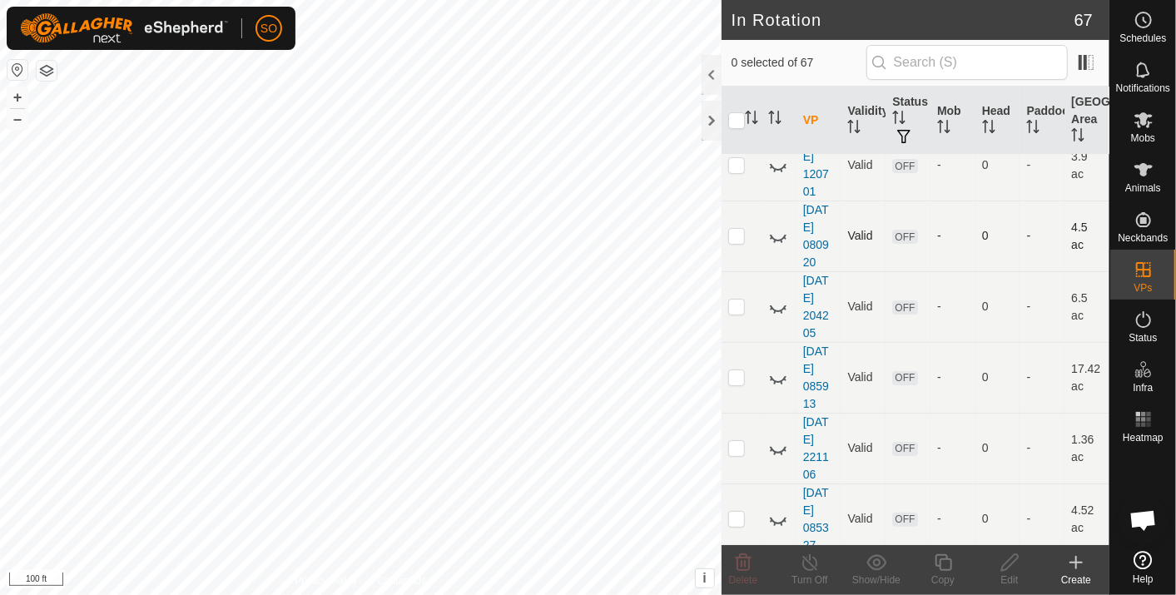
scroll to position [92, 0]
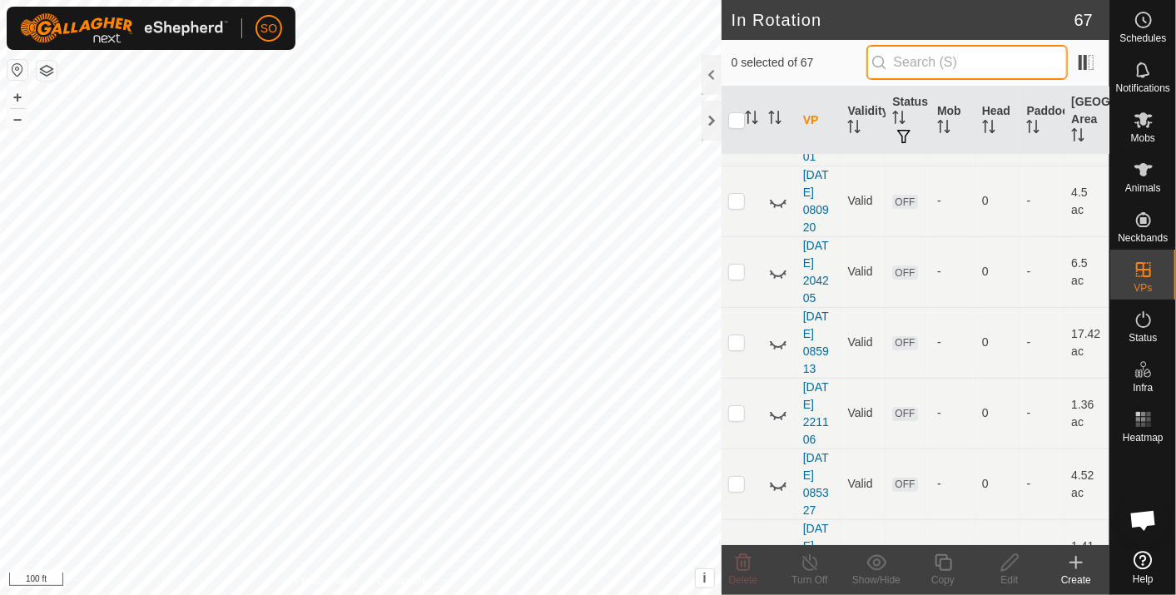
click at [939, 56] on input "text" at bounding box center [967, 62] width 201 height 35
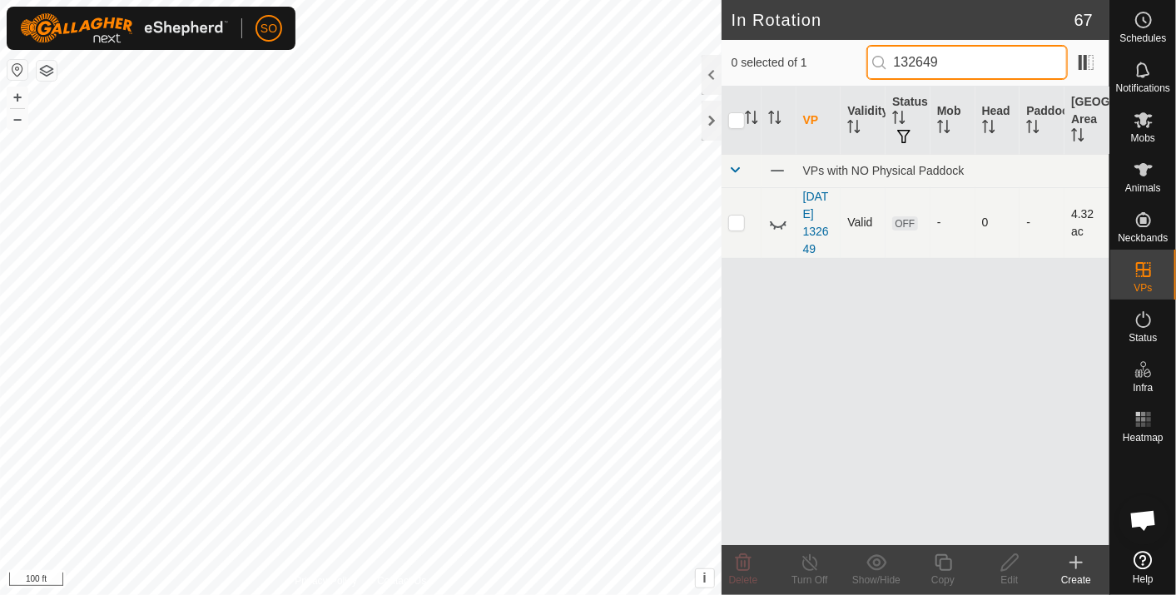
type input "132649"
click at [776, 218] on icon at bounding box center [778, 223] width 20 height 20
click at [1077, 556] on icon at bounding box center [1077, 563] width 20 height 20
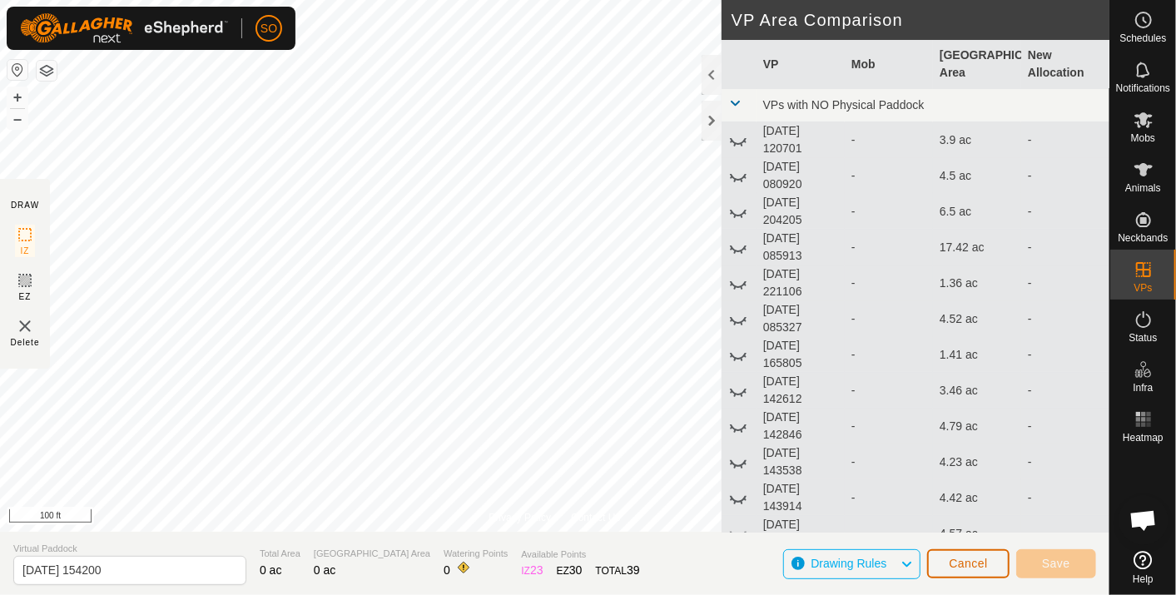
click at [963, 554] on button "Cancel" at bounding box center [968, 563] width 82 height 29
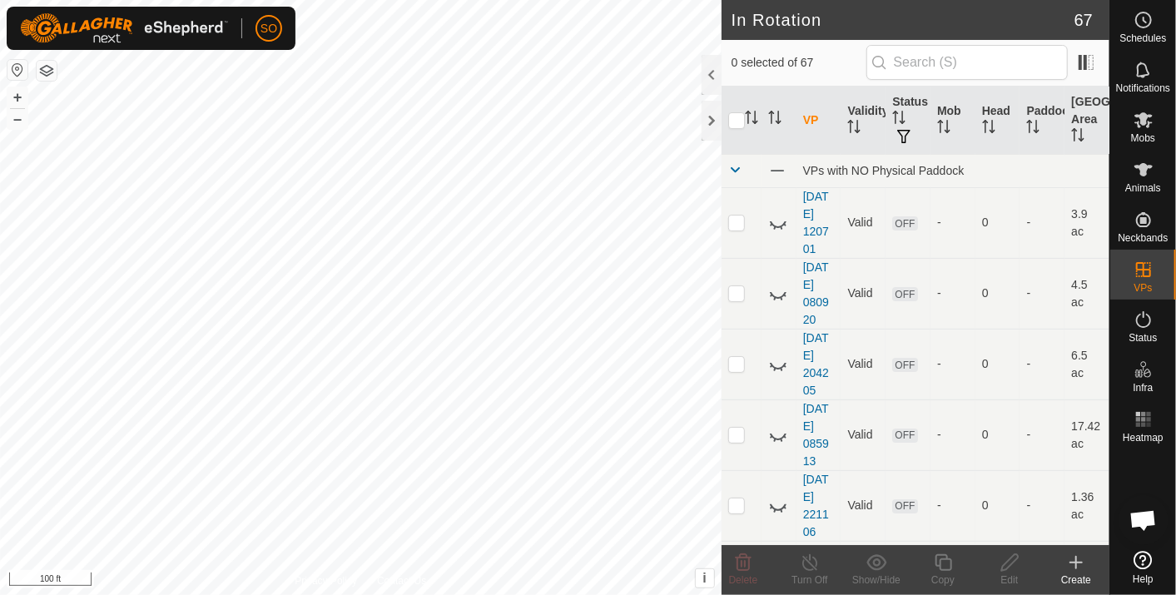
click at [1076, 557] on icon at bounding box center [1076, 563] width 0 height 12
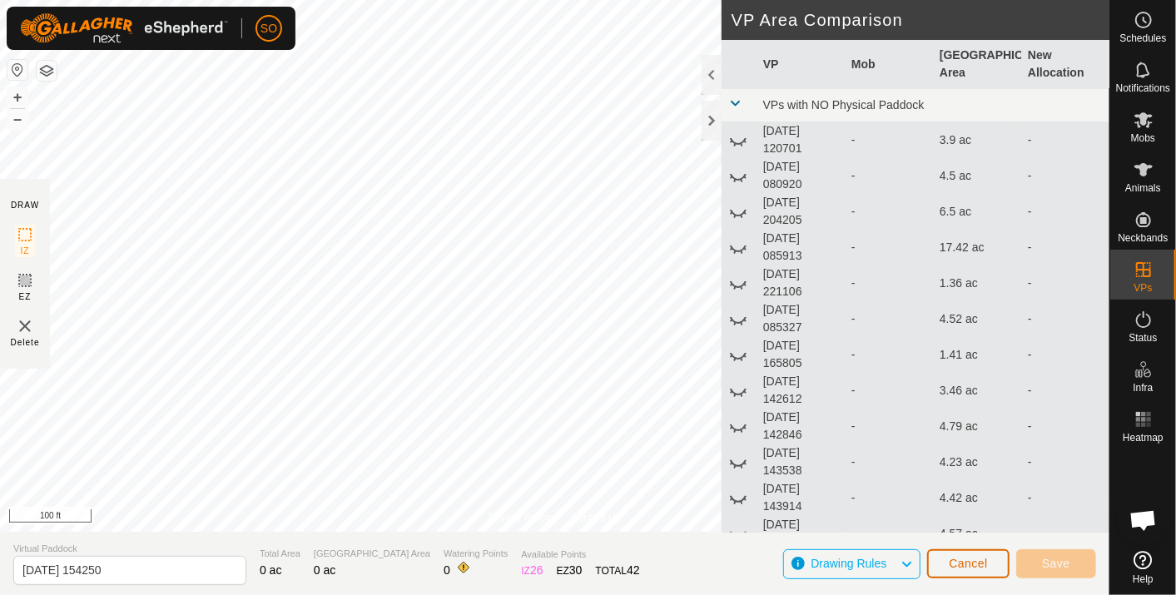
click at [975, 562] on span "Cancel" at bounding box center [968, 563] width 39 height 13
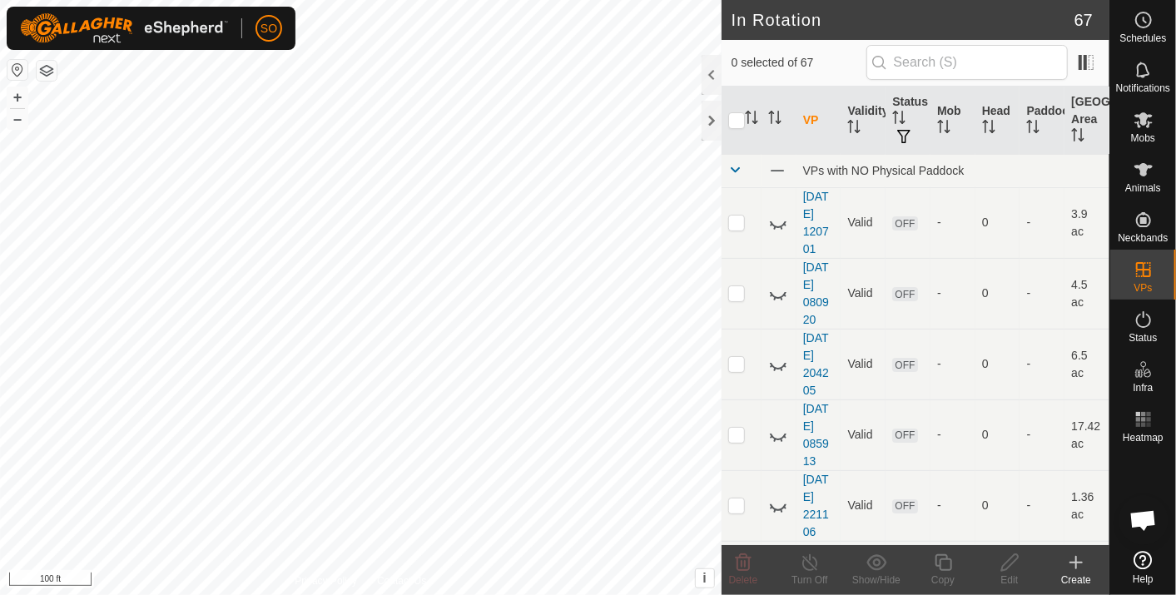
click at [1079, 559] on icon at bounding box center [1077, 563] width 20 height 20
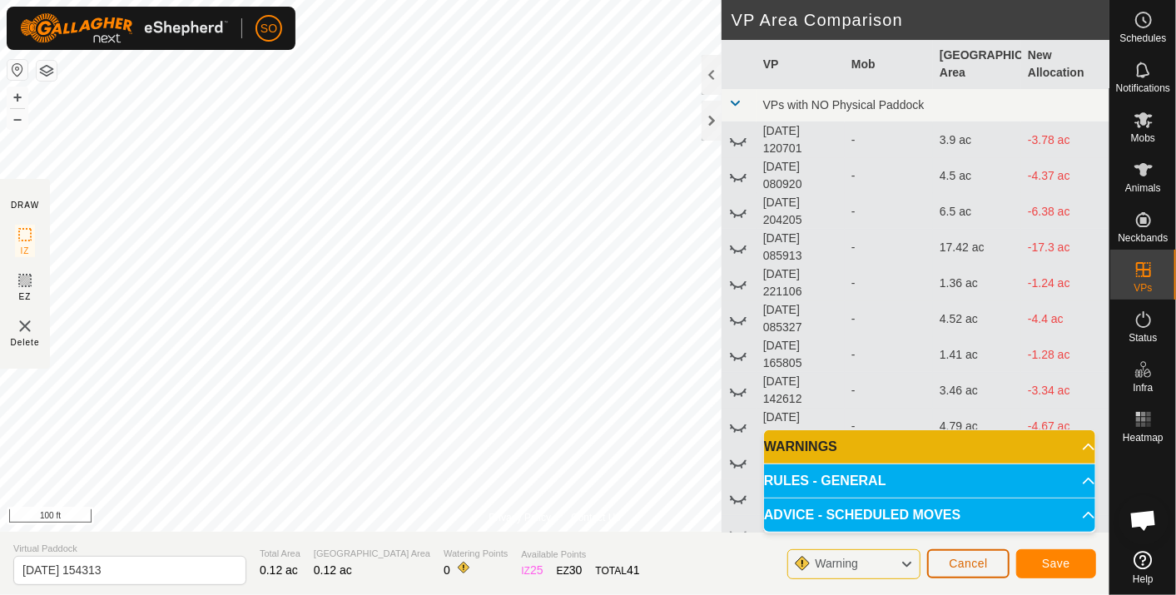
click at [980, 561] on span "Cancel" at bounding box center [968, 563] width 39 height 13
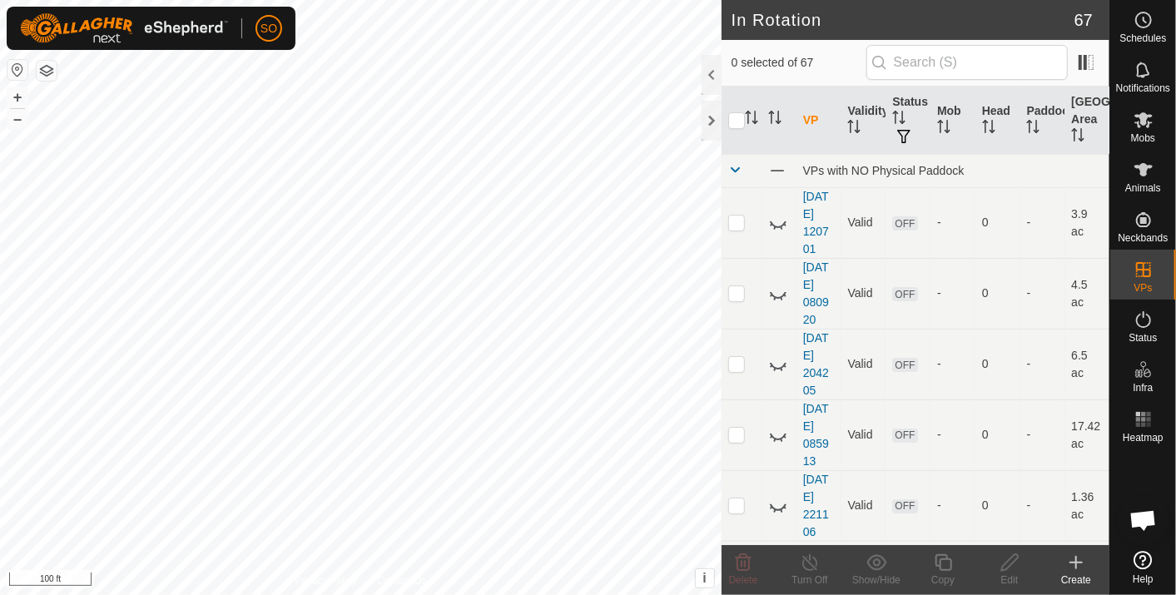
click at [1075, 559] on icon at bounding box center [1077, 563] width 20 height 20
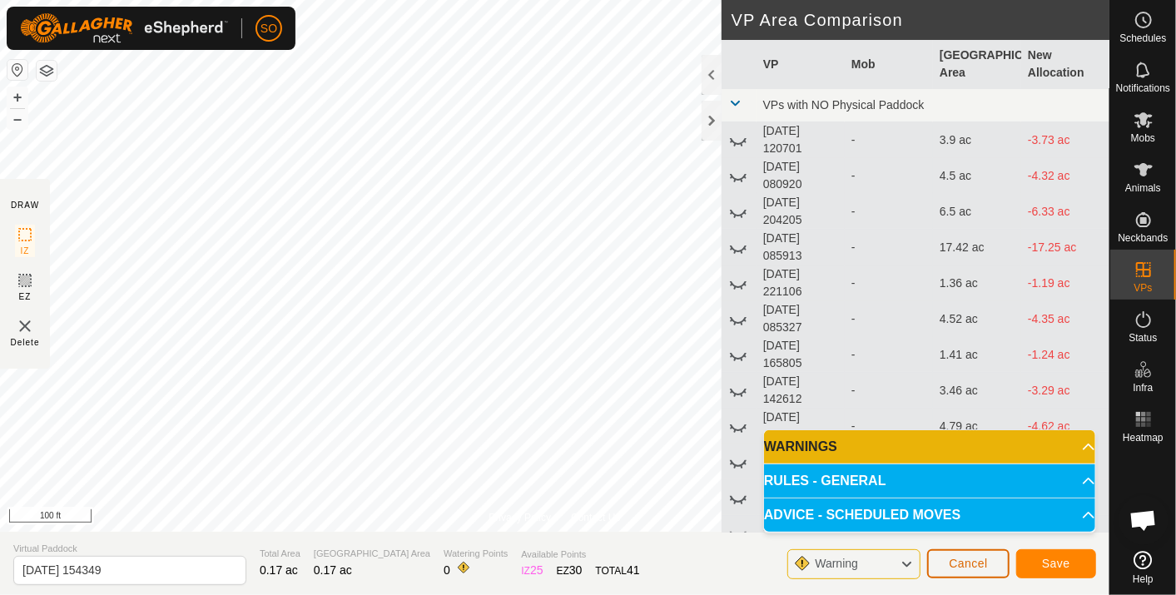
click at [977, 564] on span "Cancel" at bounding box center [968, 563] width 39 height 13
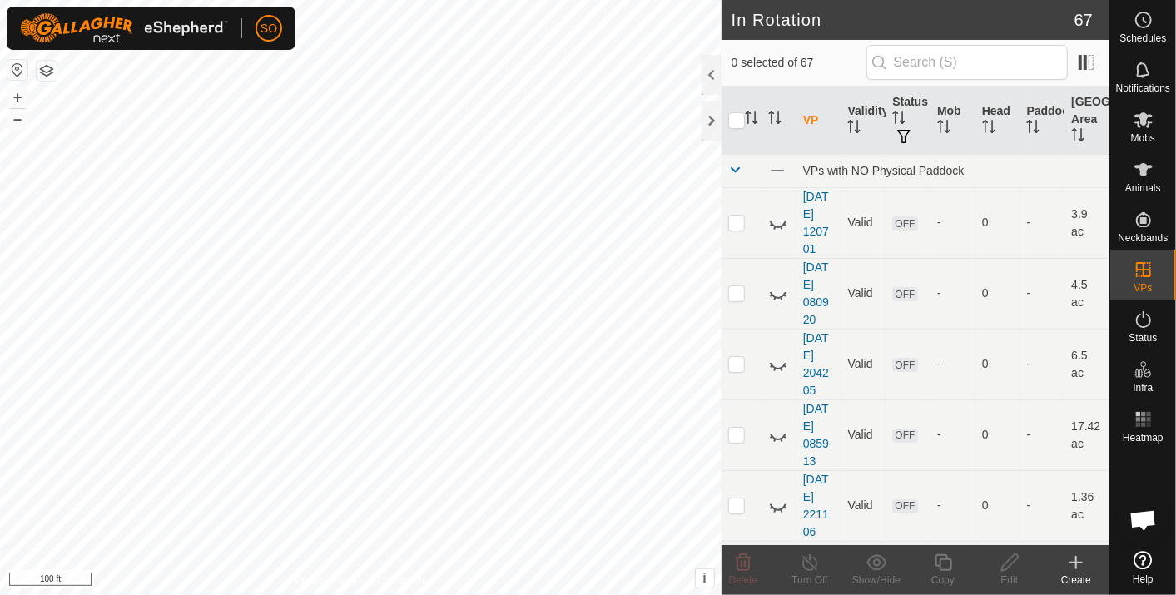
checkbox input "true"
click at [1080, 558] on icon at bounding box center [1077, 563] width 20 height 20
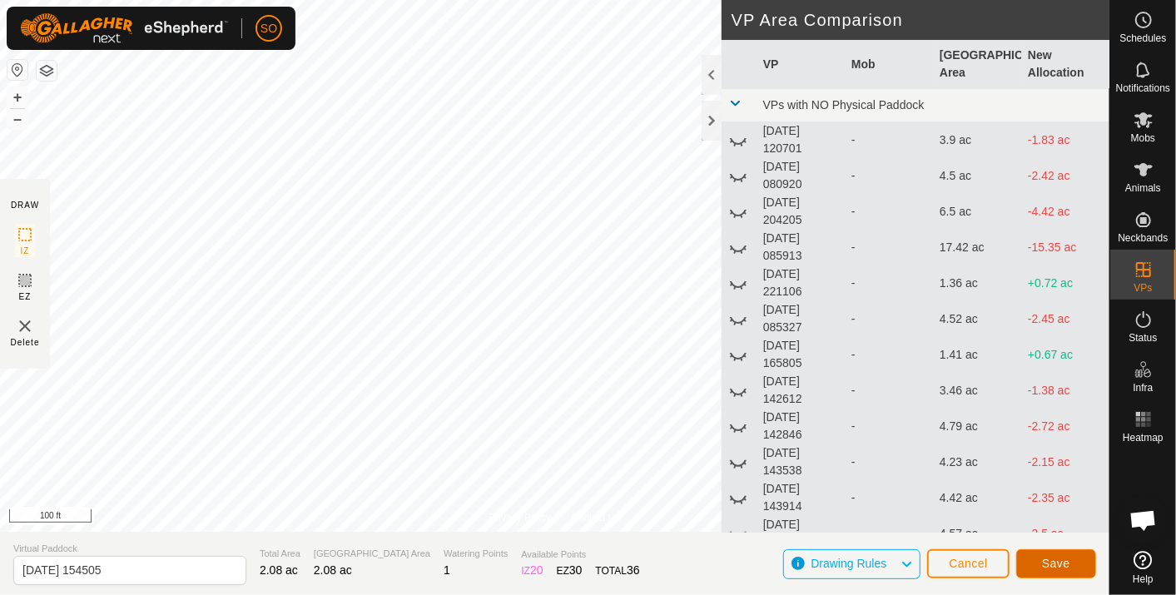
click at [1056, 558] on span "Save" at bounding box center [1056, 563] width 28 height 13
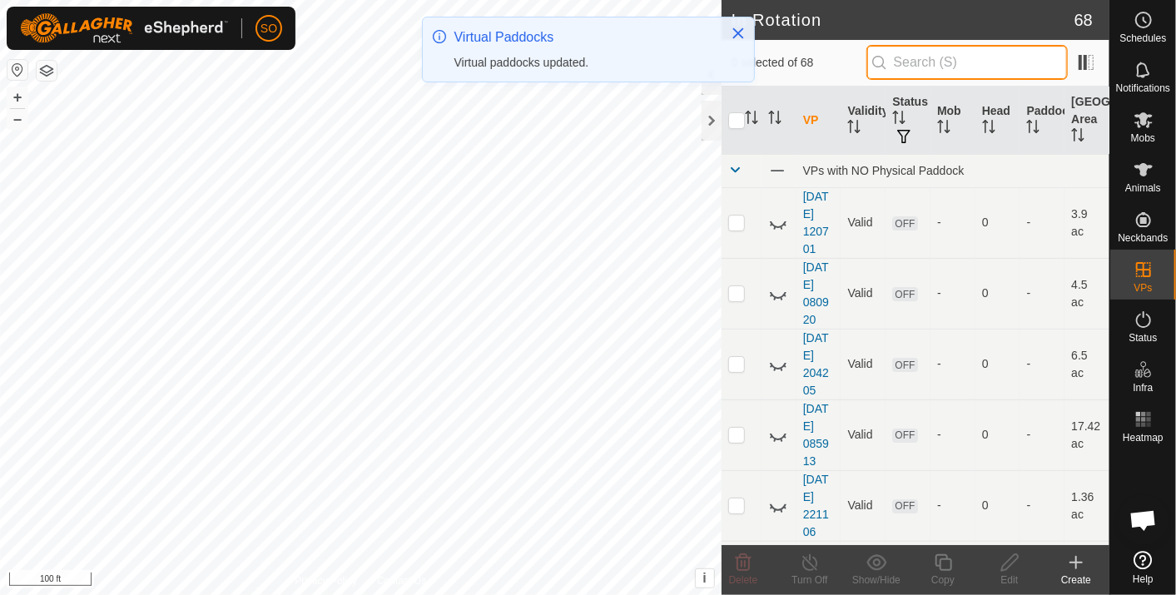
click at [951, 59] on input "text" at bounding box center [967, 62] width 201 height 35
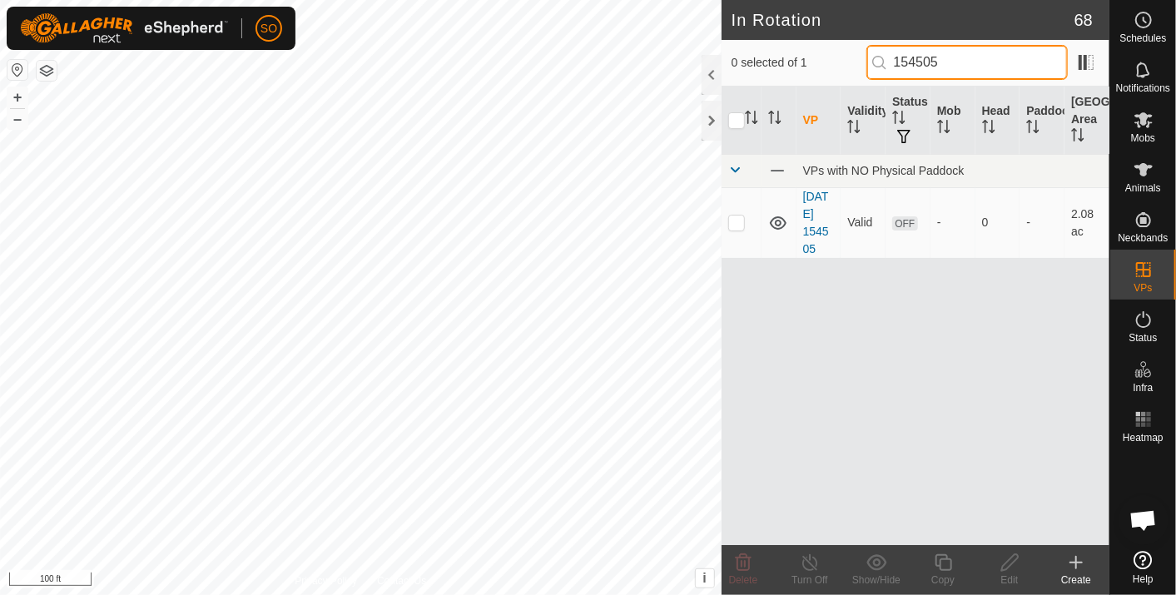
type input "154505"
click at [855, 365] on div "VP Validity Status Mob Head Paddock Grazing Area VPs with NO Physical Paddock […" at bounding box center [916, 316] width 388 height 459
click at [1072, 552] on div "Create" at bounding box center [1076, 570] width 67 height 50
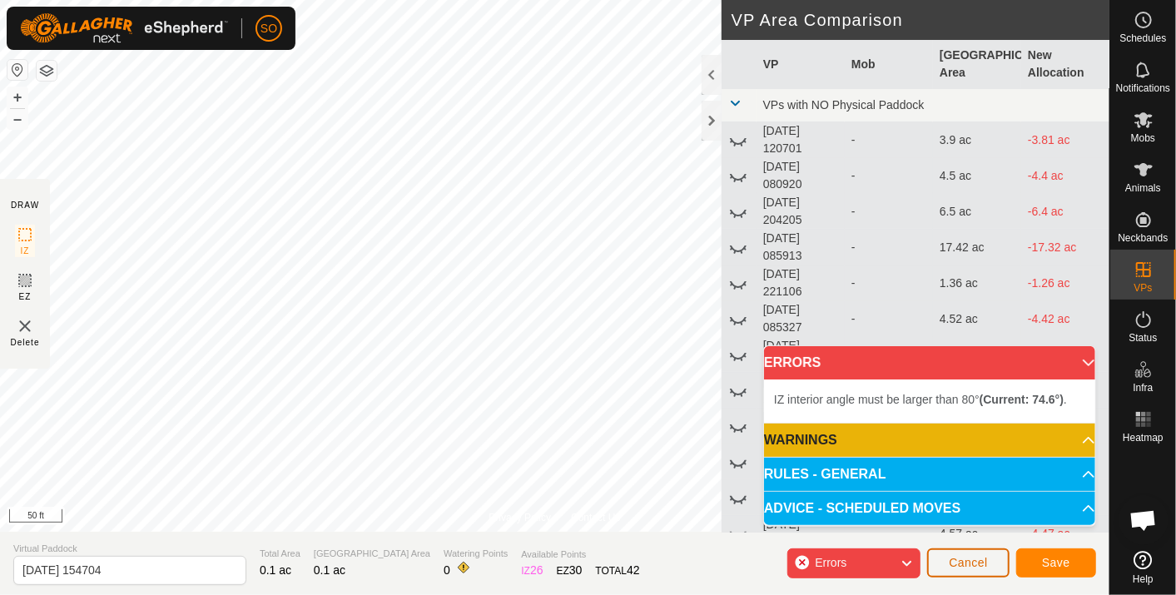
click at [975, 559] on span "Cancel" at bounding box center [968, 562] width 39 height 13
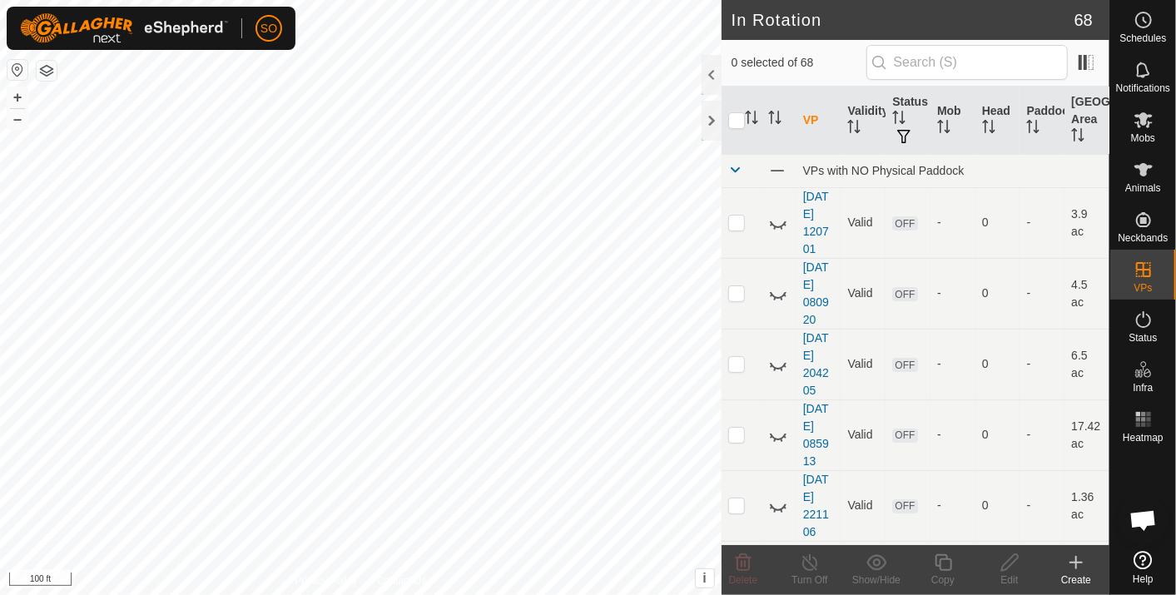
click at [1073, 557] on icon at bounding box center [1077, 563] width 20 height 20
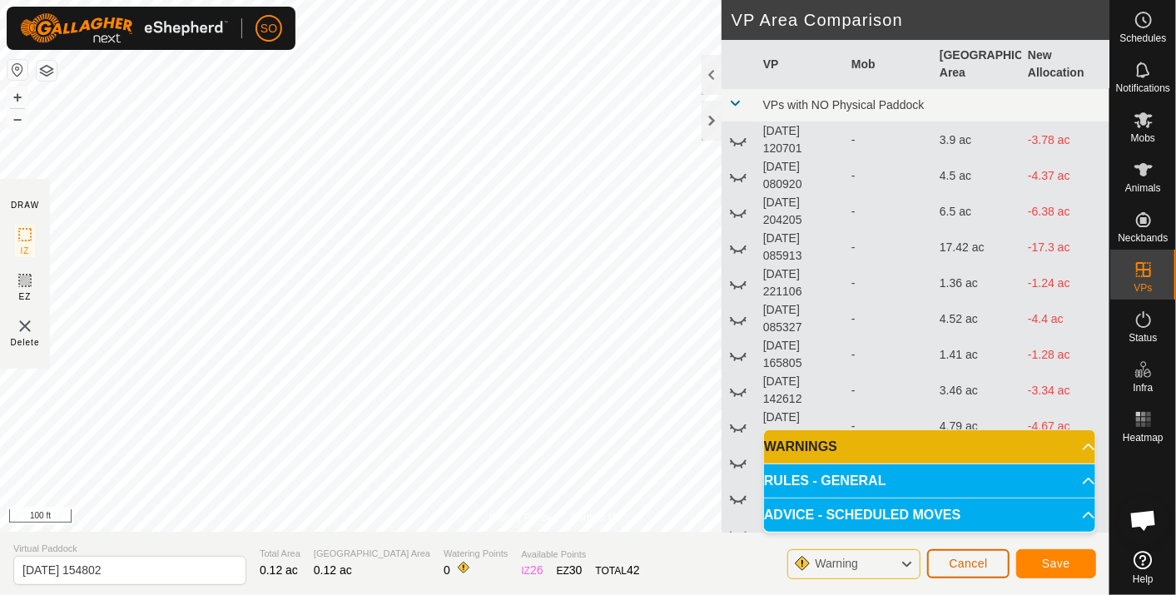
click at [988, 561] on span "Cancel" at bounding box center [968, 563] width 39 height 13
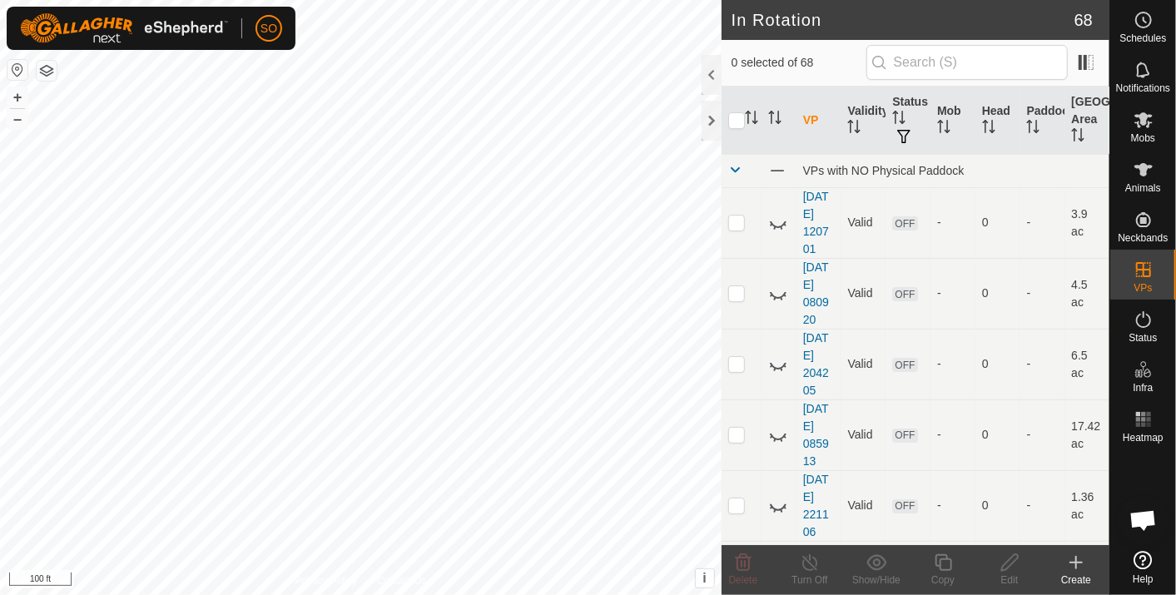
click at [1077, 559] on icon at bounding box center [1077, 563] width 20 height 20
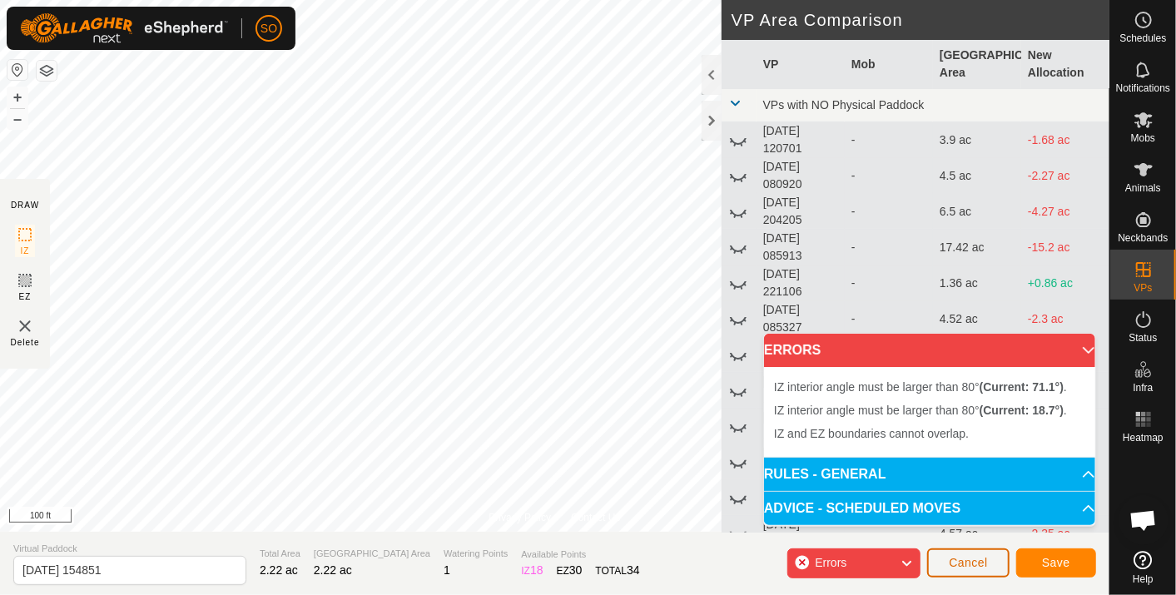
click at [982, 557] on span "Cancel" at bounding box center [968, 562] width 39 height 13
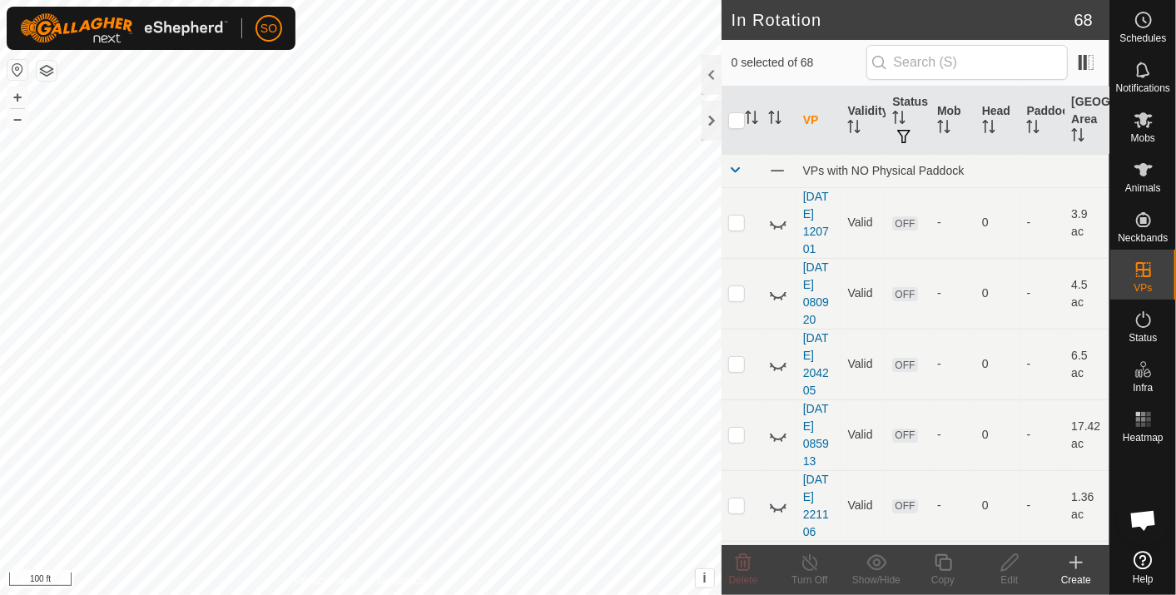
click at [1081, 559] on icon at bounding box center [1077, 563] width 20 height 20
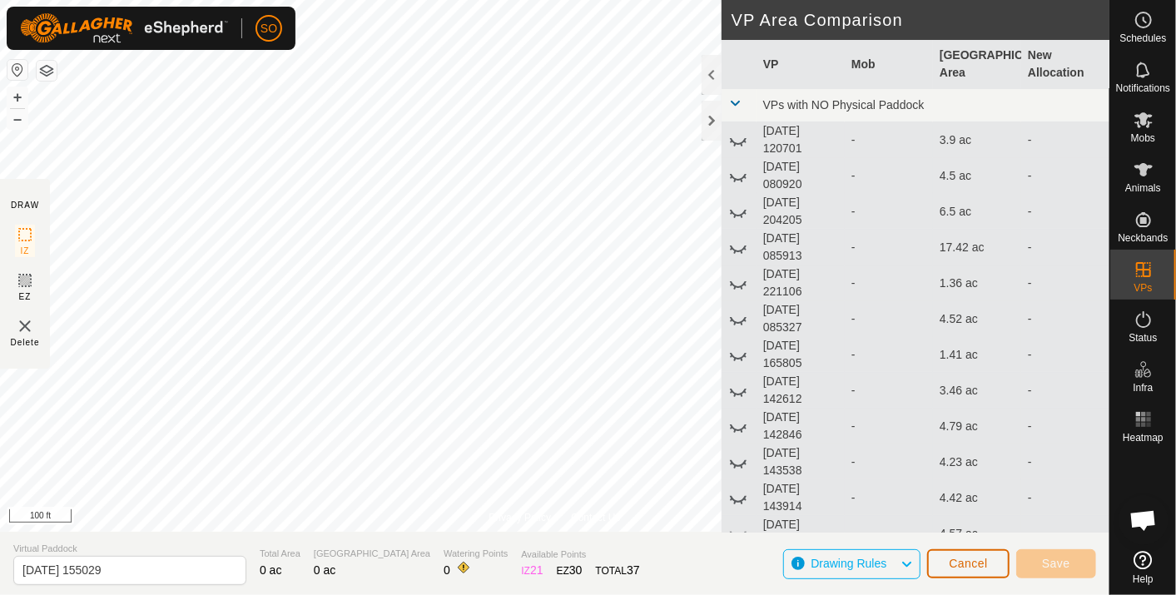
click at [980, 561] on span "Cancel" at bounding box center [968, 563] width 39 height 13
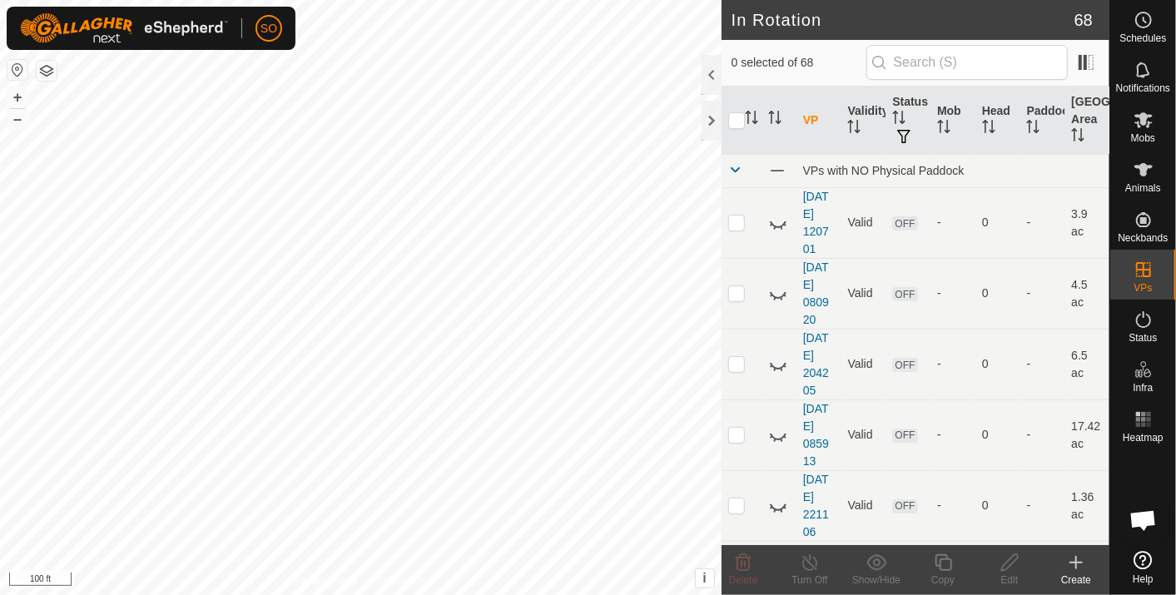
click at [1075, 552] on div "Create" at bounding box center [1076, 570] width 67 height 50
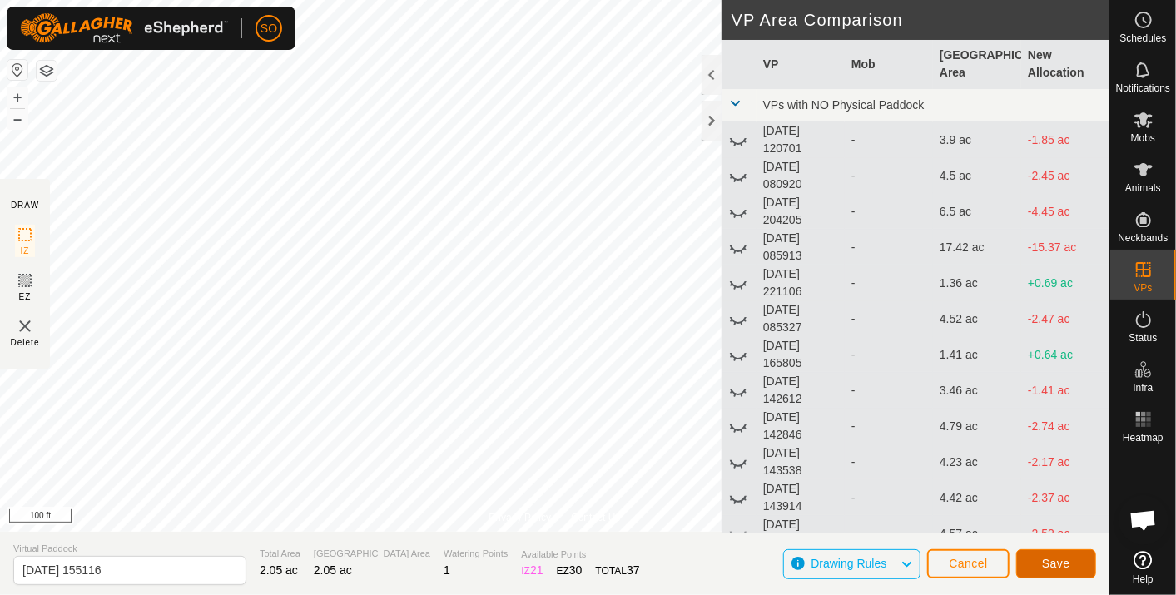
click at [1058, 559] on span "Save" at bounding box center [1056, 563] width 28 height 13
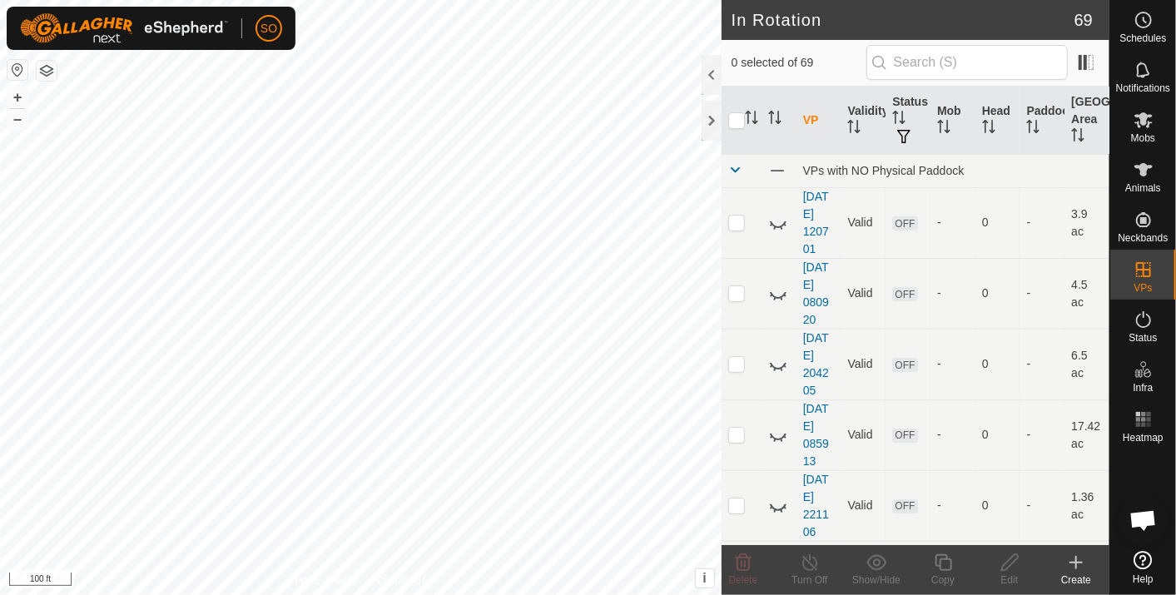
click at [1079, 559] on icon at bounding box center [1077, 563] width 20 height 20
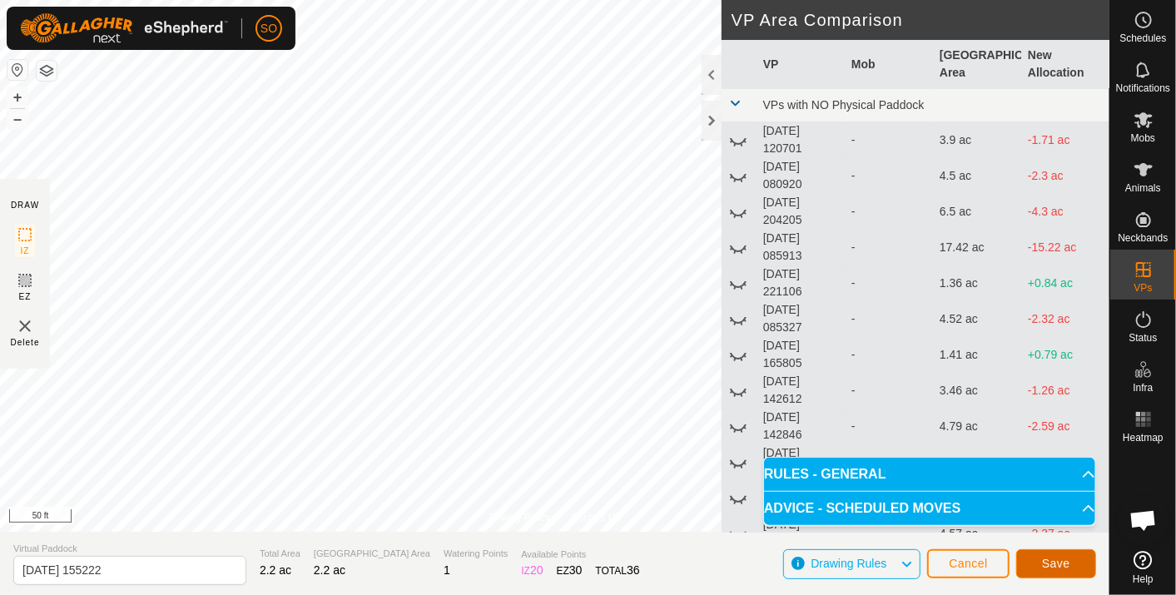
click at [1048, 561] on span "Save" at bounding box center [1056, 563] width 28 height 13
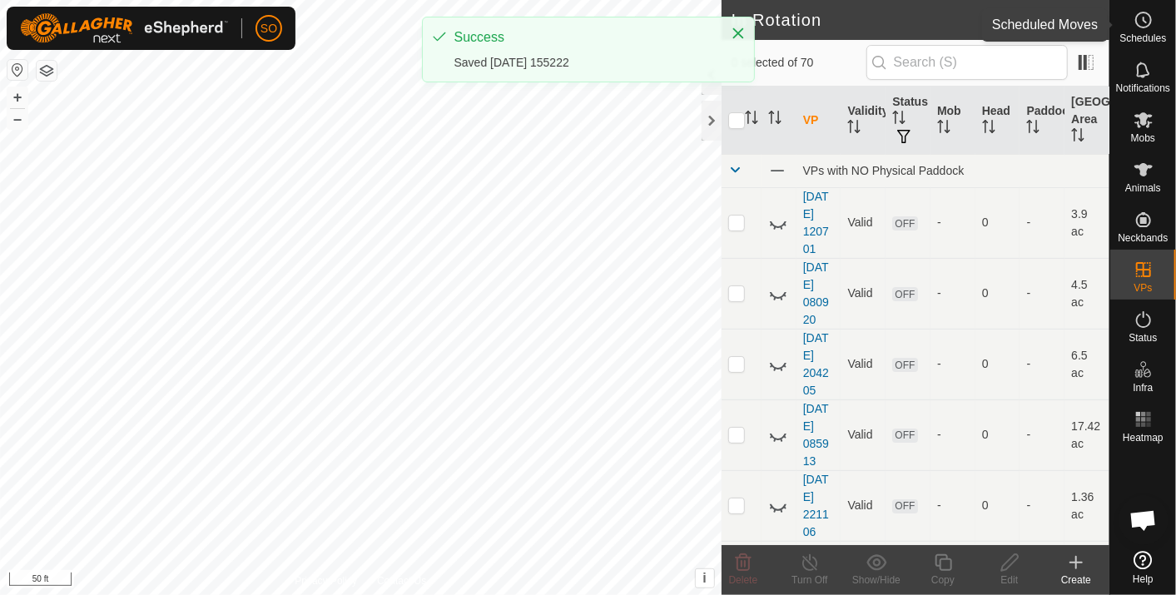
click at [1149, 16] on icon at bounding box center [1144, 20] width 20 height 20
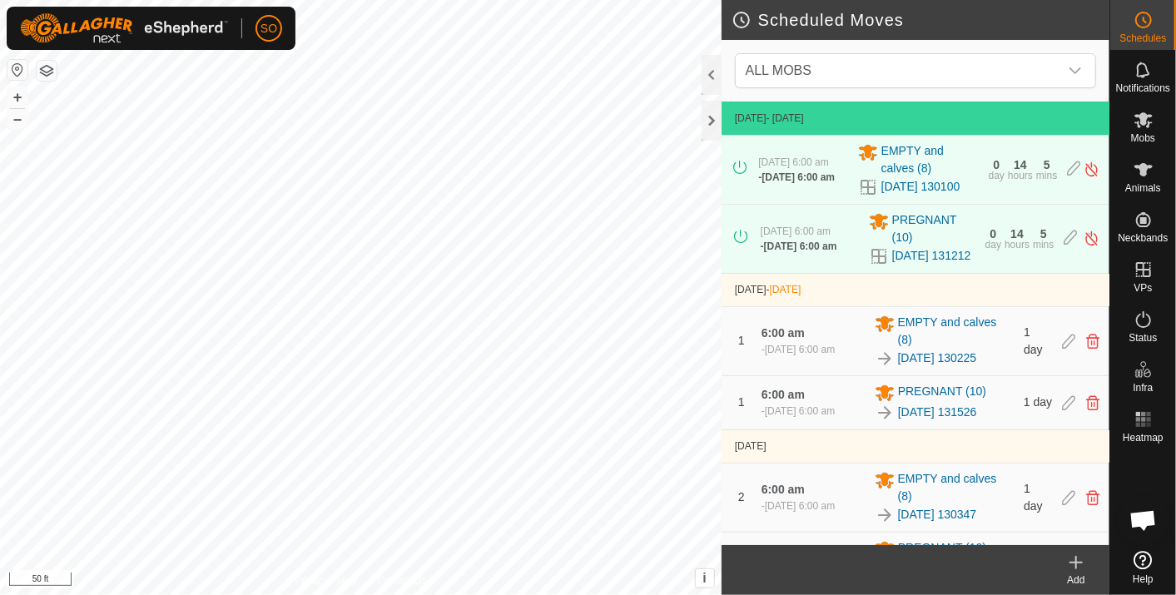
click at [1076, 560] on icon at bounding box center [1077, 563] width 20 height 20
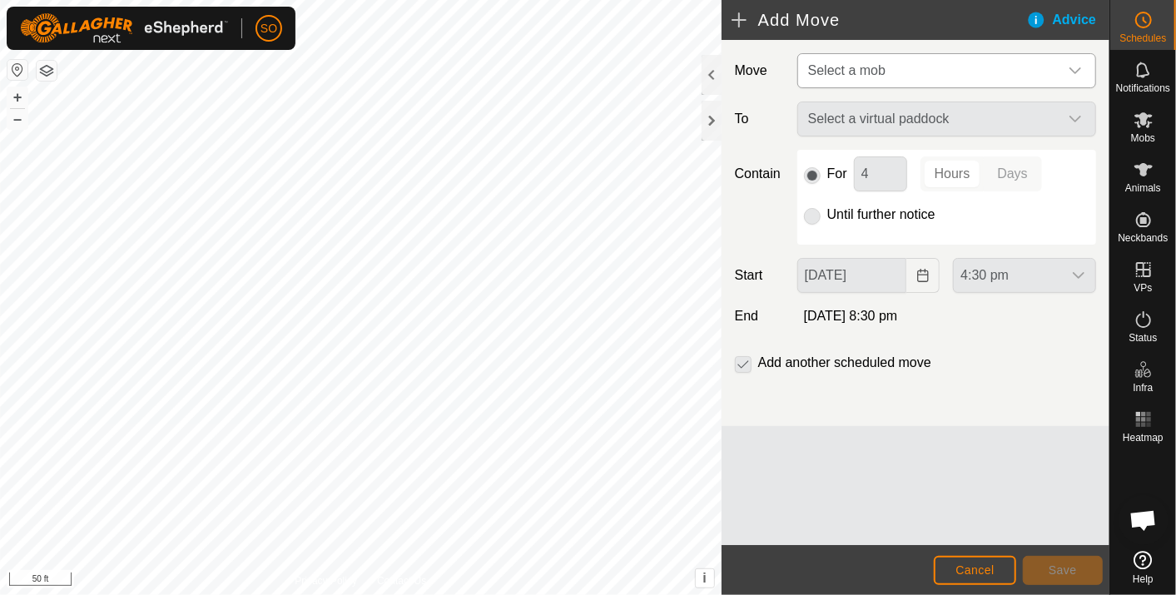
click at [1075, 64] on icon "dropdown trigger" at bounding box center [1075, 70] width 13 height 13
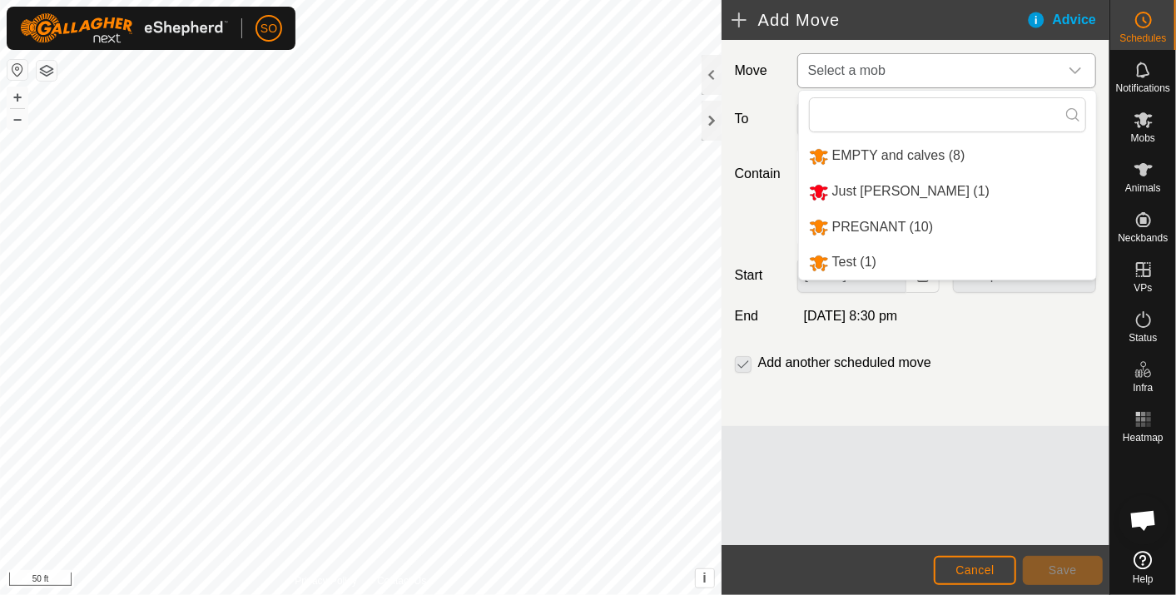
click at [861, 221] on li "PREGNANT (10)" at bounding box center [947, 228] width 297 height 34
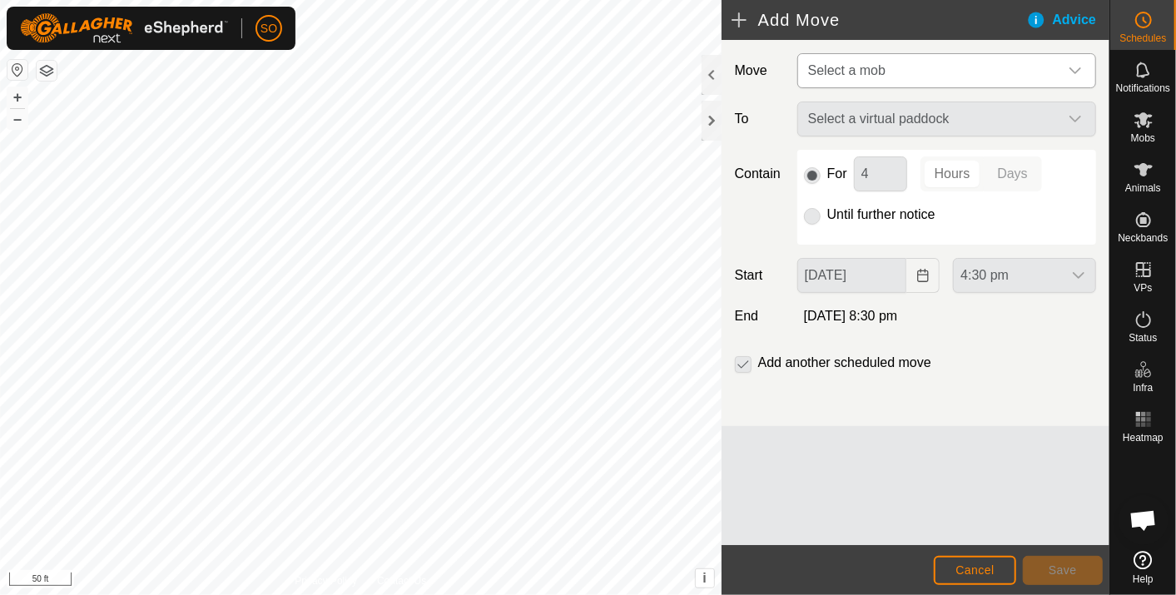
type input "[DATE]"
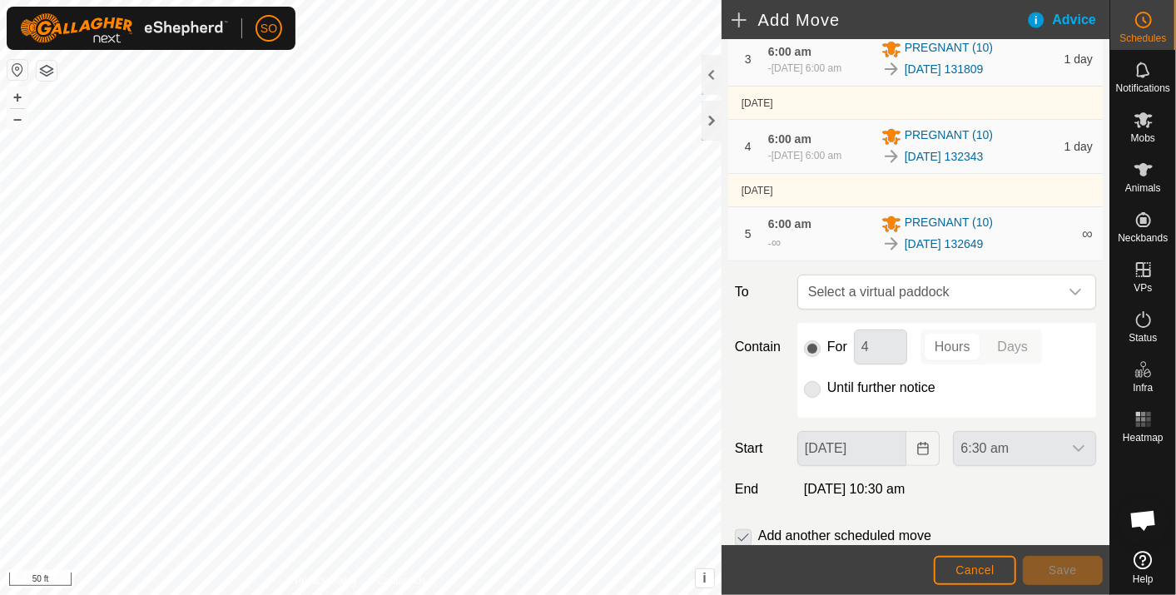
scroll to position [384, 0]
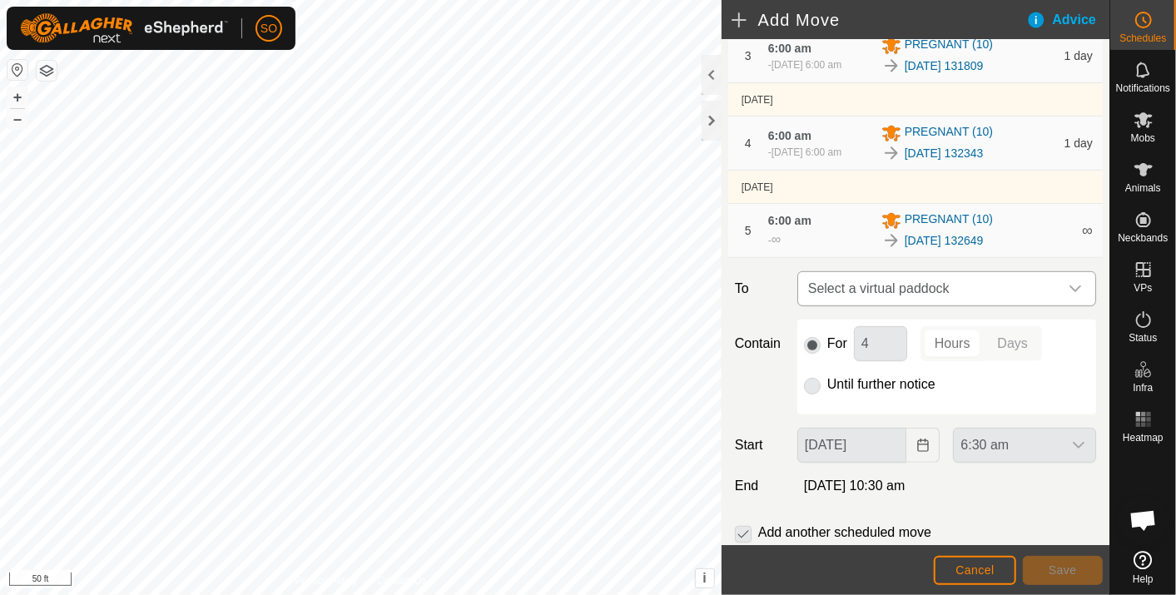
click at [1069, 296] on icon "dropdown trigger" at bounding box center [1075, 288] width 13 height 13
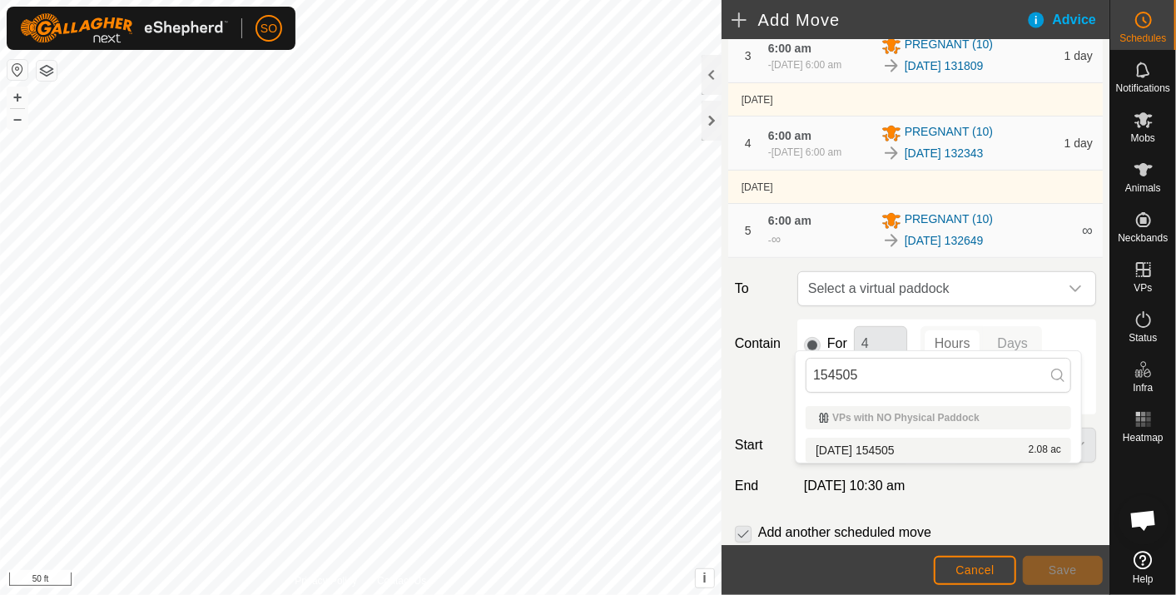
type input "154505"
click at [887, 444] on li "[DATE] 154505 2.08 ac" at bounding box center [939, 450] width 266 height 25
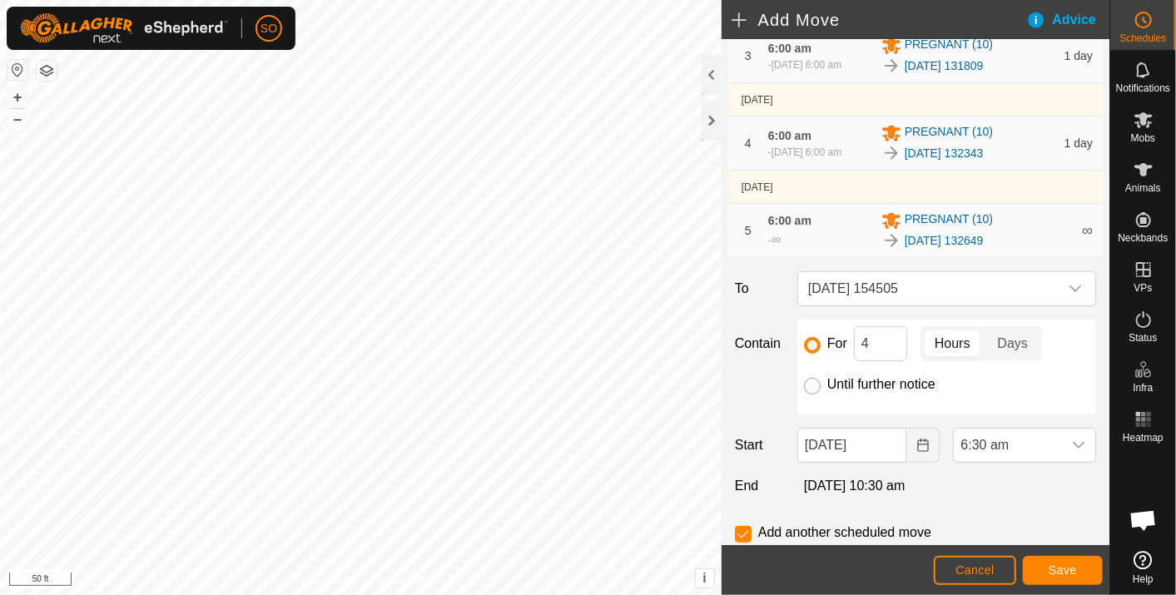
click at [813, 395] on input "Until further notice" at bounding box center [812, 386] width 17 height 17
radio input "true"
checkbox input "false"
click at [917, 452] on icon "Choose Date" at bounding box center [923, 445] width 13 height 13
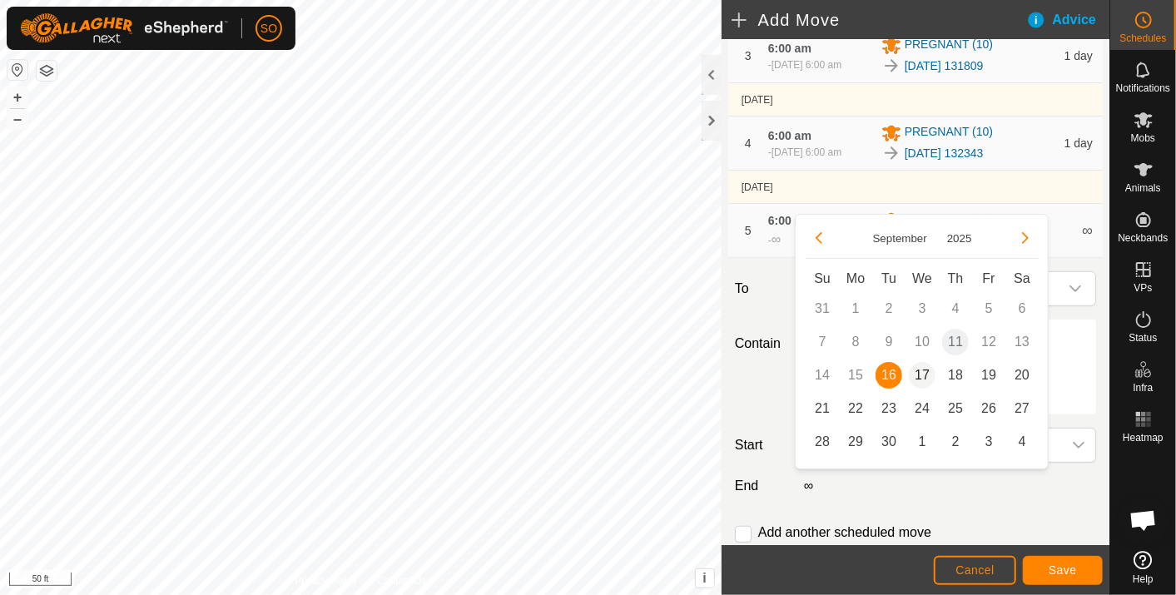
click at [920, 370] on span "17" at bounding box center [922, 375] width 27 height 27
type input "[DATE]"
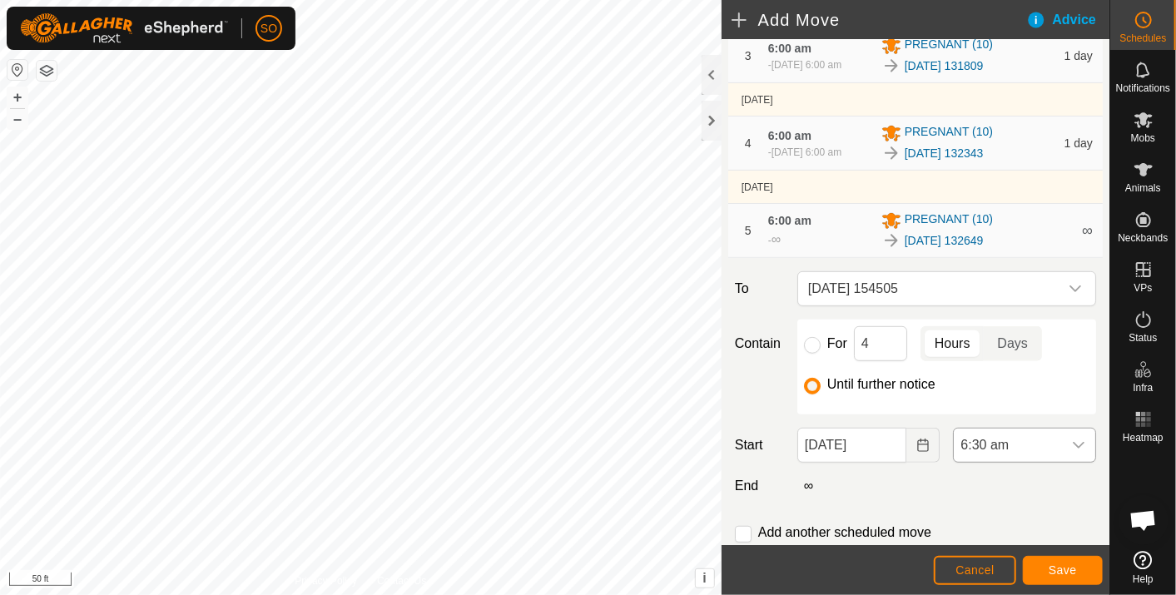
click at [1072, 452] on icon "dropdown trigger" at bounding box center [1078, 445] width 13 height 13
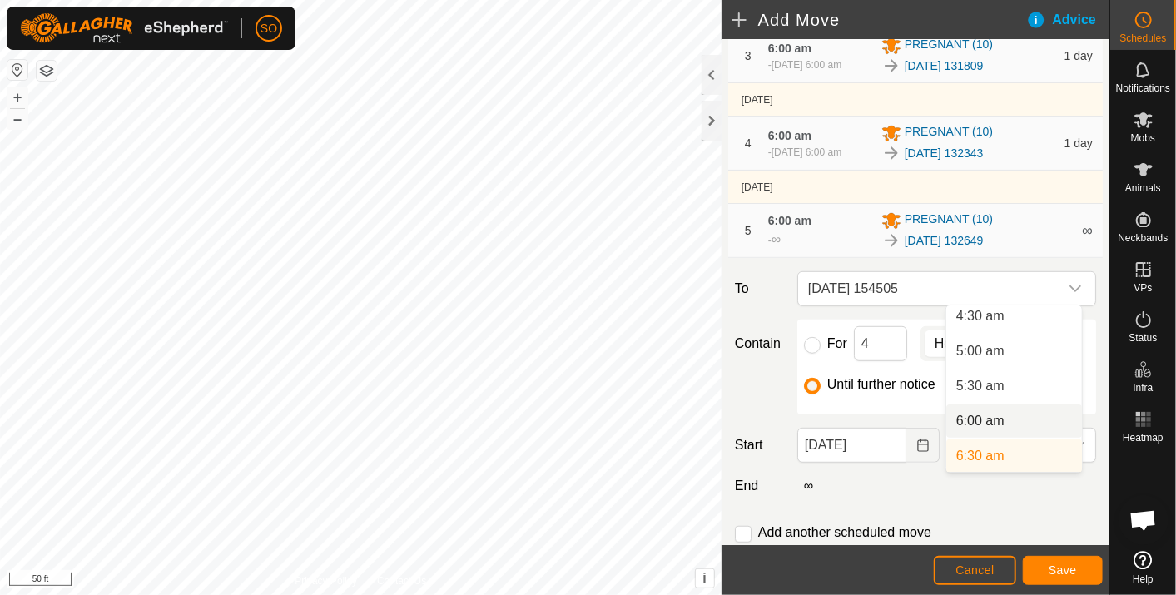
click at [992, 416] on li "6:00 am" at bounding box center [1015, 421] width 136 height 33
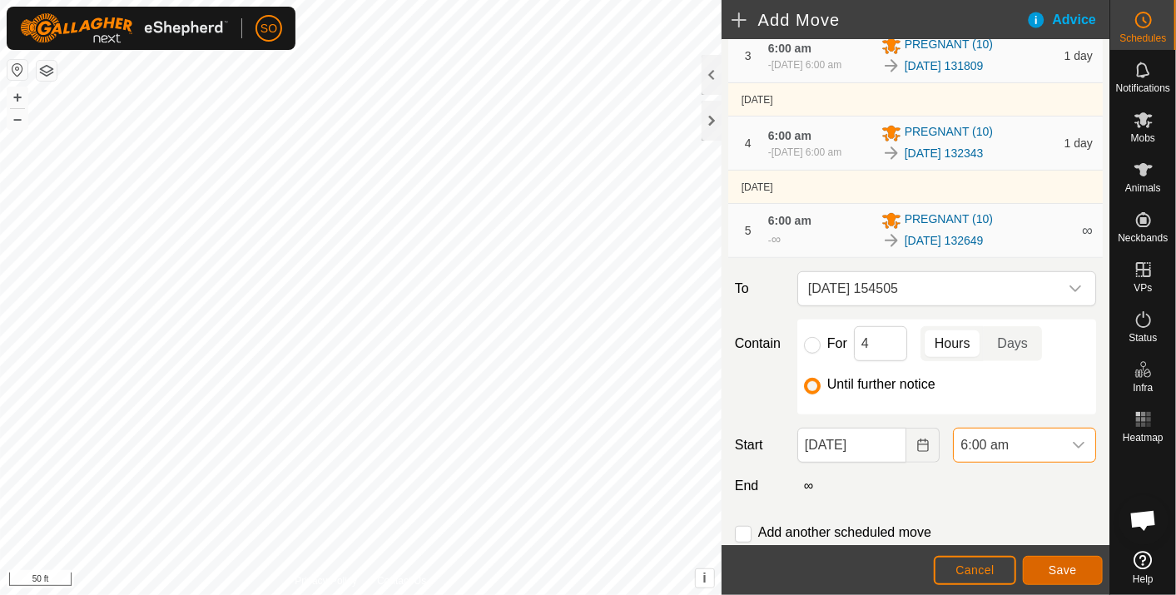
click at [1062, 570] on span "Save" at bounding box center [1063, 570] width 28 height 13
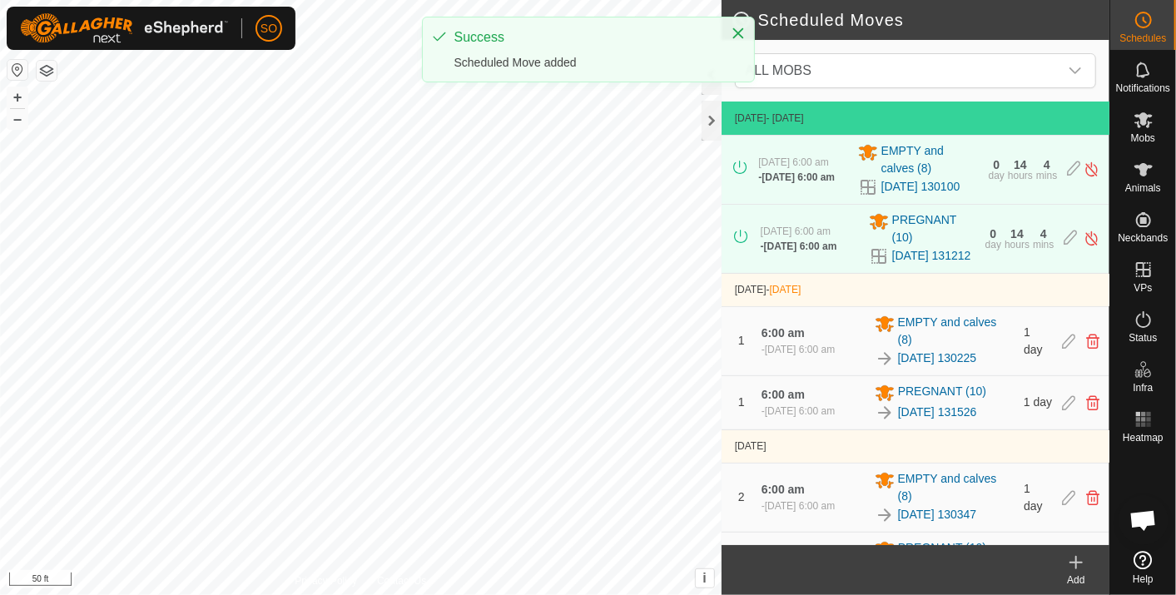
click at [1076, 554] on icon at bounding box center [1077, 563] width 20 height 20
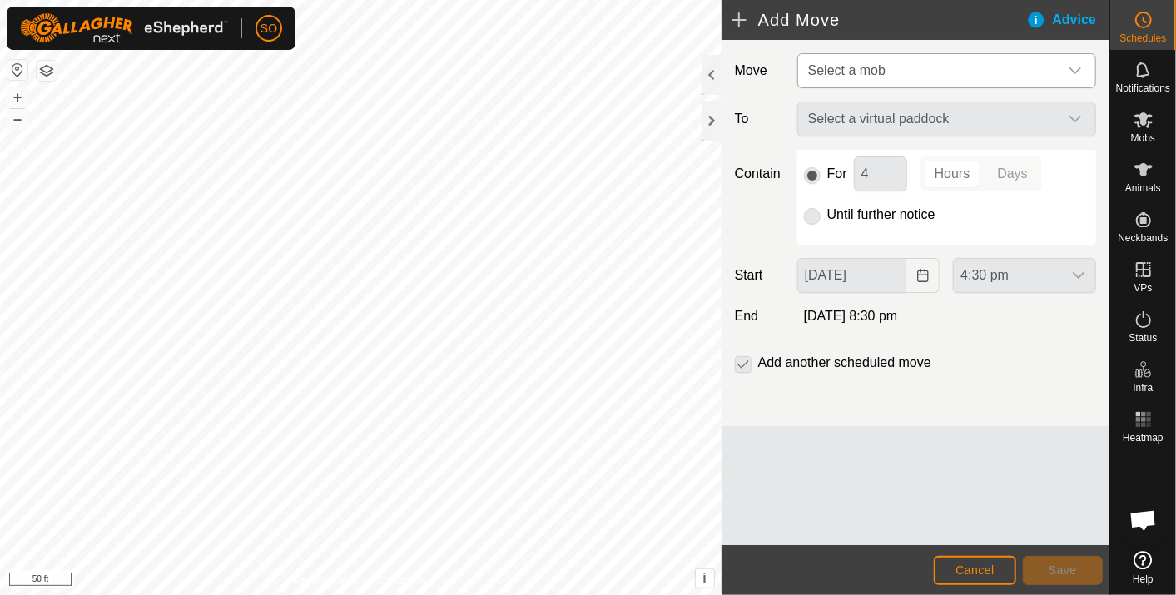
click at [1072, 67] on icon "dropdown trigger" at bounding box center [1075, 70] width 13 height 13
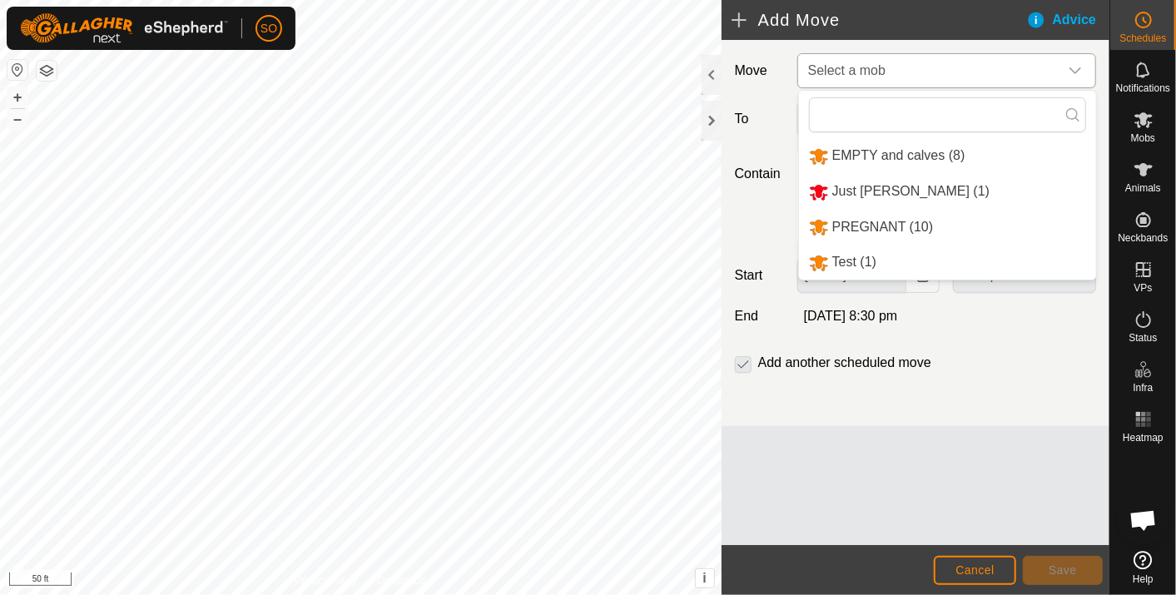
click at [863, 220] on li "PREGNANT (10)" at bounding box center [947, 228] width 297 height 34
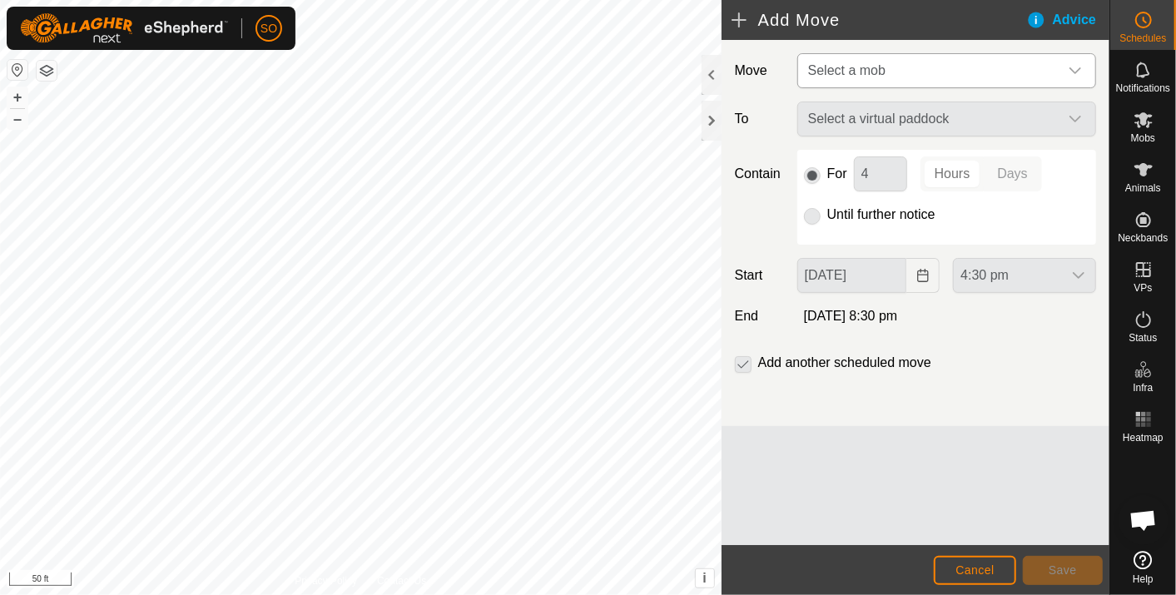
type input "[DATE]"
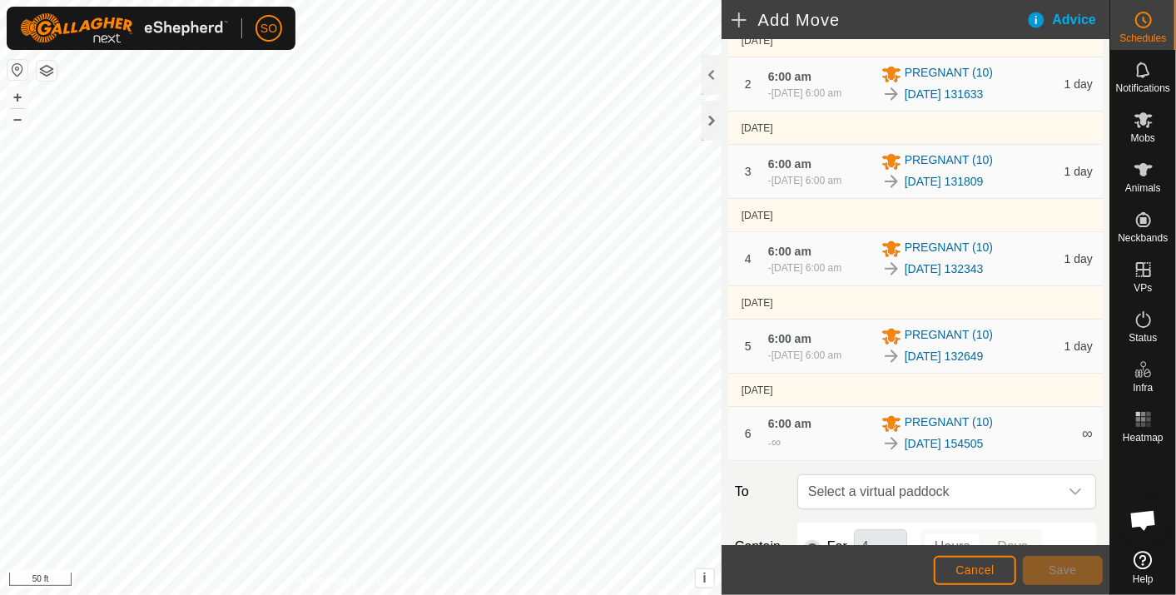
scroll to position [570, 0]
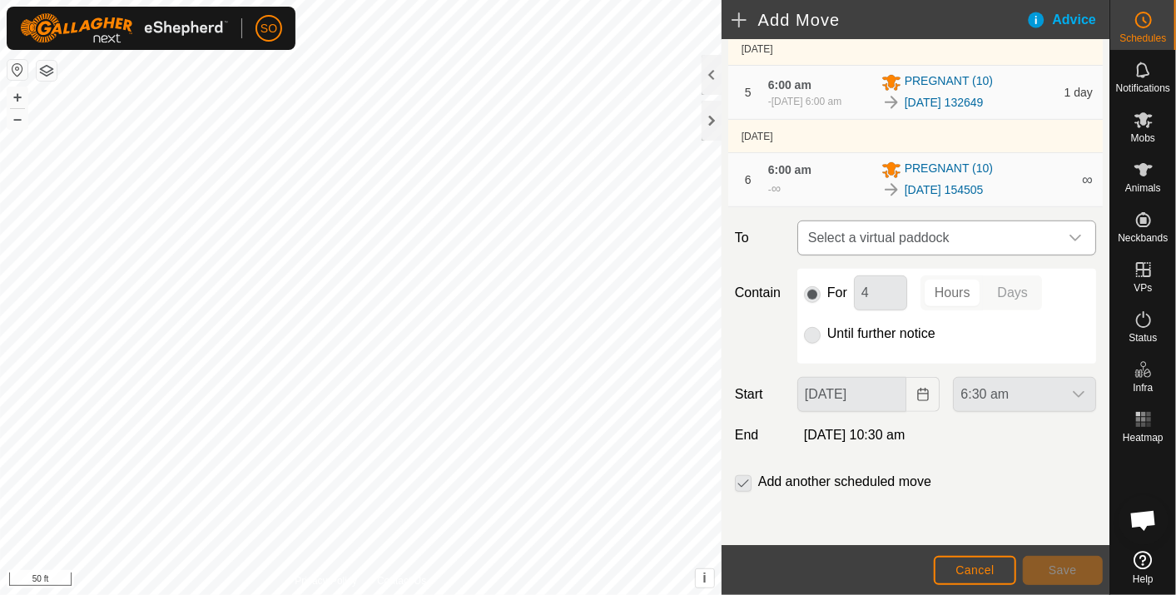
click at [1069, 234] on icon "dropdown trigger" at bounding box center [1075, 237] width 13 height 13
type input "154505"
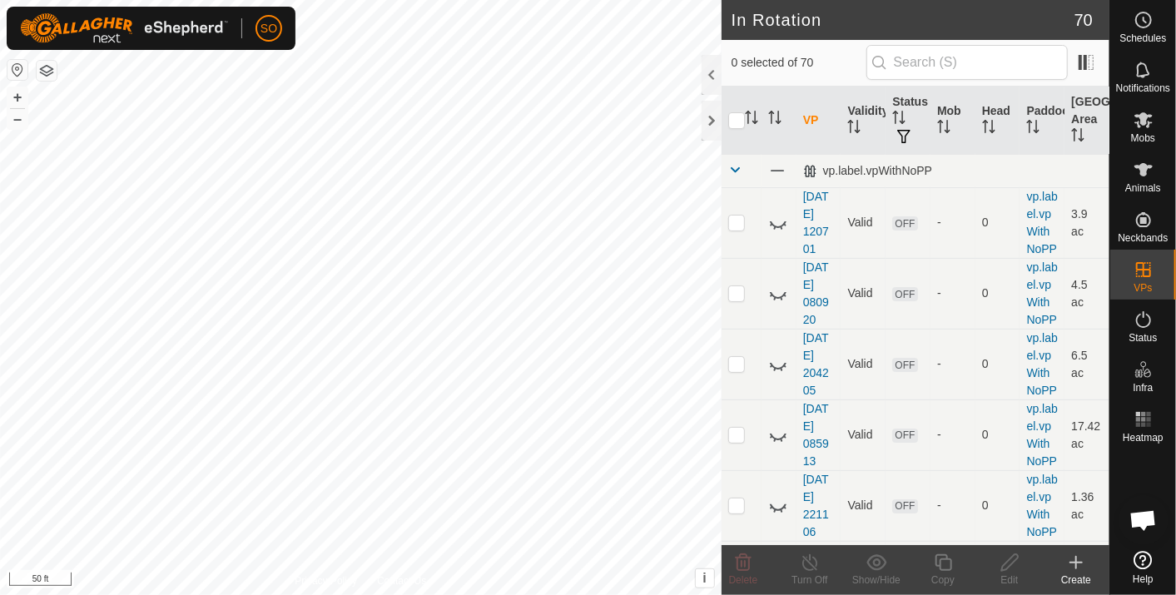
checkbox input "true"
checkbox input "false"
checkbox input "true"
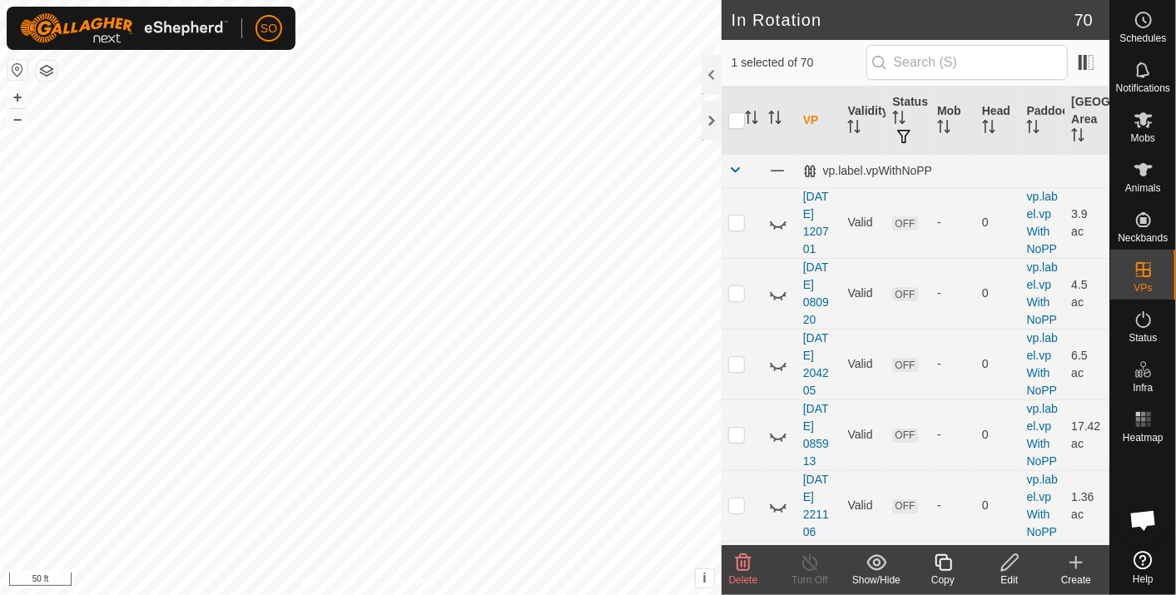
checkbox input "true"
checkbox input "false"
click at [1145, 14] on icon at bounding box center [1144, 20] width 20 height 20
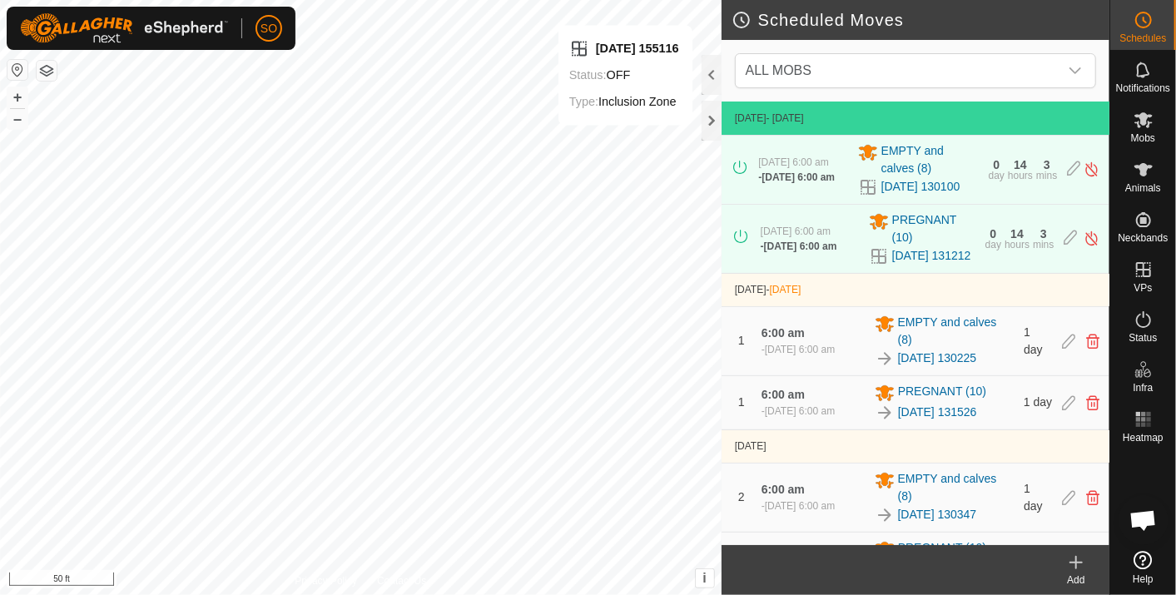
click at [1076, 558] on icon at bounding box center [1076, 563] width 0 height 12
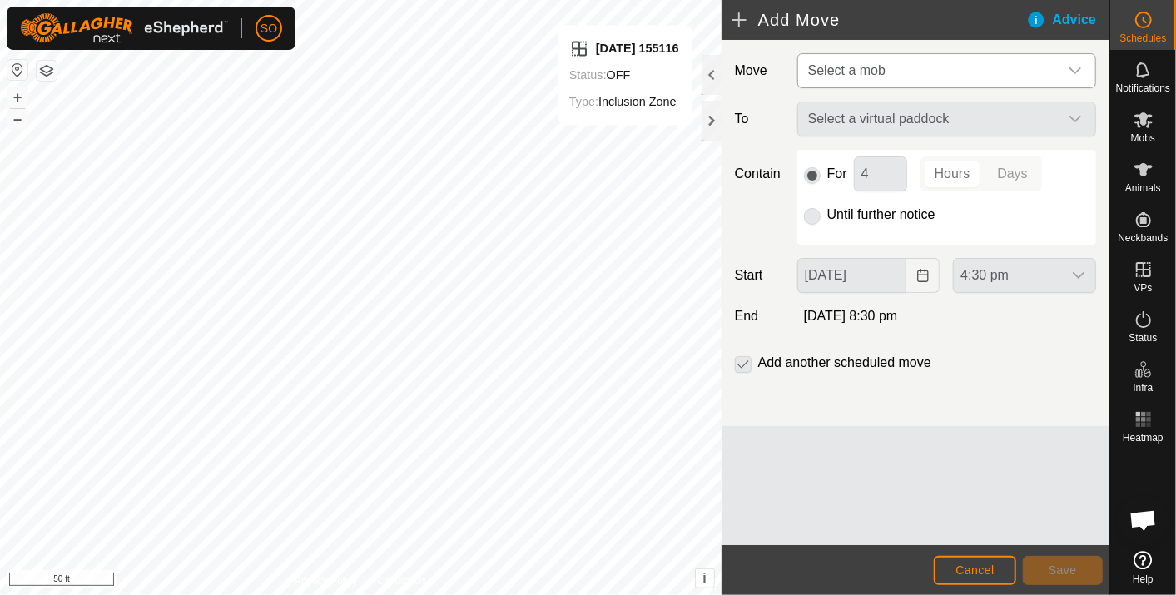
click at [1082, 64] on icon "dropdown trigger" at bounding box center [1075, 70] width 13 height 13
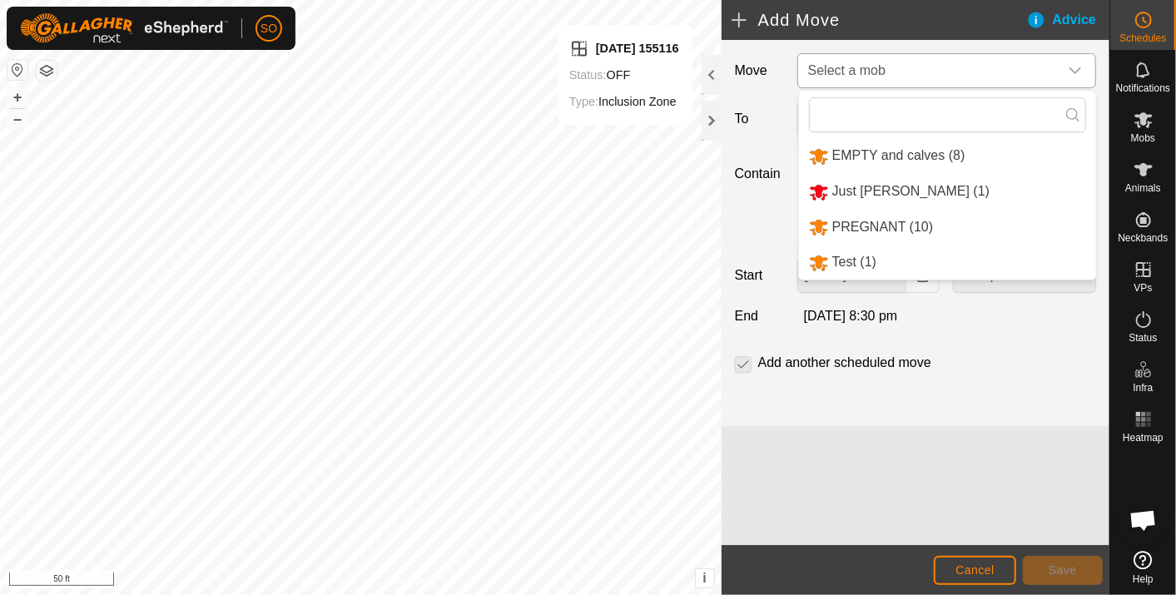
click at [868, 218] on li "PREGNANT (10)" at bounding box center [947, 228] width 297 height 34
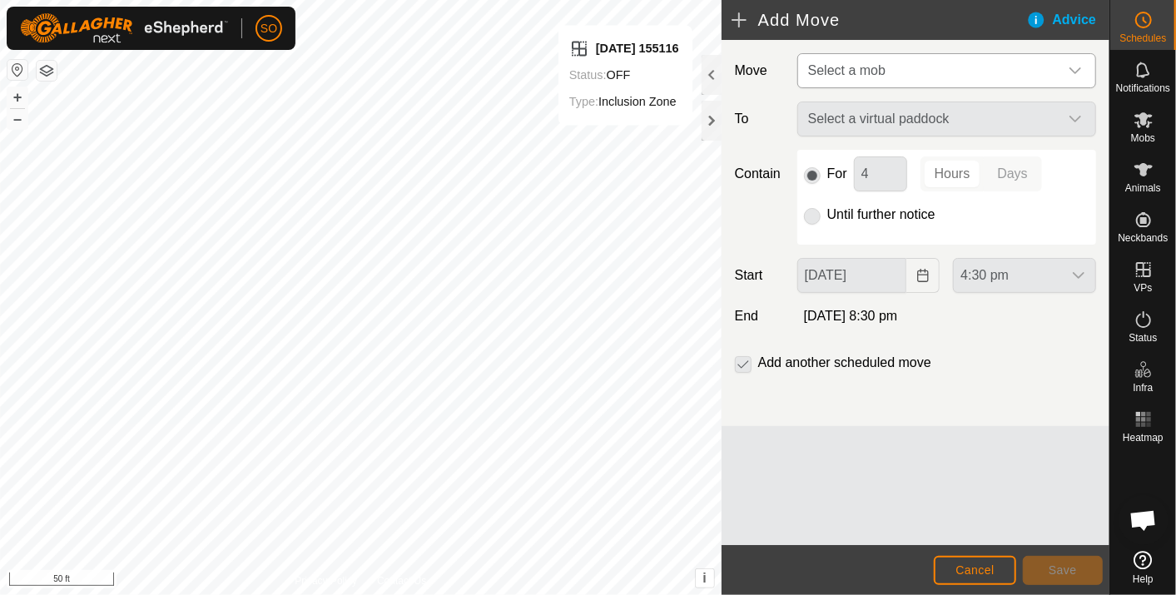
type input "[DATE]"
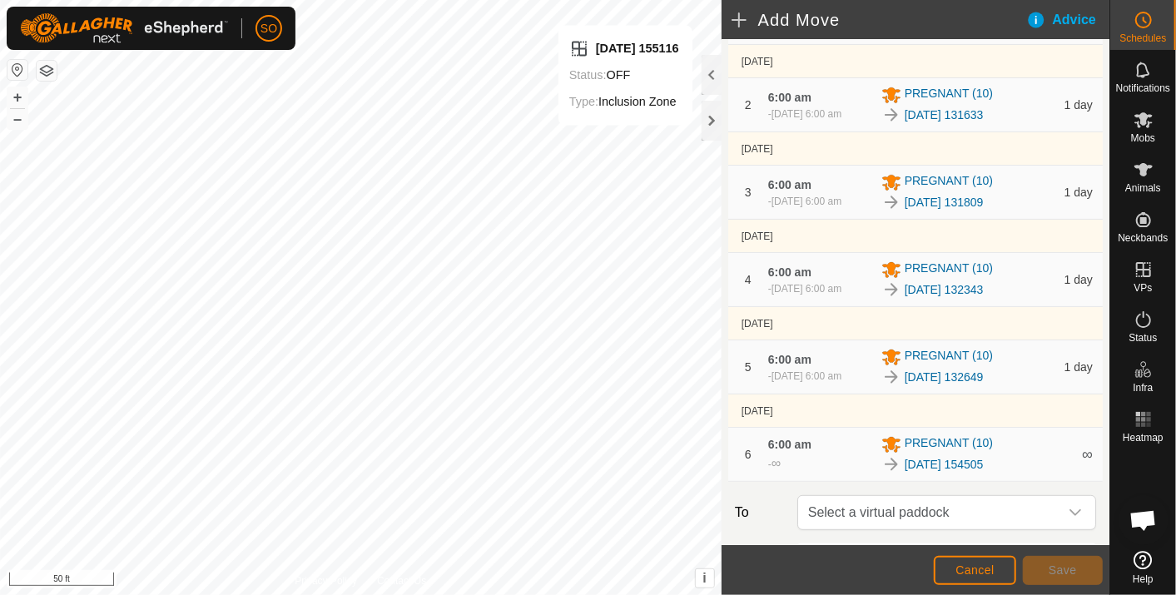
scroll to position [570, 0]
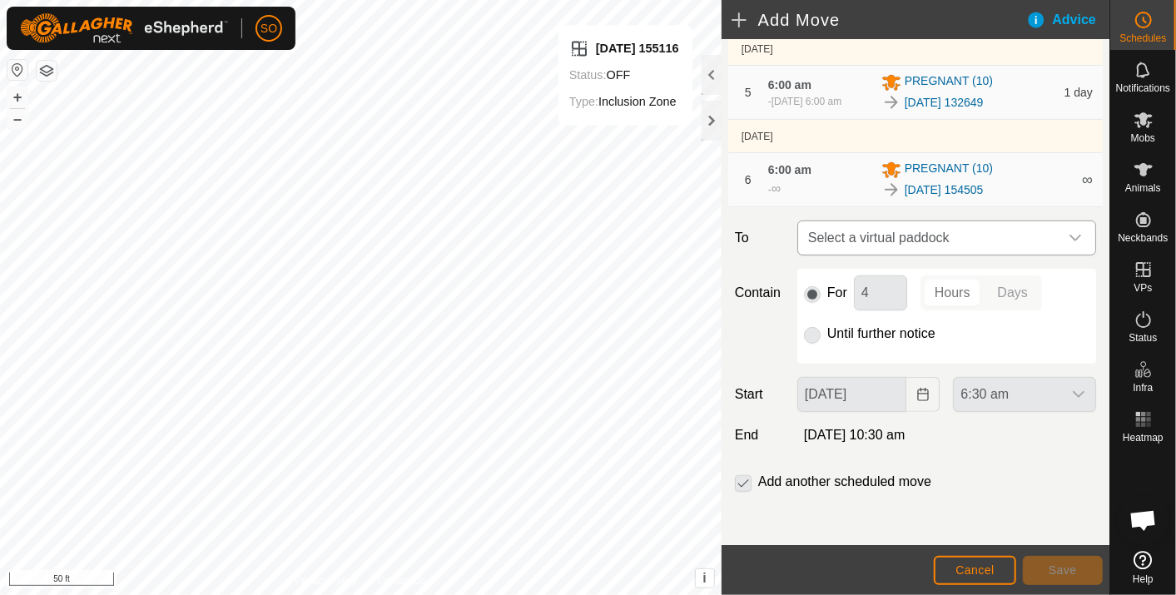
click at [911, 235] on span "Select a virtual paddock" at bounding box center [930, 237] width 257 height 33
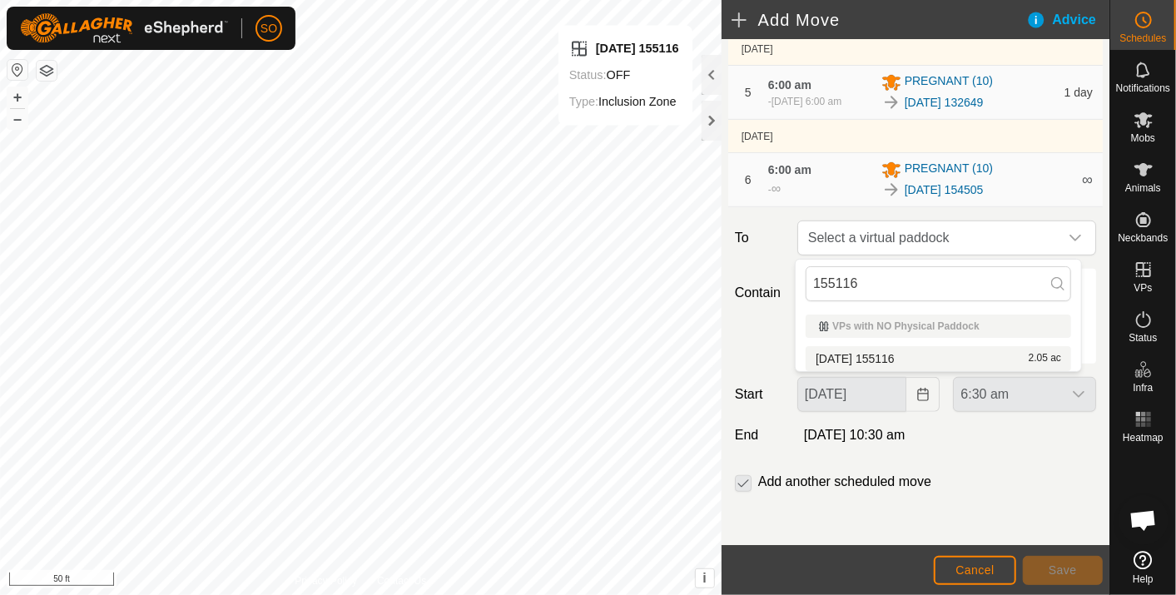
type input "155116"
click at [908, 354] on li "[DATE] 155116 2.05 ac" at bounding box center [939, 358] width 266 height 25
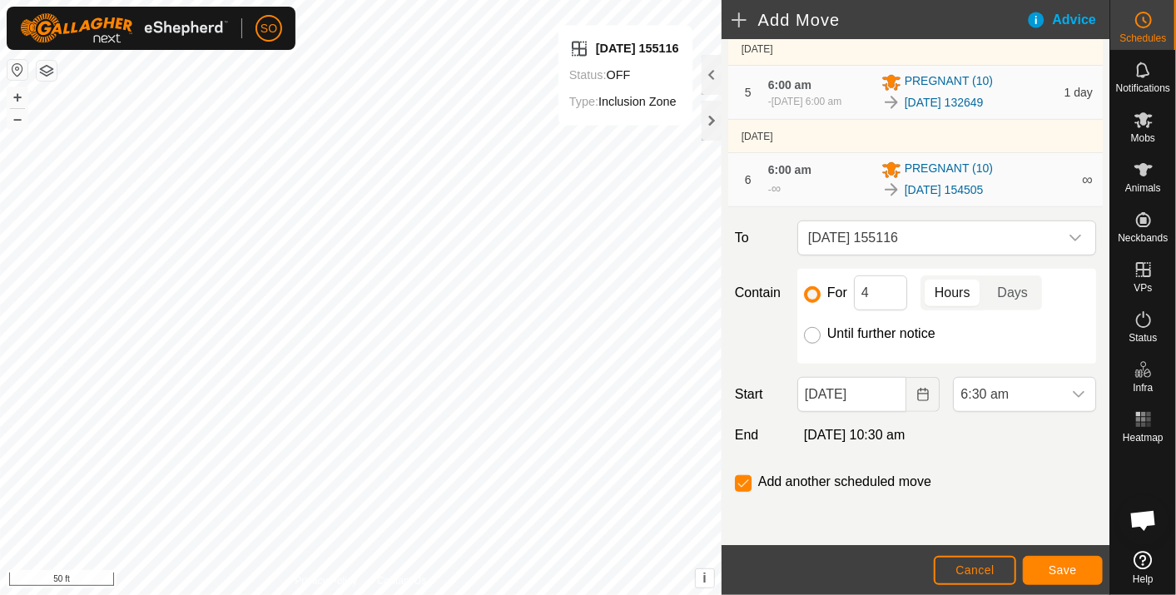
click at [810, 331] on input "Until further notice" at bounding box center [812, 335] width 17 height 17
radio input "true"
checkbox input "false"
click at [918, 391] on icon "Choose Date" at bounding box center [923, 394] width 13 height 13
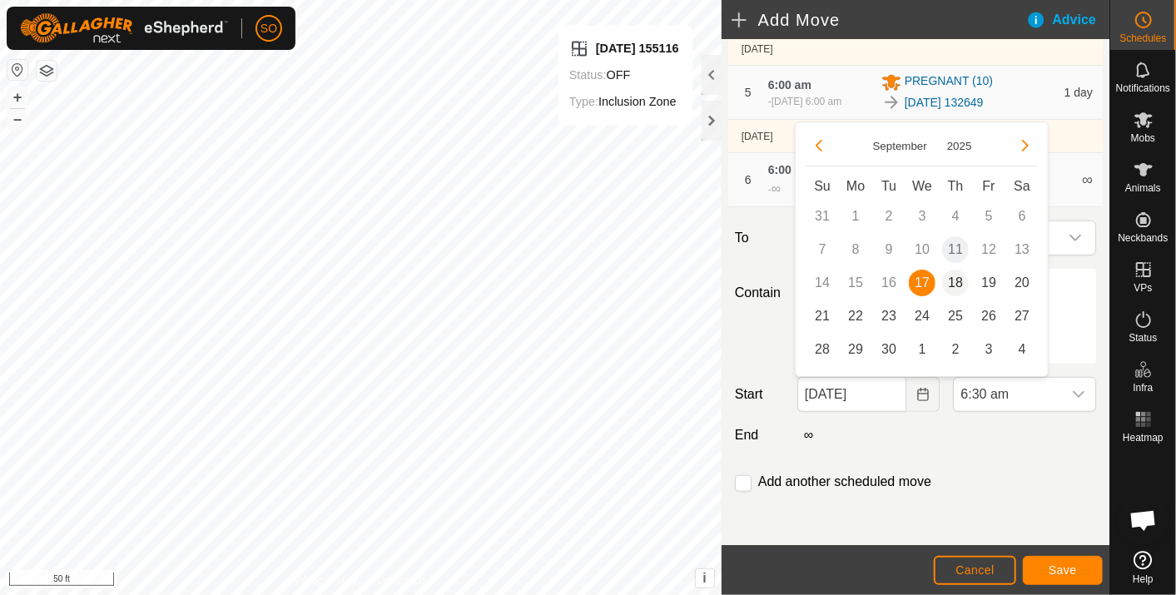
click at [957, 281] on span "18" at bounding box center [955, 283] width 27 height 27
type input "[DATE]"
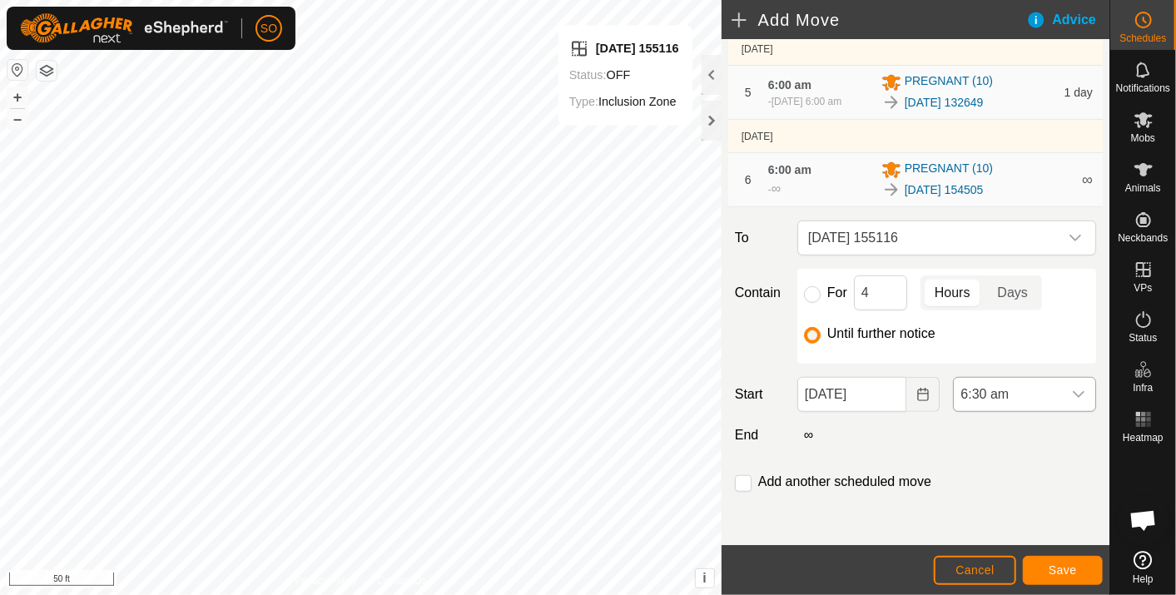
click at [1072, 391] on icon "dropdown trigger" at bounding box center [1078, 394] width 13 height 13
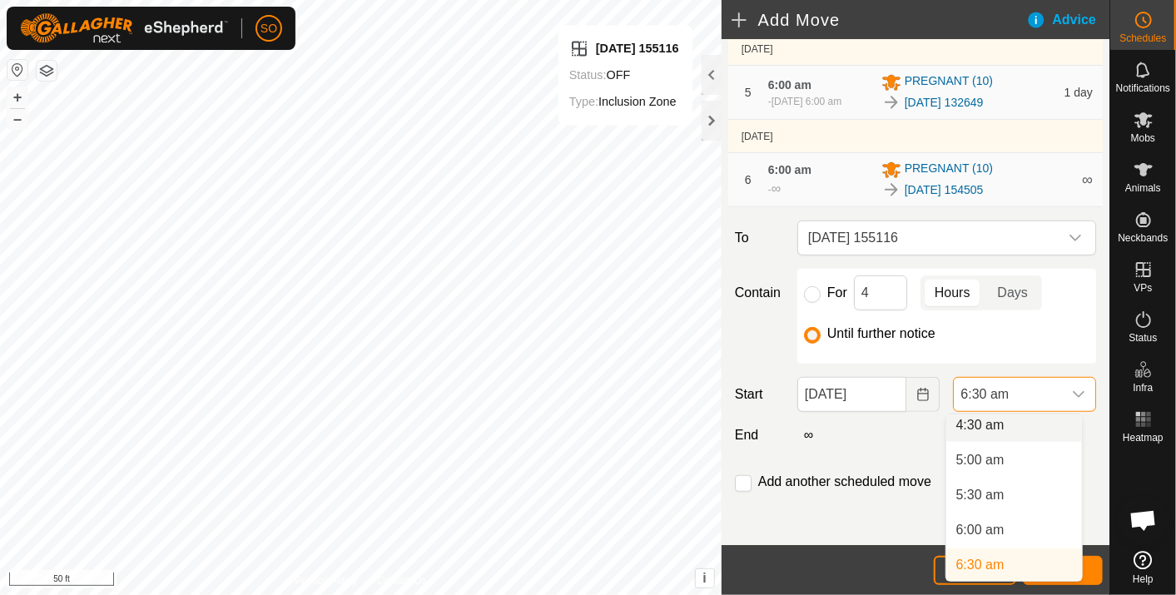
scroll to position [314, 0]
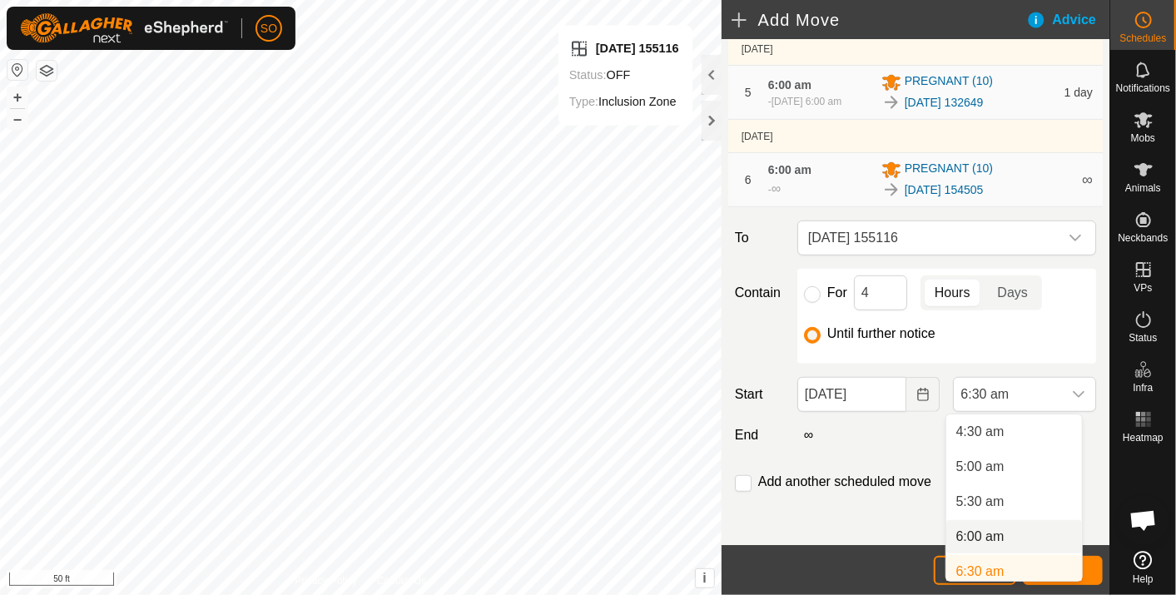
click at [982, 529] on li "6:00 am" at bounding box center [1015, 536] width 136 height 33
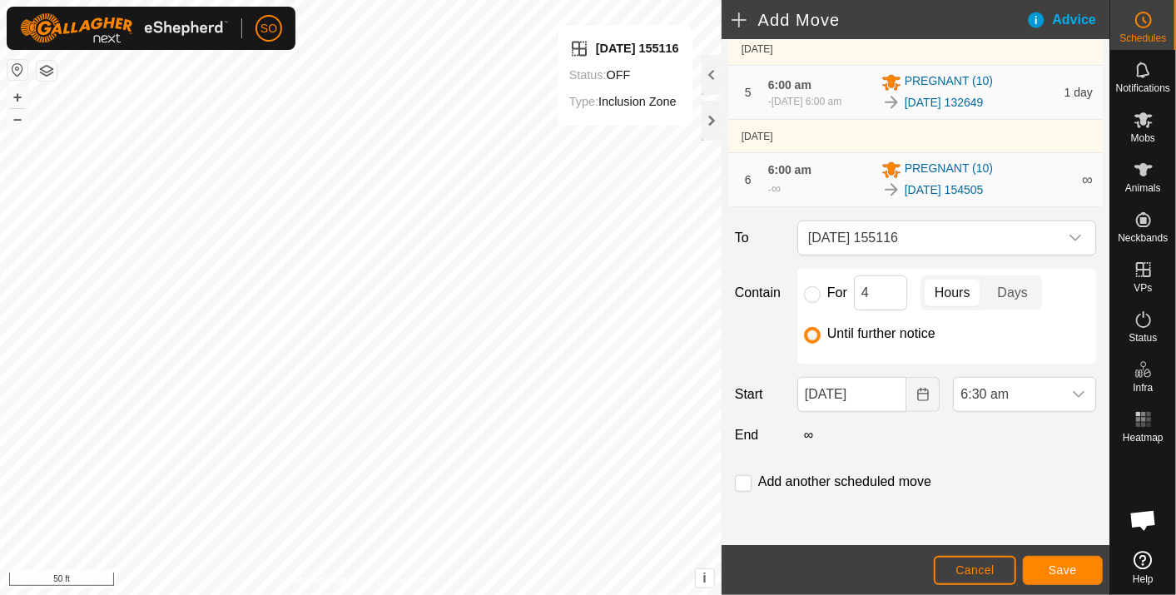
scroll to position [321, 0]
click at [1074, 564] on span "Save" at bounding box center [1063, 570] width 28 height 13
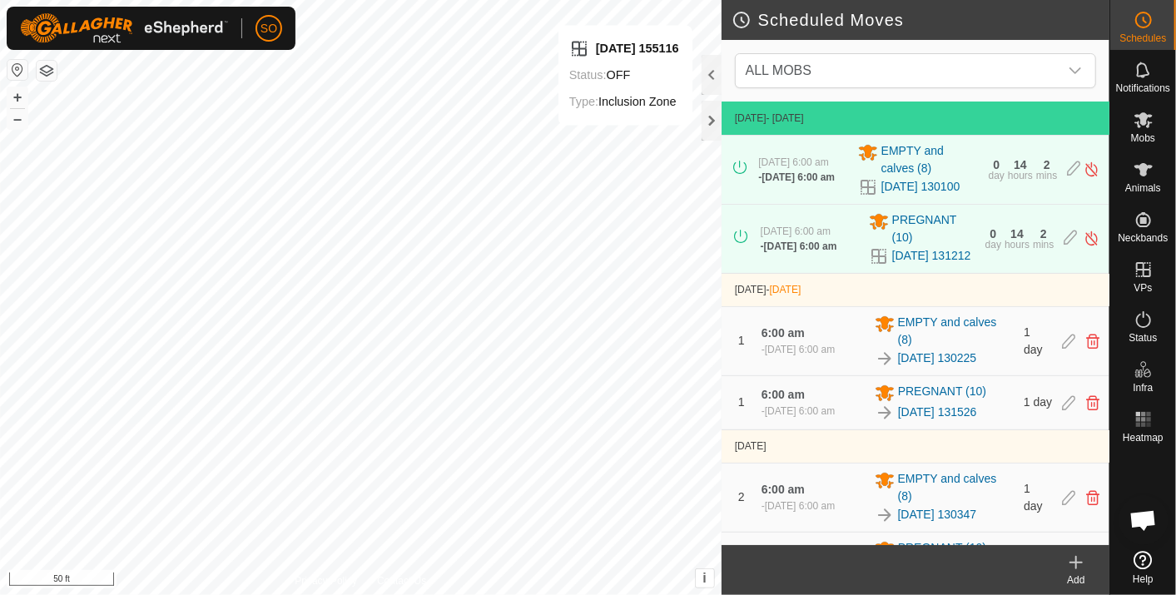
click at [1078, 561] on icon at bounding box center [1077, 563] width 20 height 20
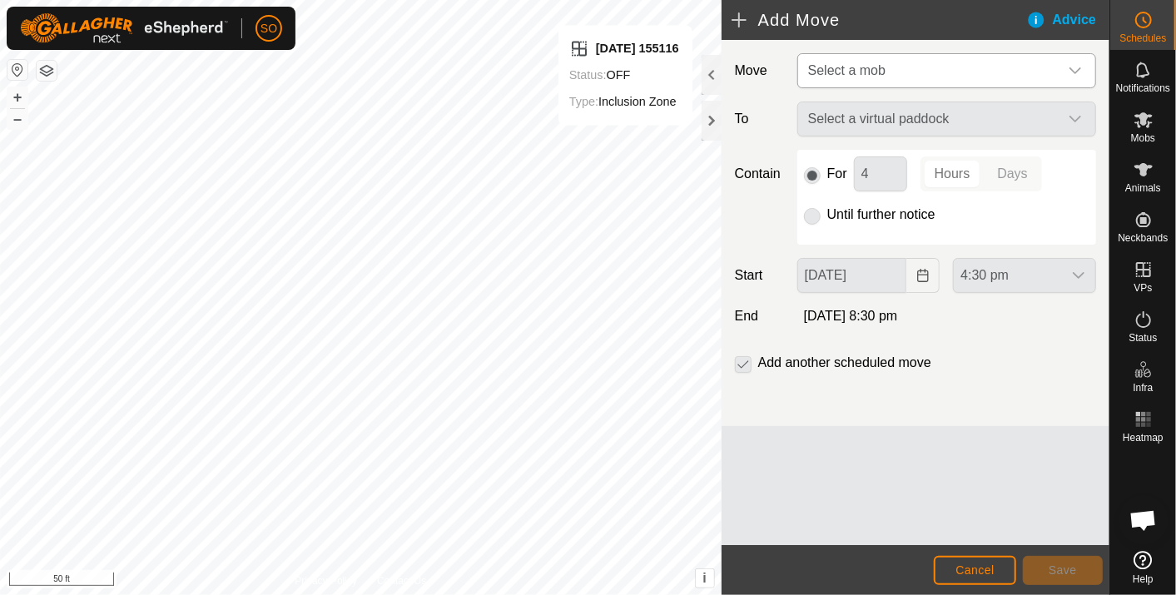
click at [1077, 67] on icon "dropdown trigger" at bounding box center [1075, 70] width 13 height 13
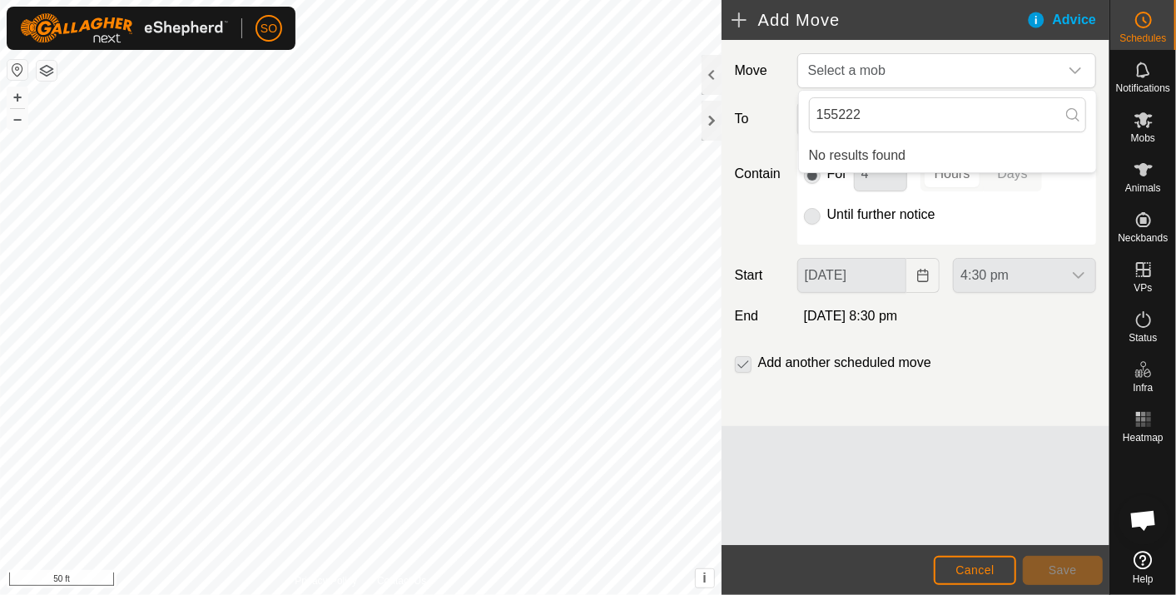
type input "155222"
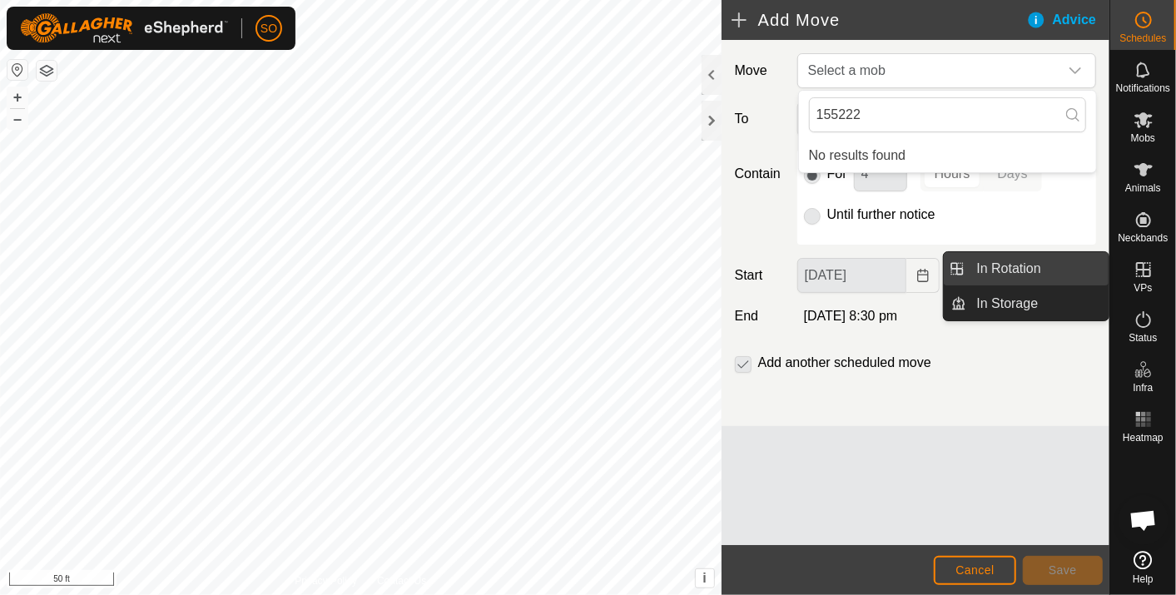
click at [1020, 263] on link "In Rotation" at bounding box center [1038, 268] width 142 height 33
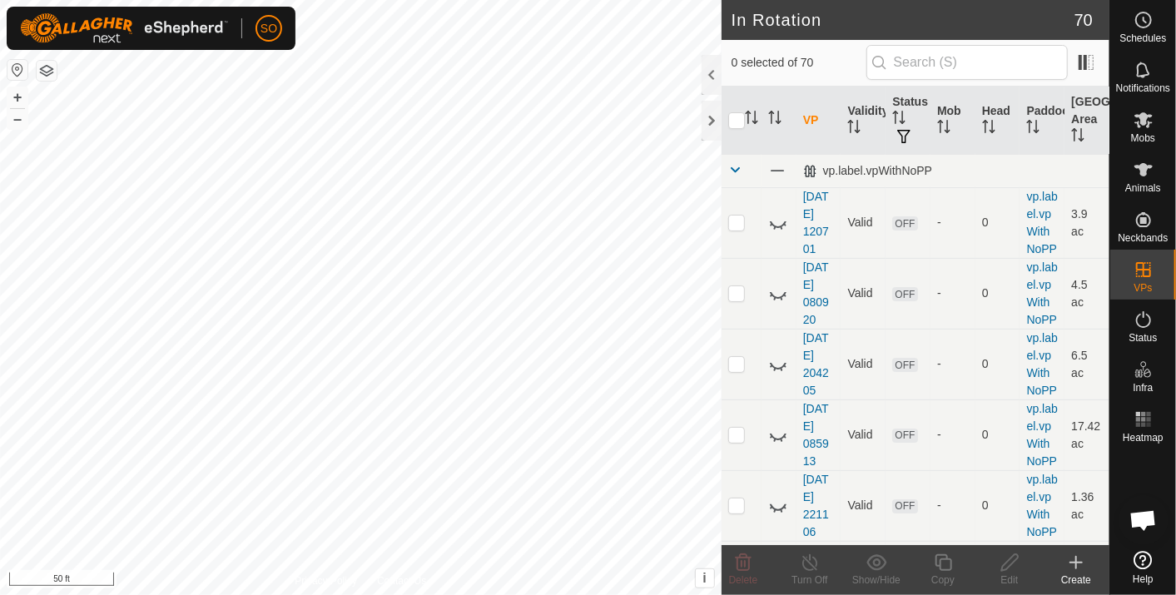
checkbox input "true"
click at [1144, 17] on icon at bounding box center [1144, 20] width 20 height 20
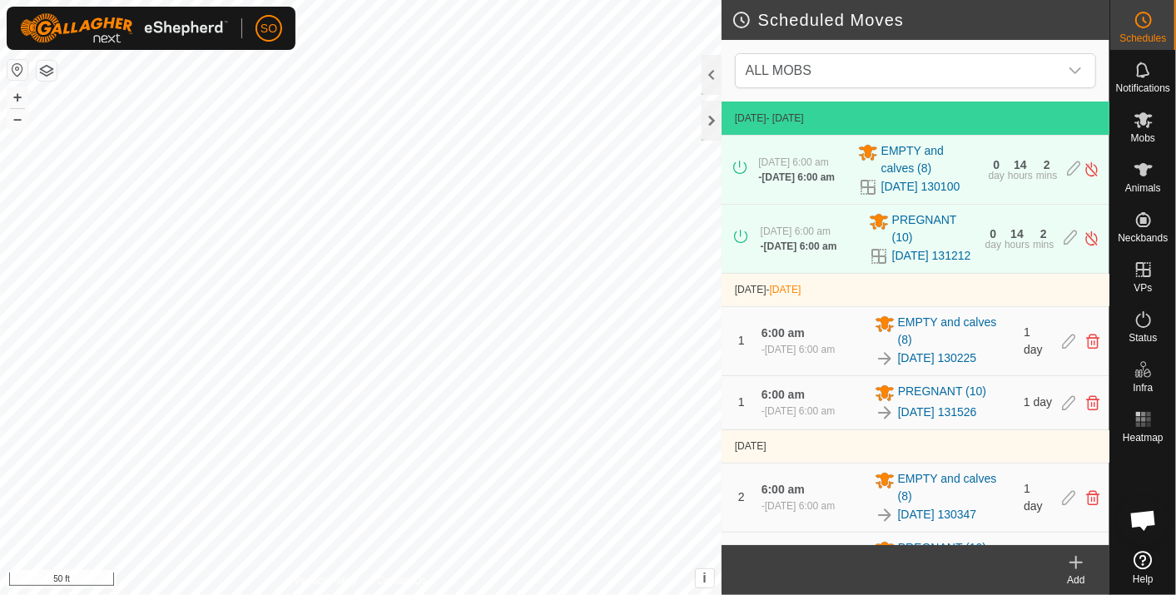
click at [1078, 564] on icon at bounding box center [1077, 563] width 20 height 20
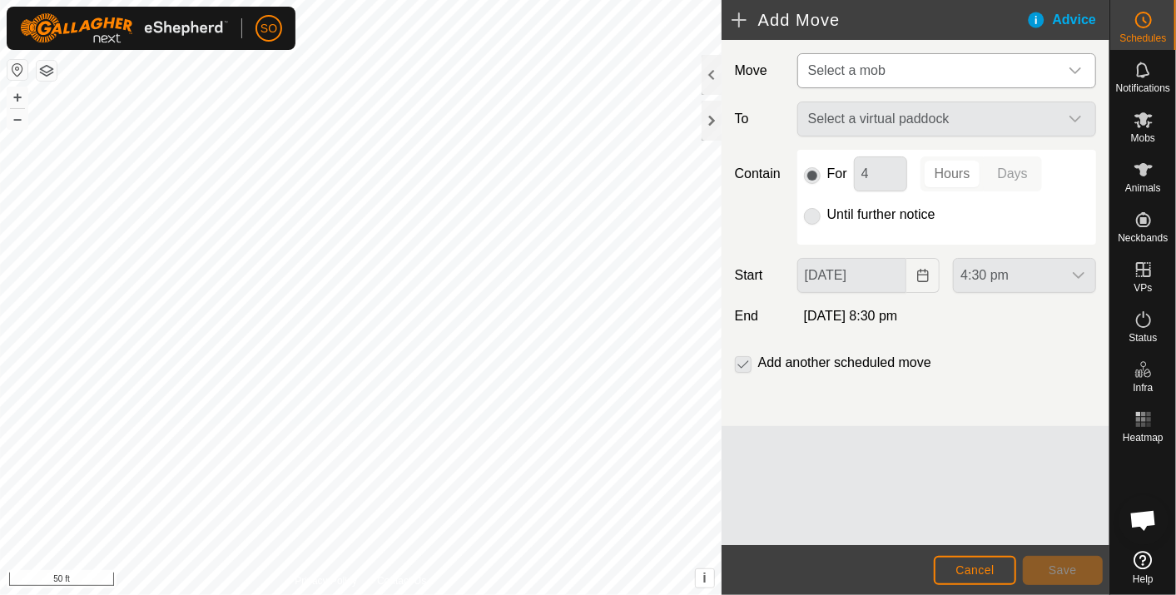
click at [1079, 64] on icon "dropdown trigger" at bounding box center [1075, 70] width 13 height 13
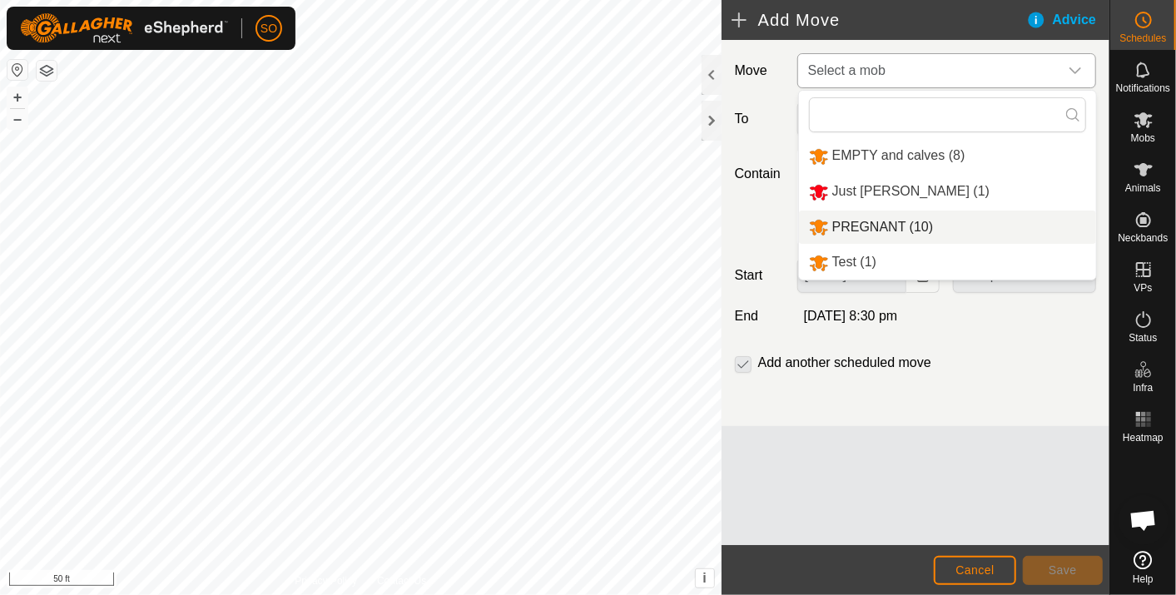
click at [881, 223] on li "PREGNANT (10)" at bounding box center [947, 228] width 297 height 34
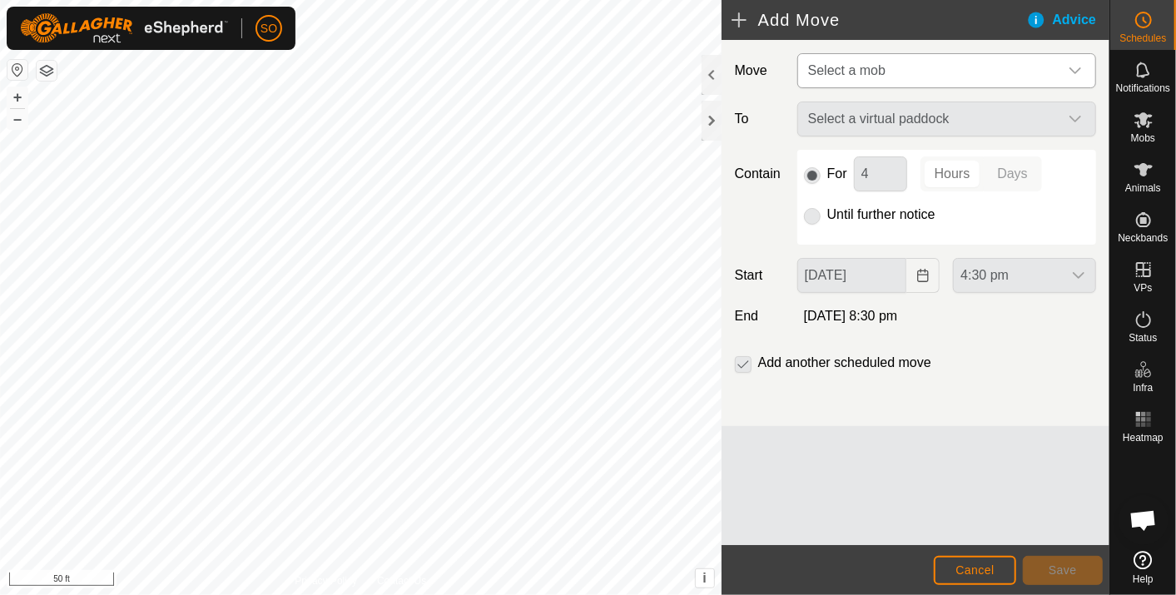
type input "[DATE]"
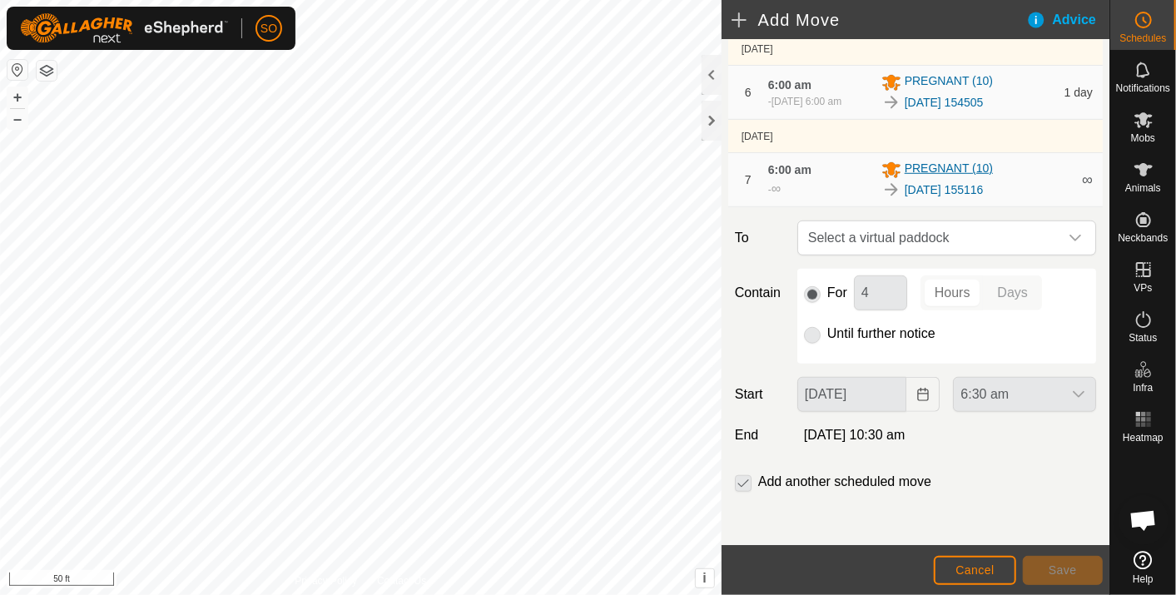
scroll to position [666, 0]
click at [1069, 235] on icon "dropdown trigger" at bounding box center [1075, 237] width 13 height 13
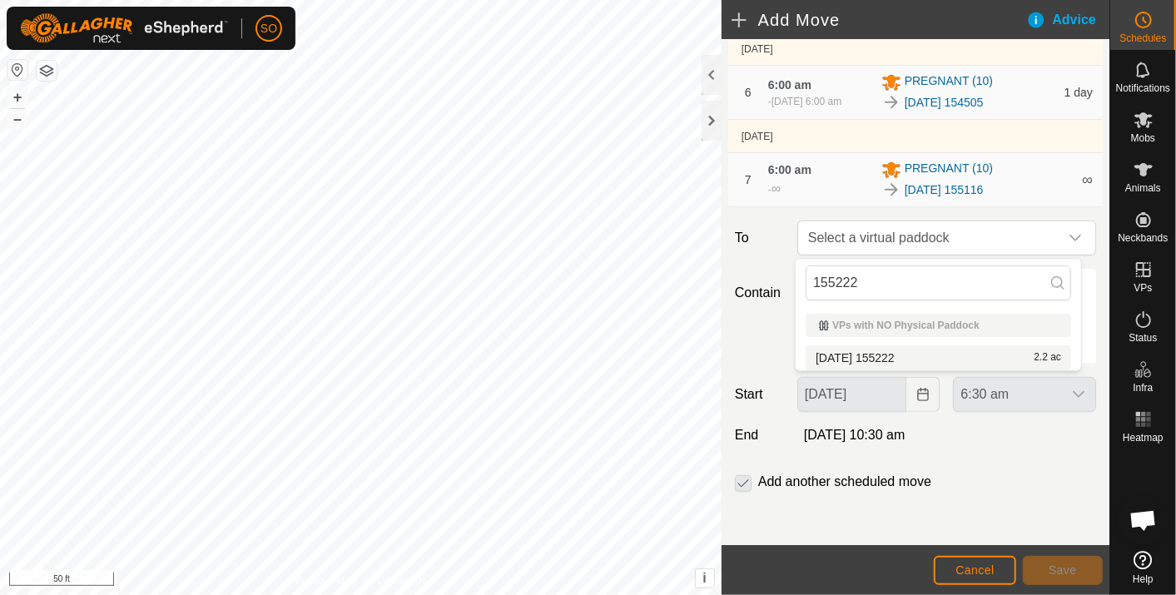
type input "155222"
click at [896, 350] on li "[DATE] 155222 2.2 ac" at bounding box center [939, 358] width 266 height 25
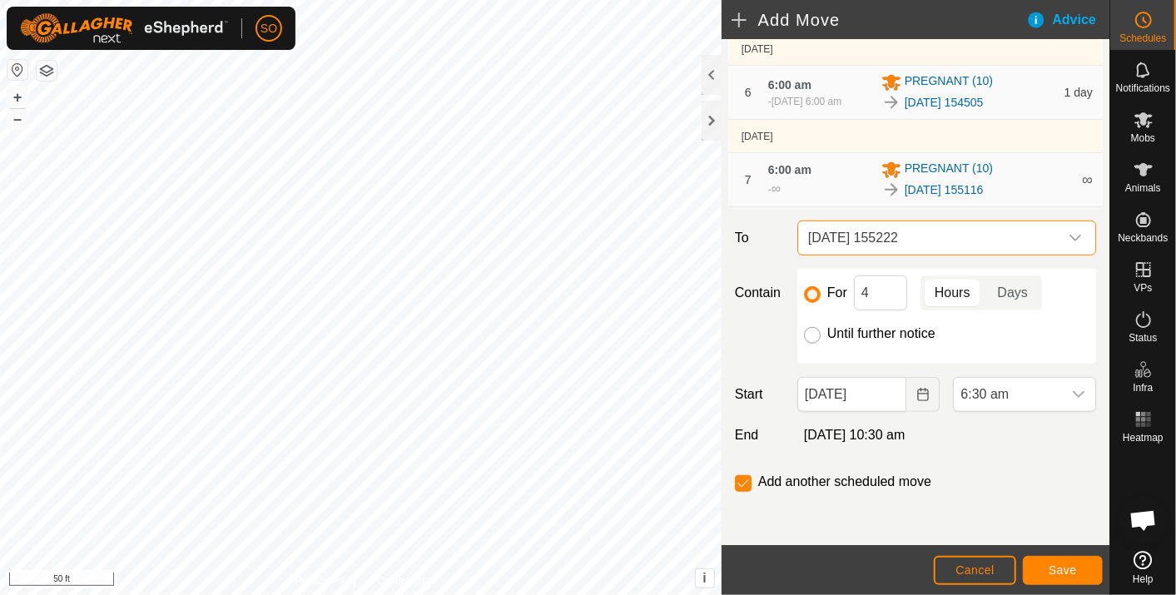
click at [808, 332] on input "Until further notice" at bounding box center [812, 335] width 17 height 17
radio input "true"
checkbox input "false"
click at [917, 392] on icon "Choose Date" at bounding box center [923, 394] width 13 height 13
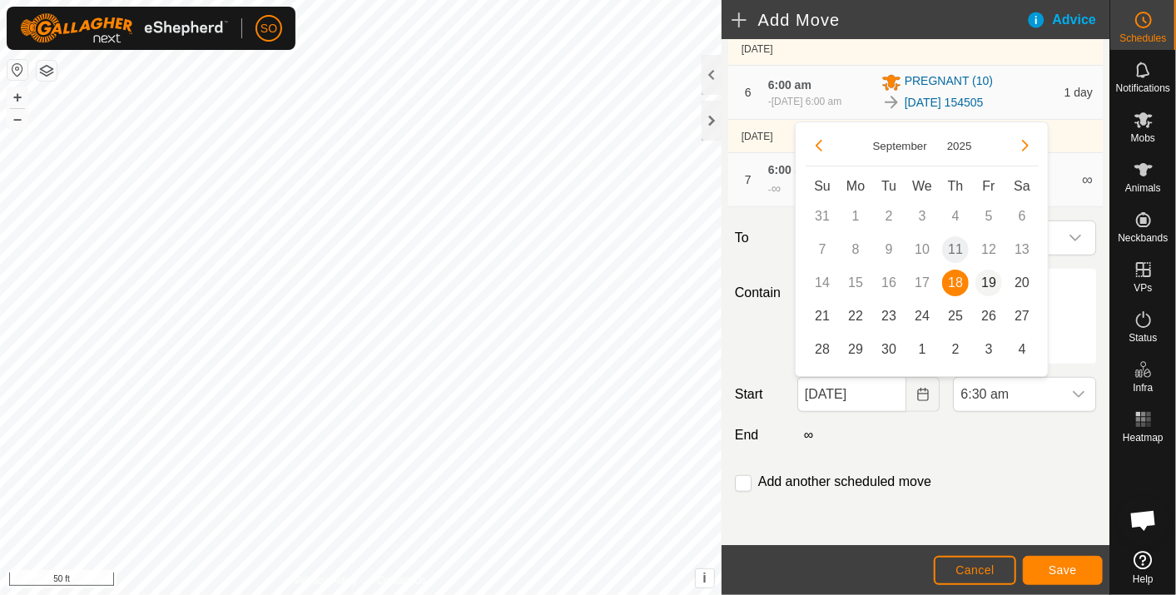
click at [991, 278] on span "19" at bounding box center [989, 283] width 27 height 27
type input "[DATE]"
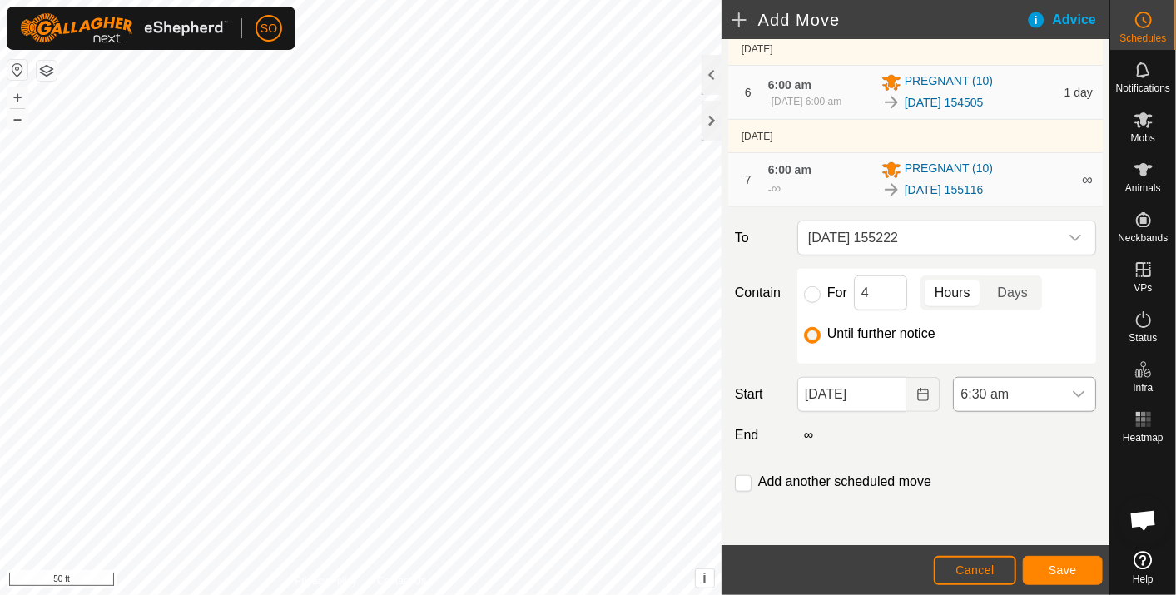
click at [1072, 389] on icon "dropdown trigger" at bounding box center [1078, 394] width 13 height 13
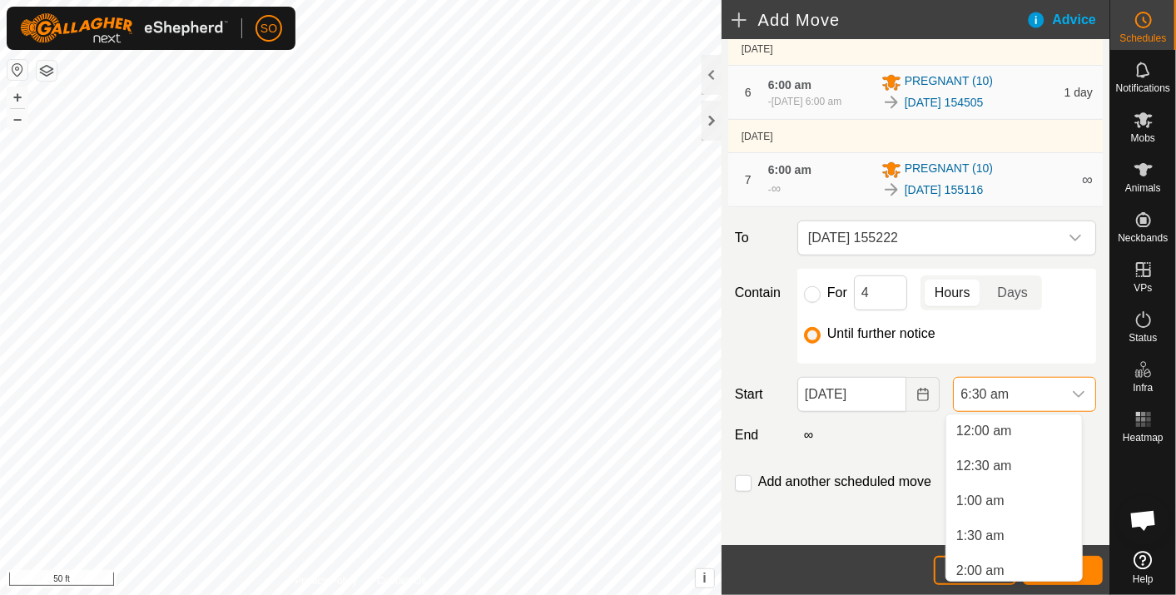
scroll to position [321, 0]
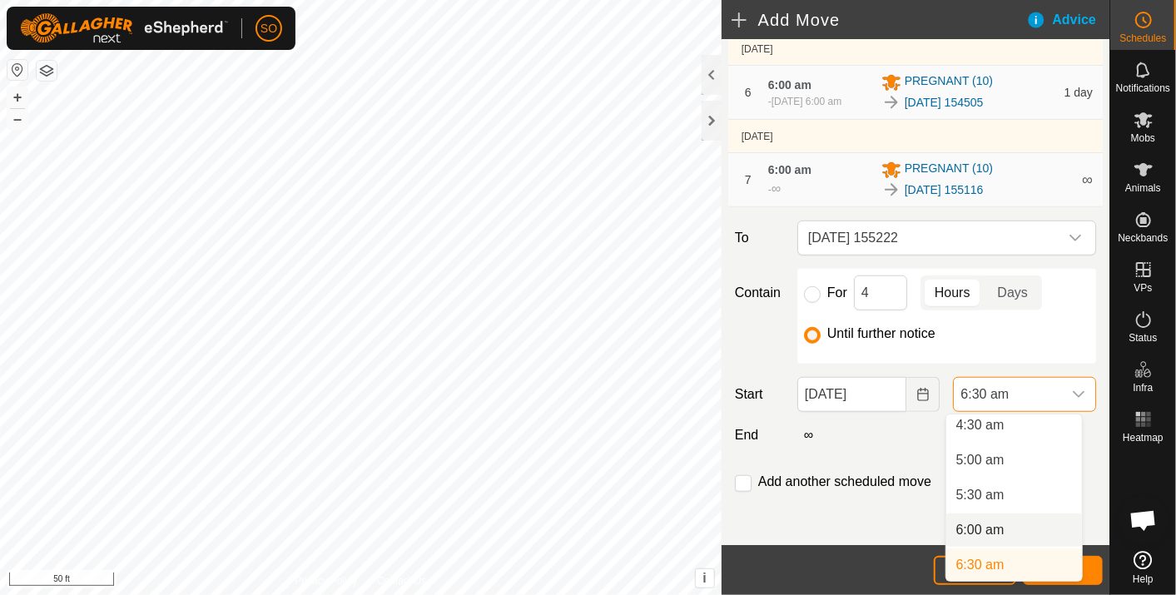
click at [1000, 522] on li "6:00 am" at bounding box center [1015, 530] width 136 height 33
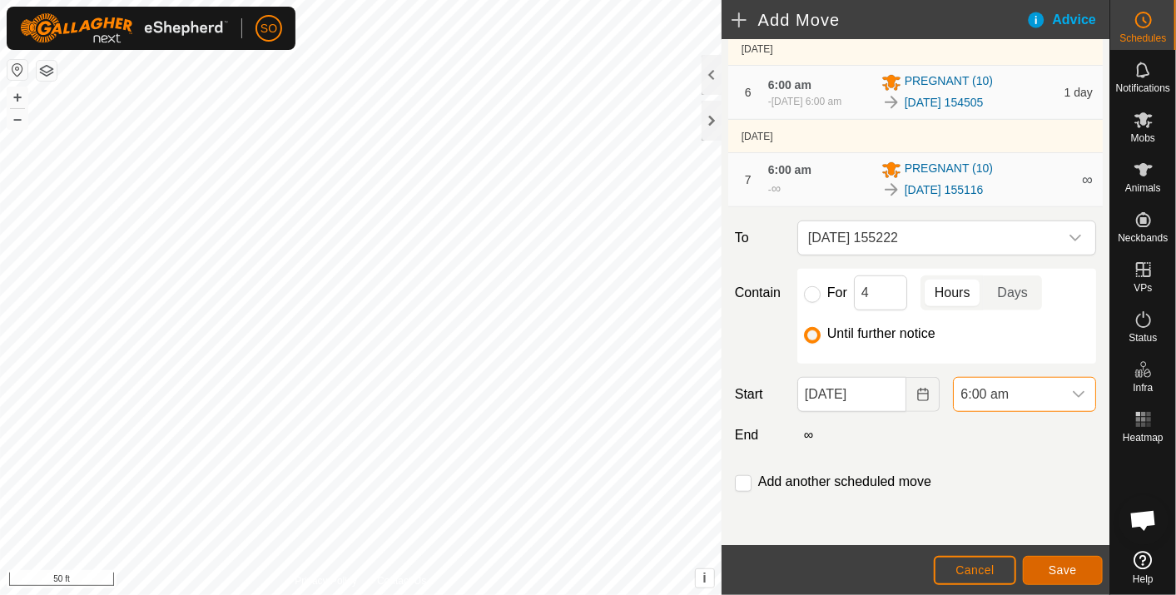
click at [1064, 569] on span "Save" at bounding box center [1063, 570] width 28 height 13
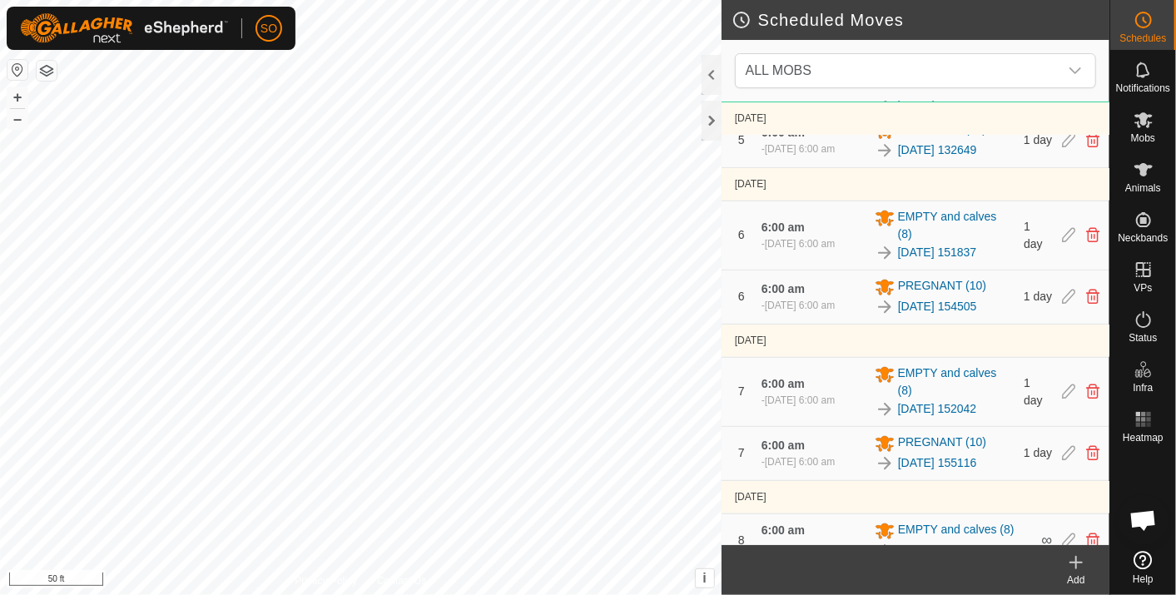
scroll to position [848, 0]
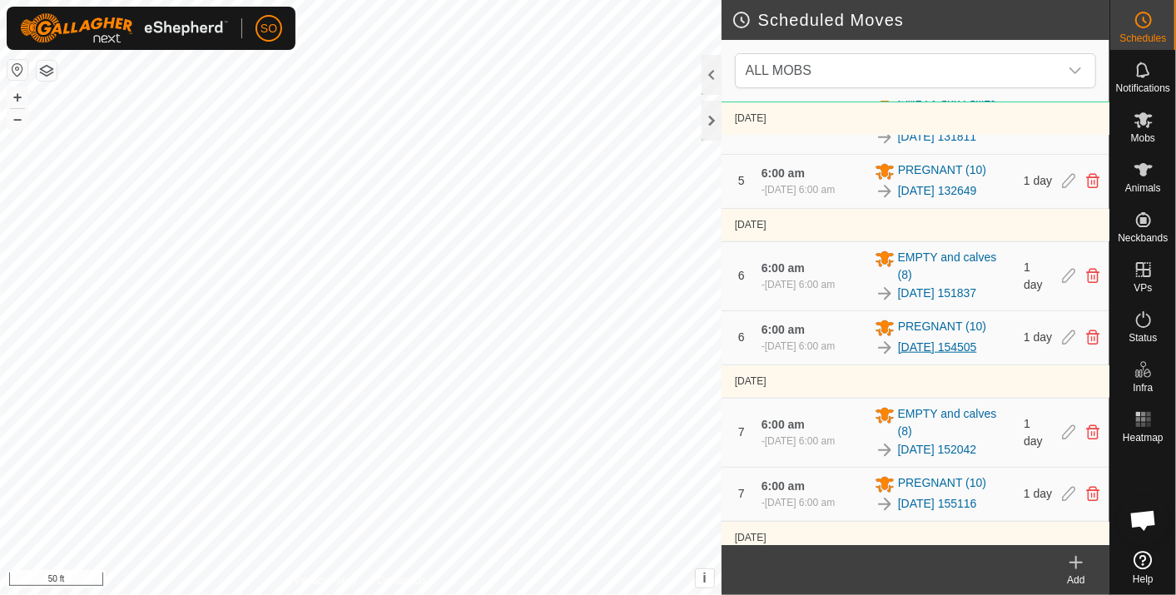
click at [921, 356] on link "[DATE] 154505" at bounding box center [937, 347] width 79 height 17
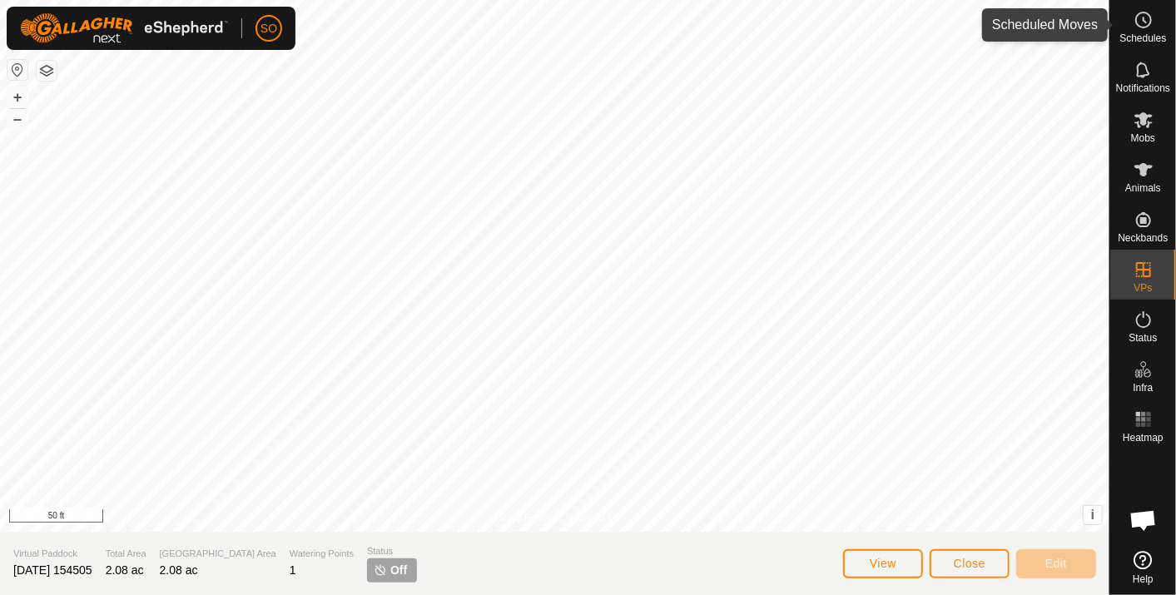
click at [1152, 24] on icon at bounding box center [1144, 20] width 20 height 20
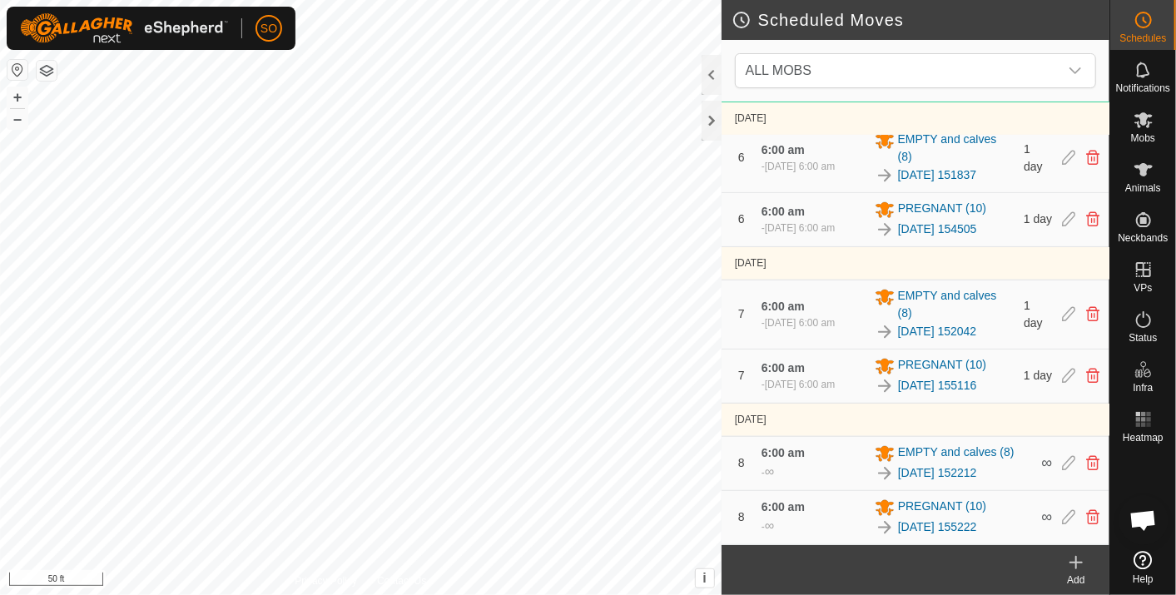
scroll to position [1042, 0]
click at [923, 377] on link "[DATE] 155116" at bounding box center [937, 385] width 79 height 17
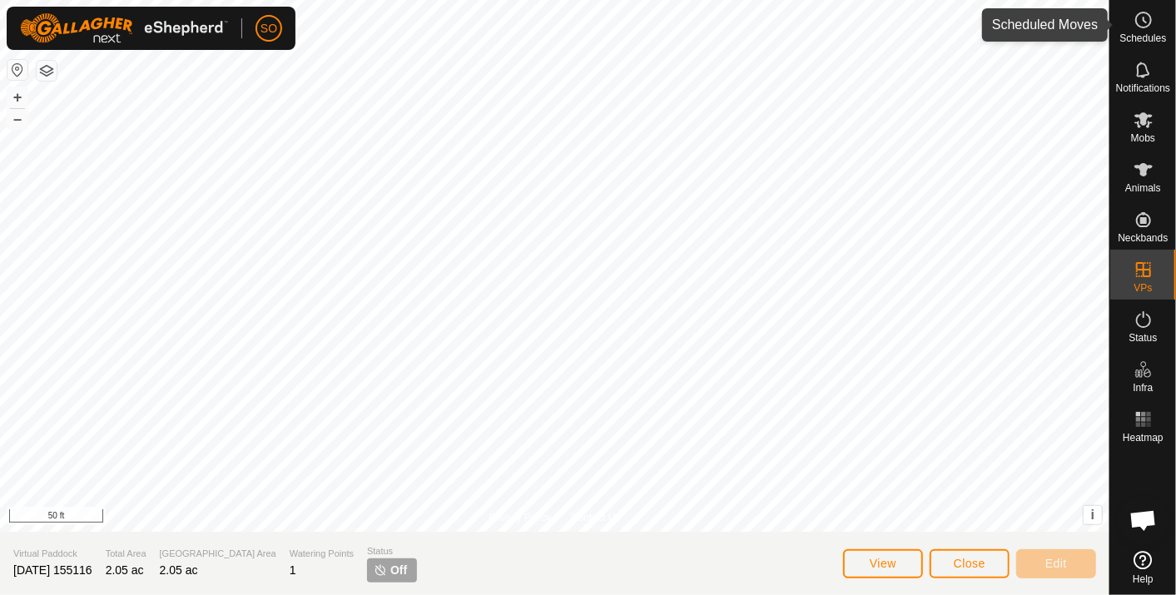
click at [1145, 24] on icon at bounding box center [1144, 20] width 20 height 20
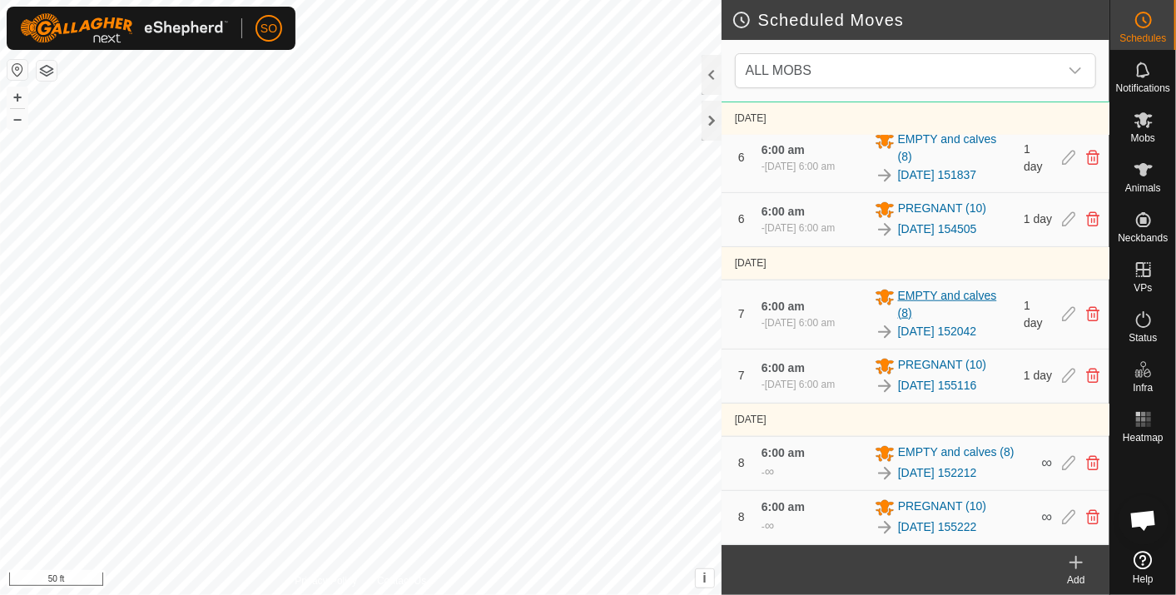
scroll to position [1042, 0]
click at [927, 522] on link "[DATE] 155222" at bounding box center [937, 527] width 79 height 17
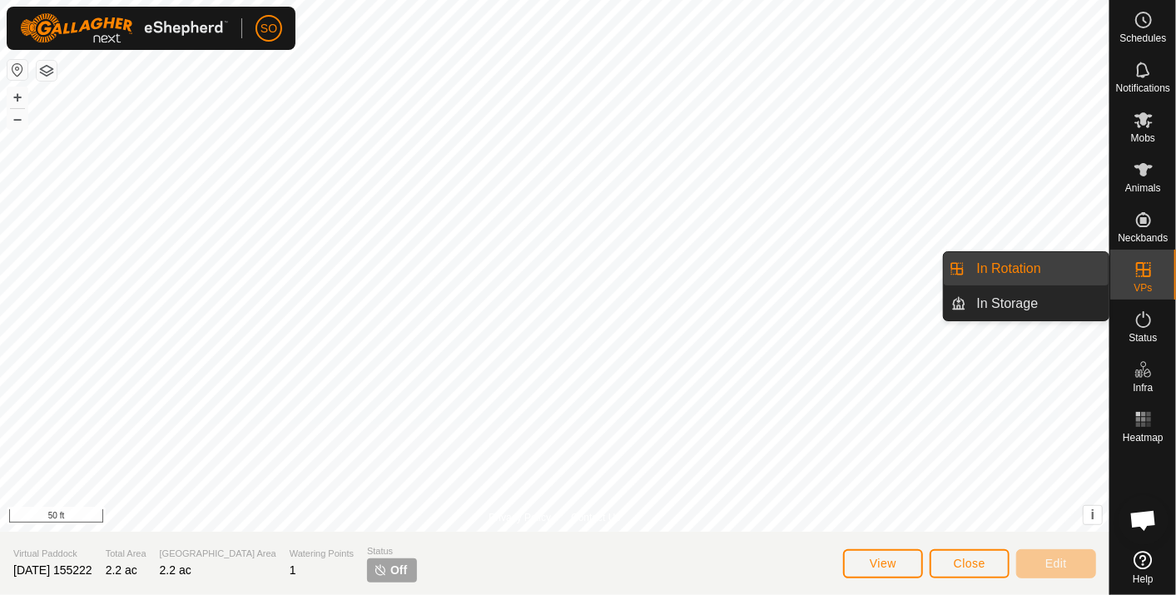
click at [1042, 266] on link "In Rotation" at bounding box center [1038, 268] width 142 height 33
